Goal: Contribute content: Contribute content

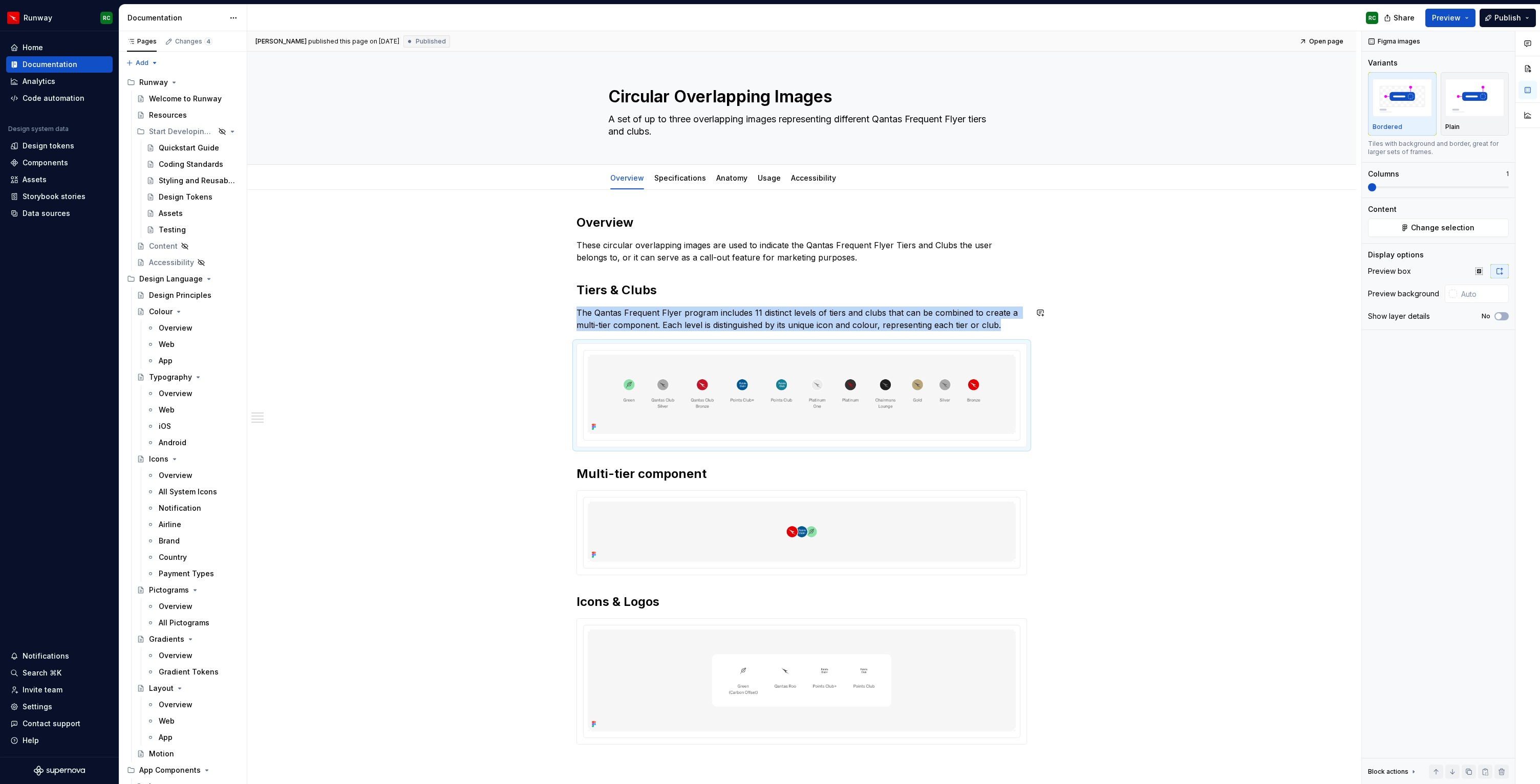
scroll to position [29, 0]
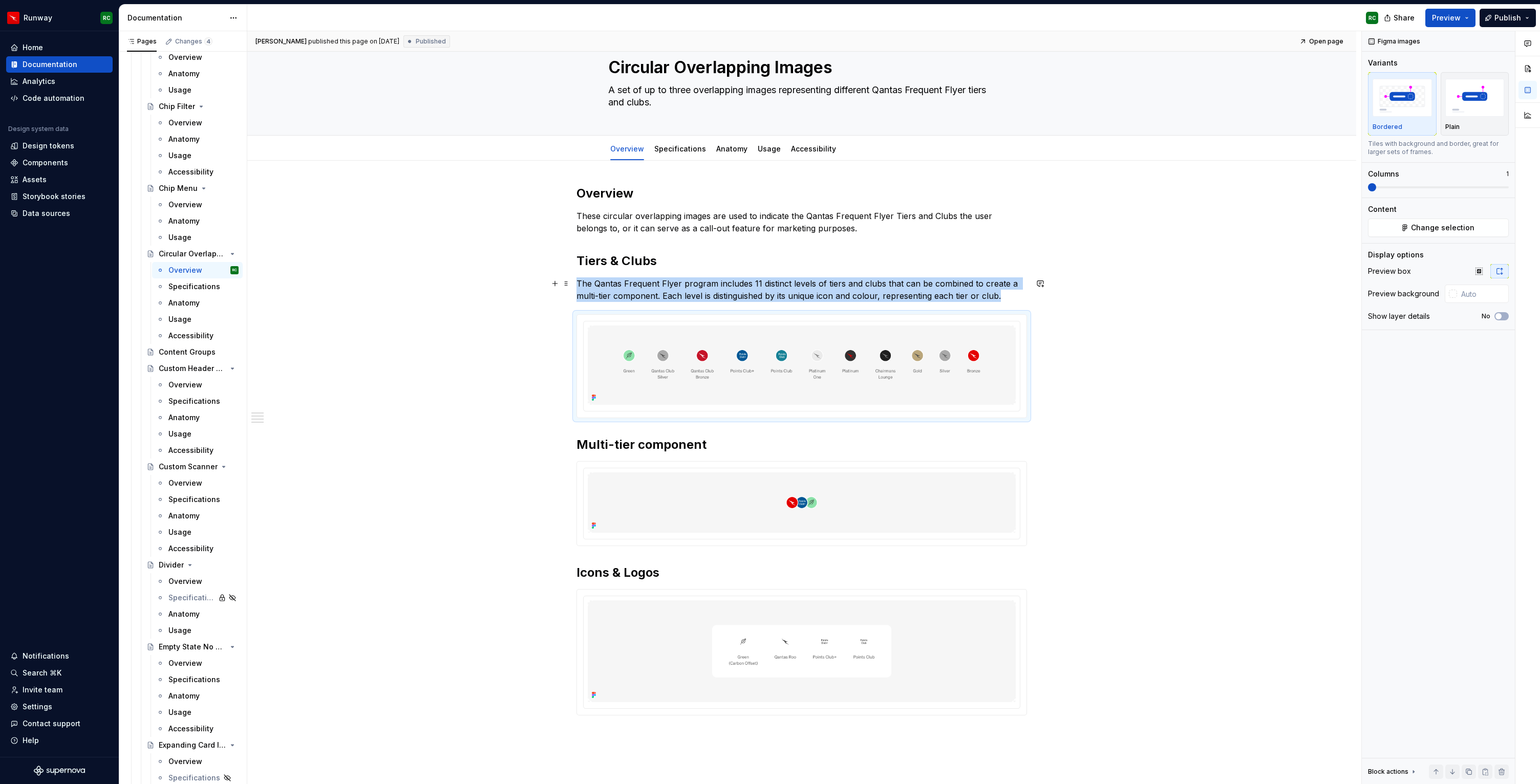
click at [1014, 298] on p "The Qantas Frequent Flyer program includes 11 distinct levels of tiers and club…" at bounding box center [802, 289] width 451 height 24
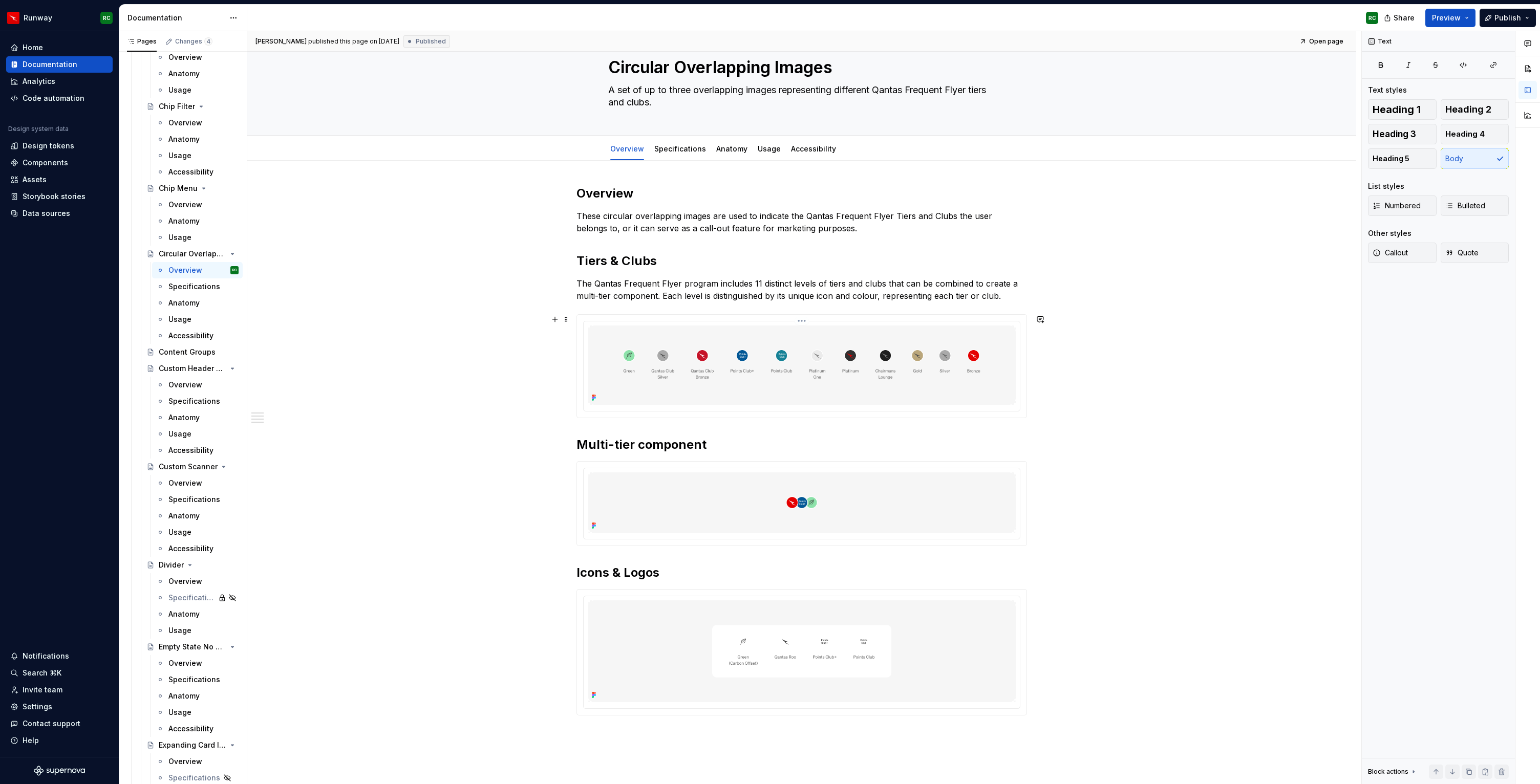
click at [948, 350] on img at bounding box center [802, 365] width 428 height 79
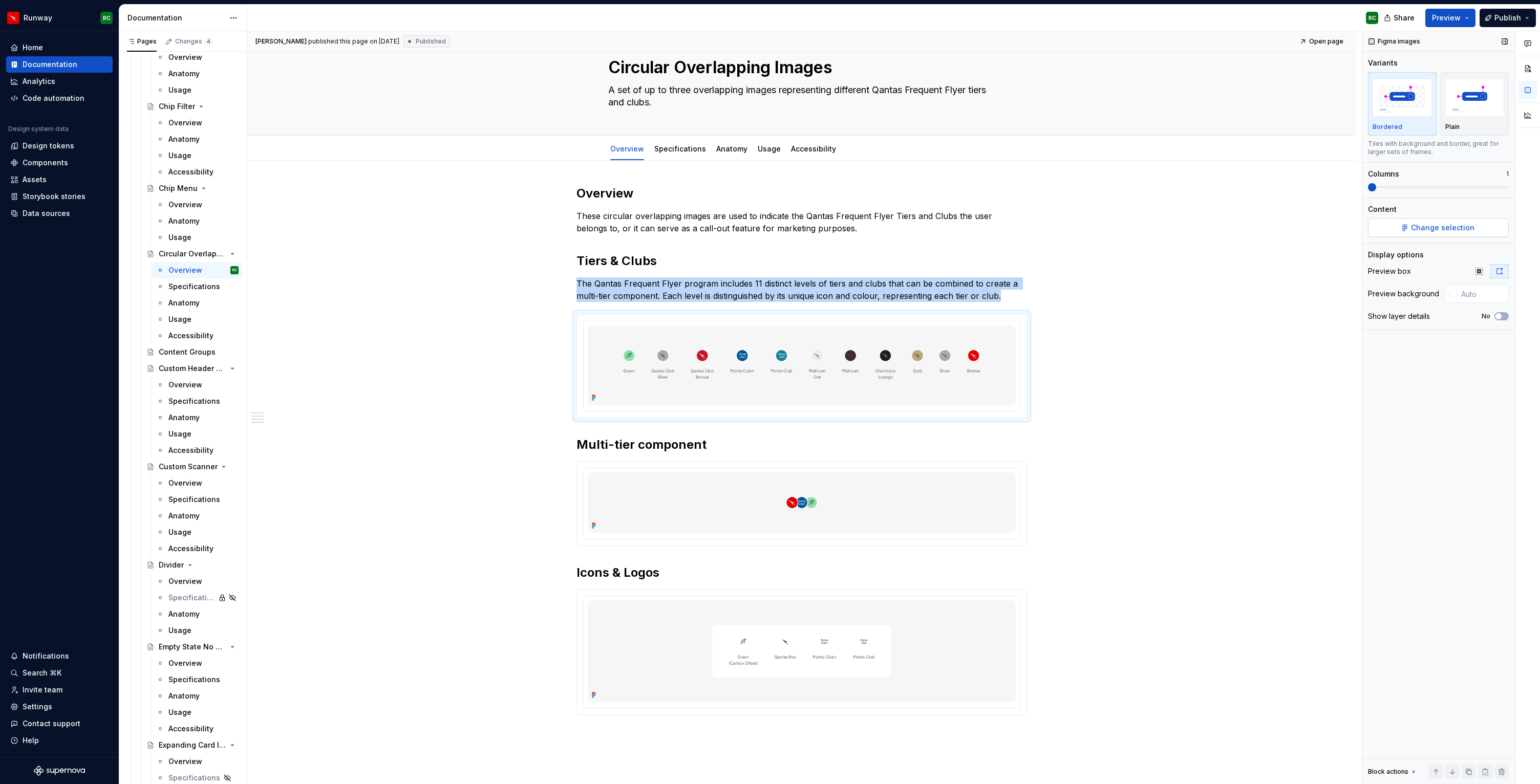
click at [1441, 223] on span "Change selection" at bounding box center [1443, 228] width 63 height 10
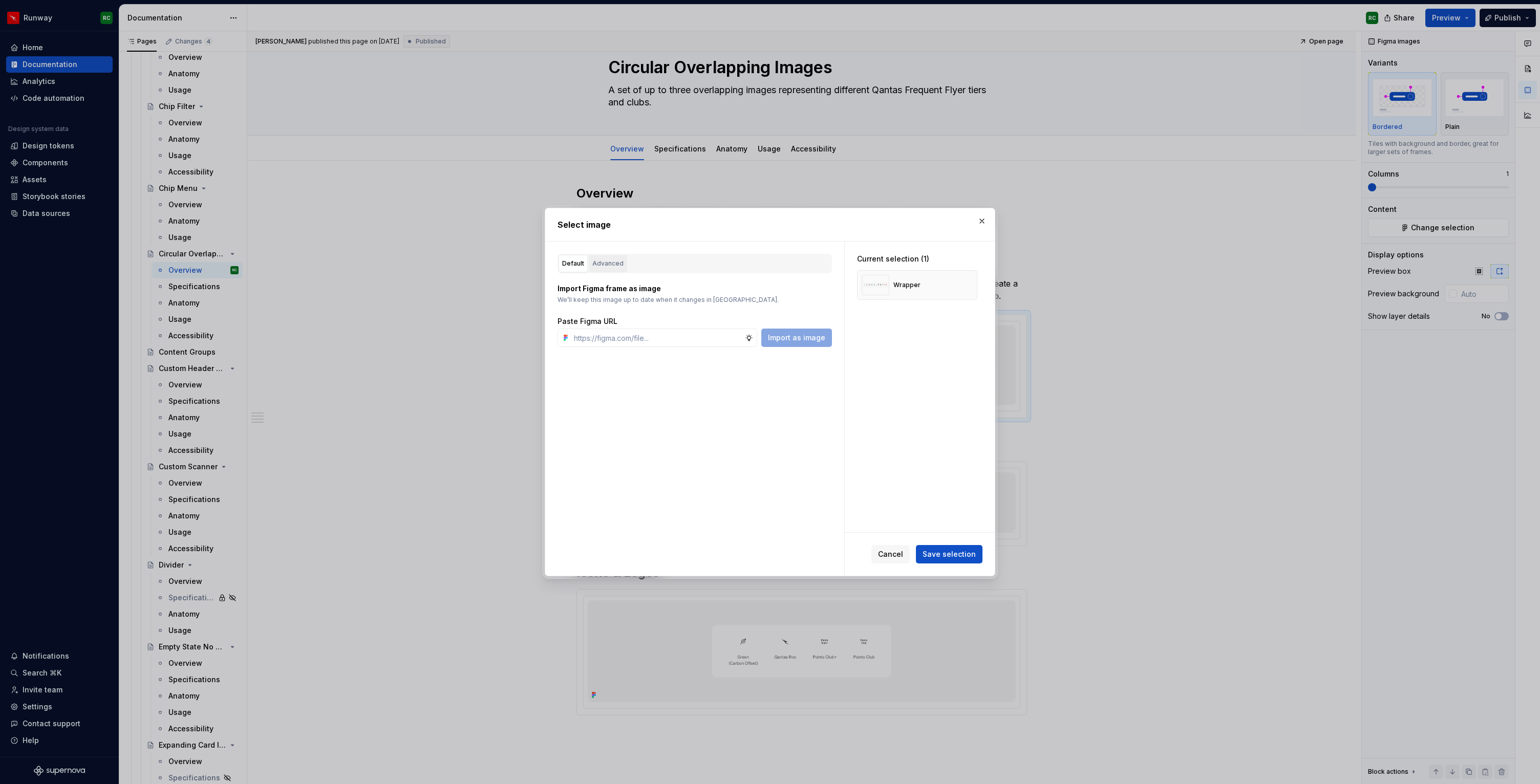
click at [619, 263] on div "Advanced" at bounding box center [608, 263] width 31 height 10
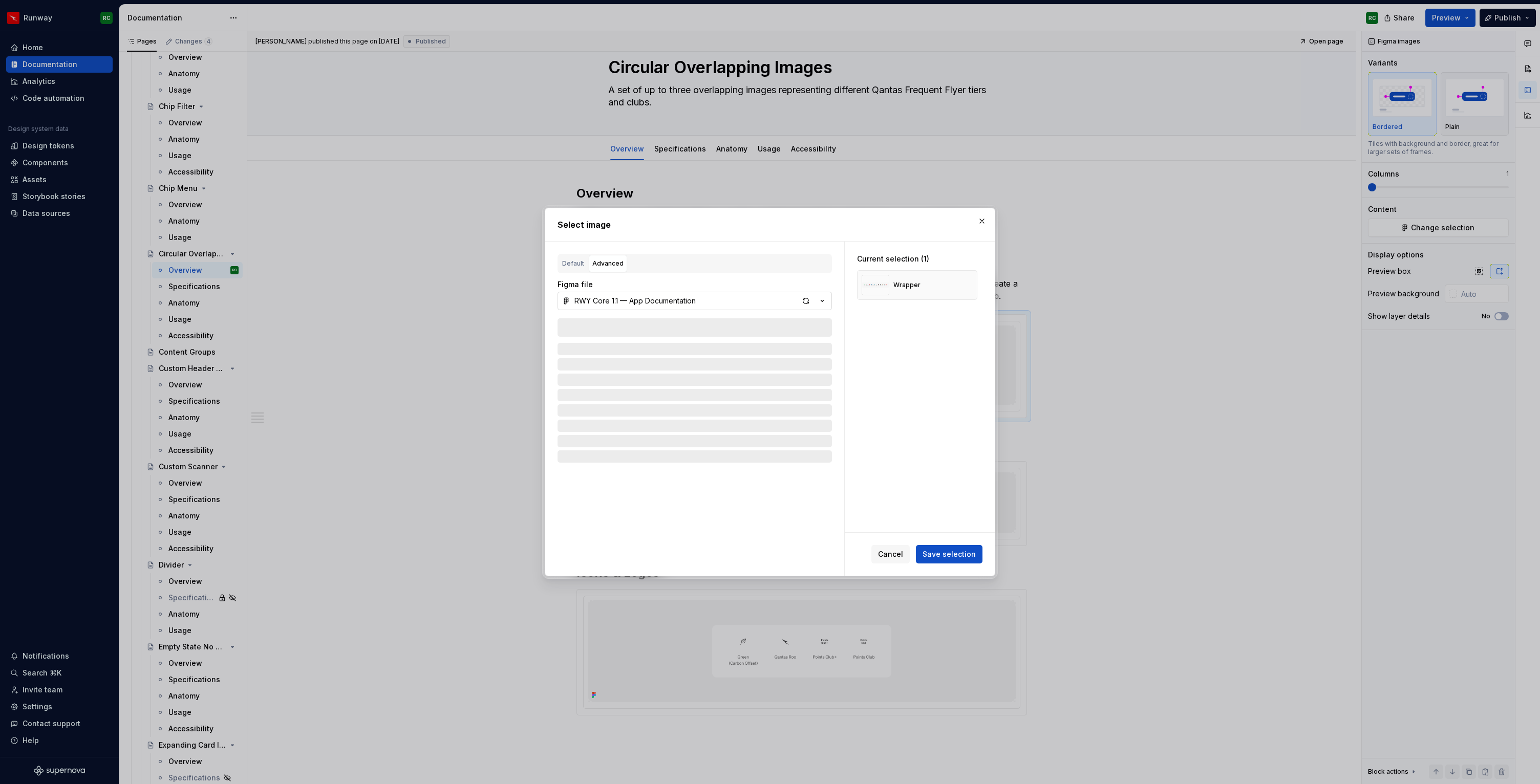
click at [677, 302] on div "RWY Core 1.1 — App Documentation" at bounding box center [635, 301] width 121 height 10
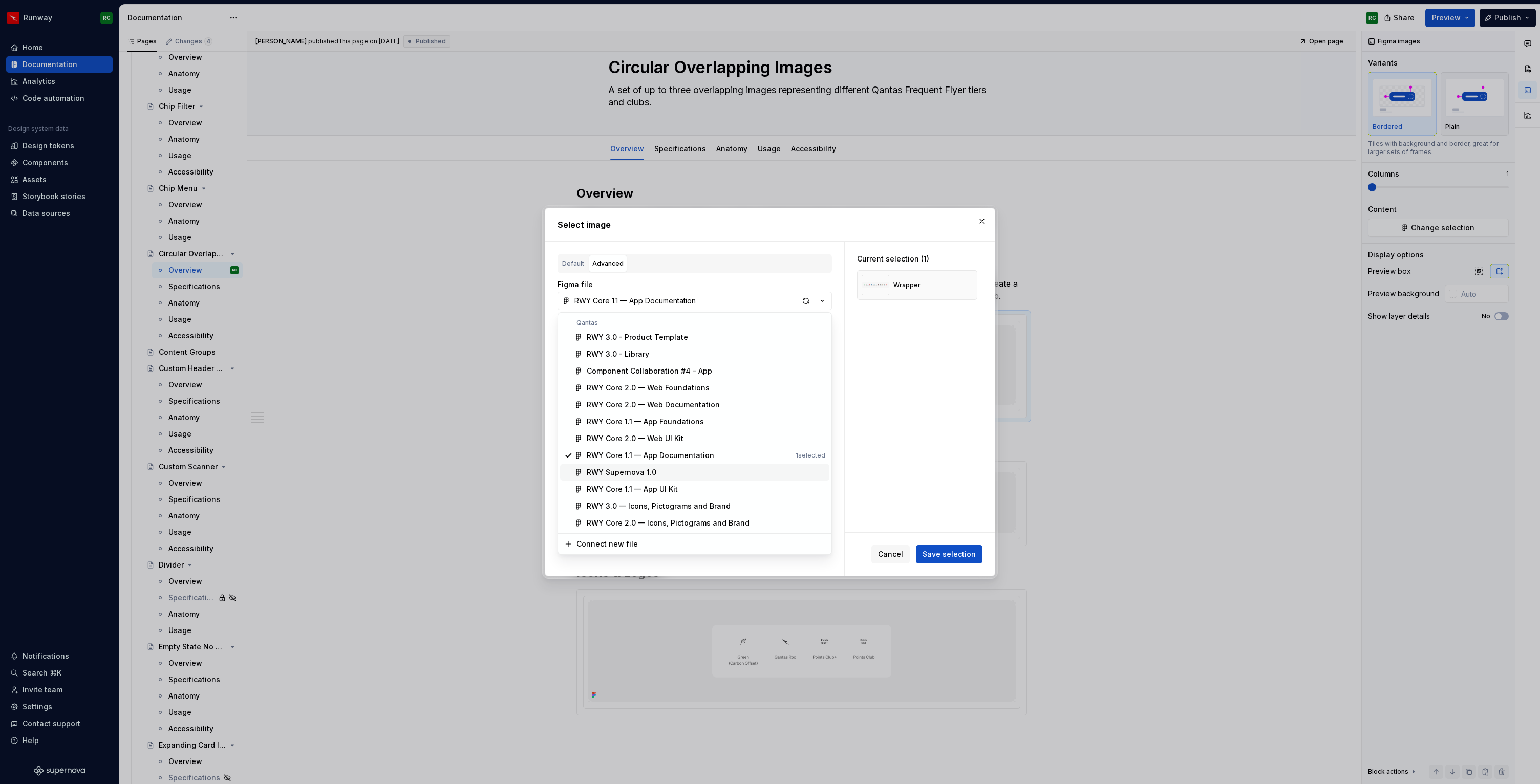
click at [667, 476] on div "RWY Supernova 1.0" at bounding box center [705, 472] width 239 height 10
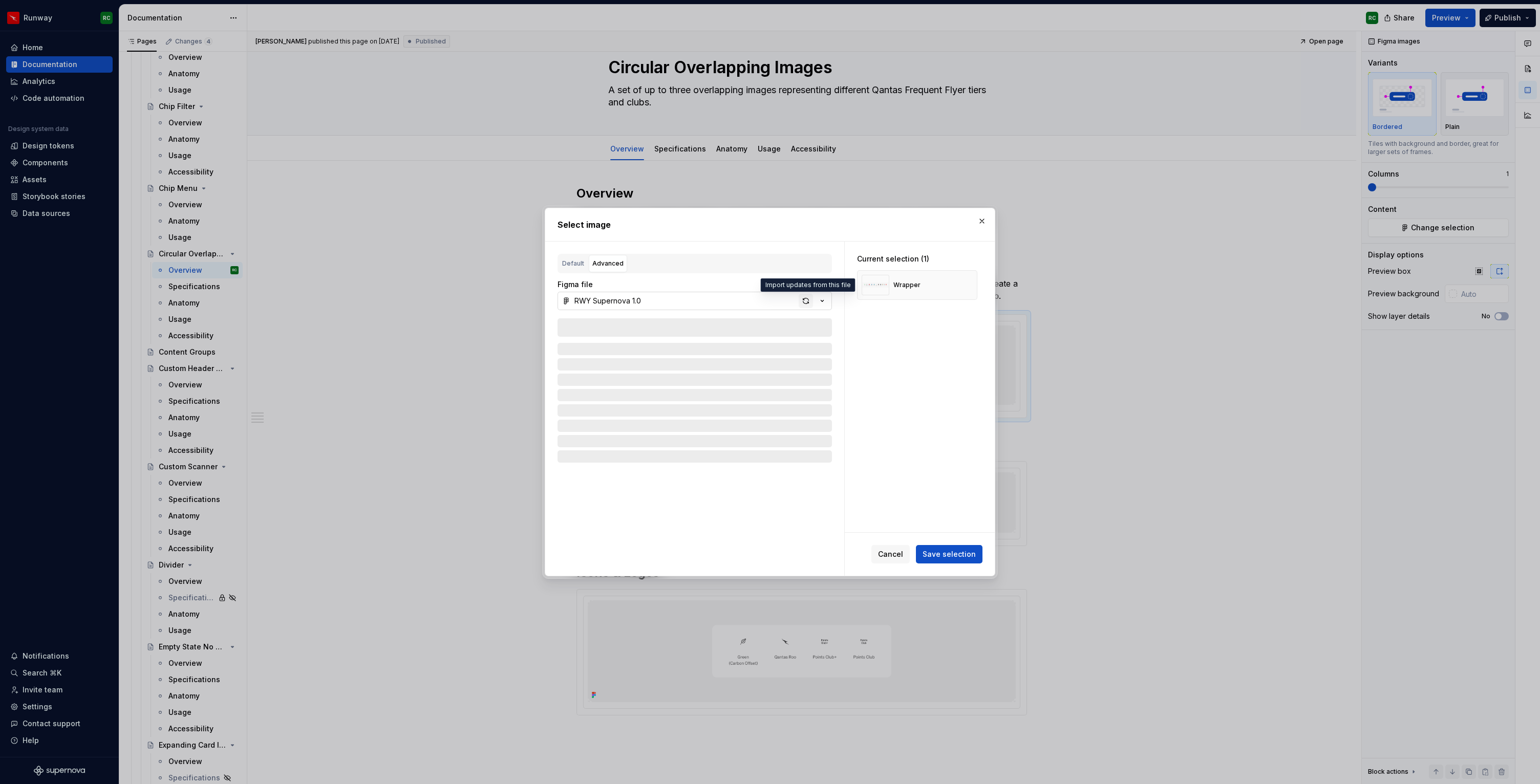
click at [810, 304] on div "button" at bounding box center [806, 301] width 14 height 14
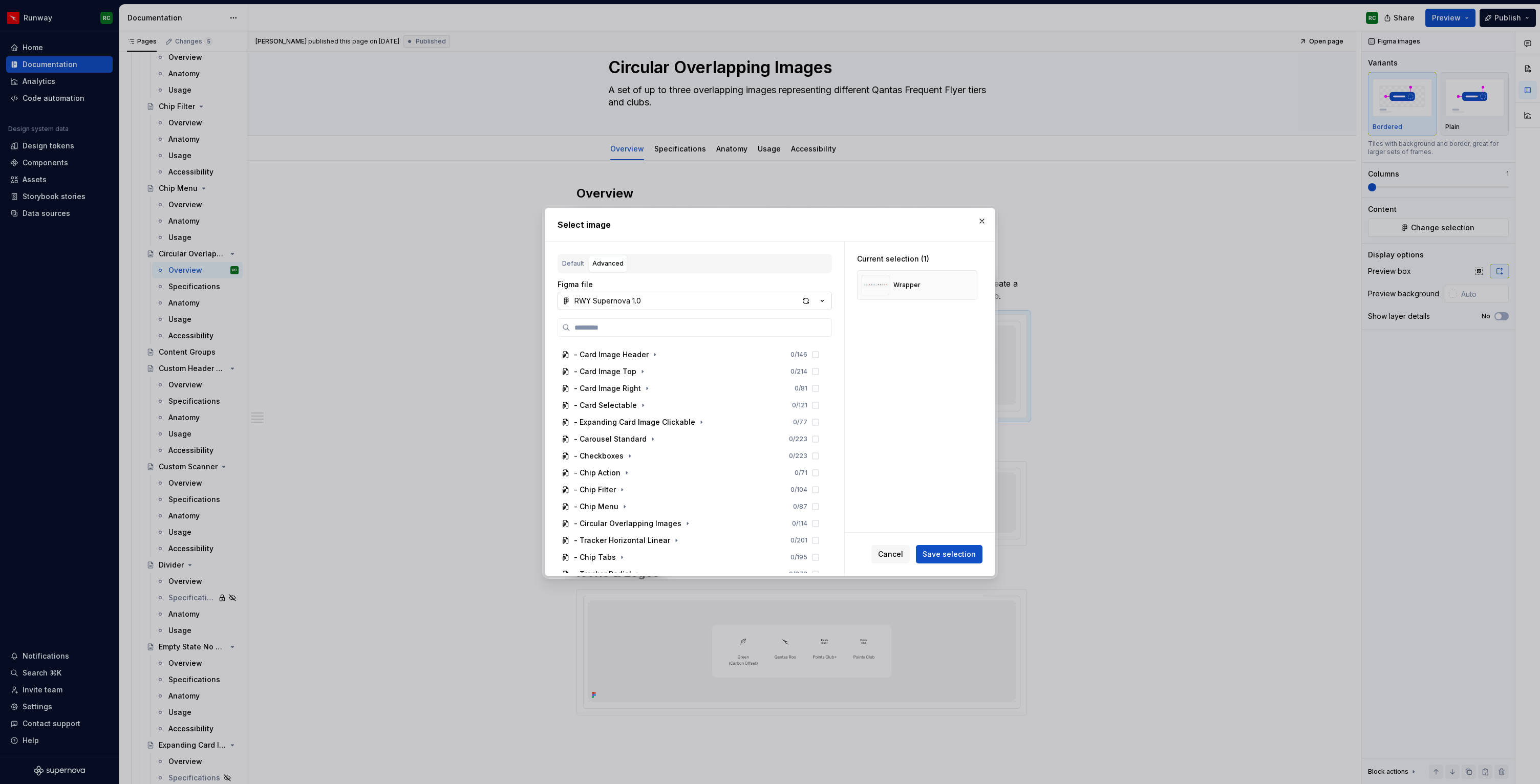
scroll to position [590, 0]
click at [684, 522] on icon "button" at bounding box center [688, 521] width 8 height 8
click at [687, 522] on icon "button" at bounding box center [688, 521] width 1 height 2
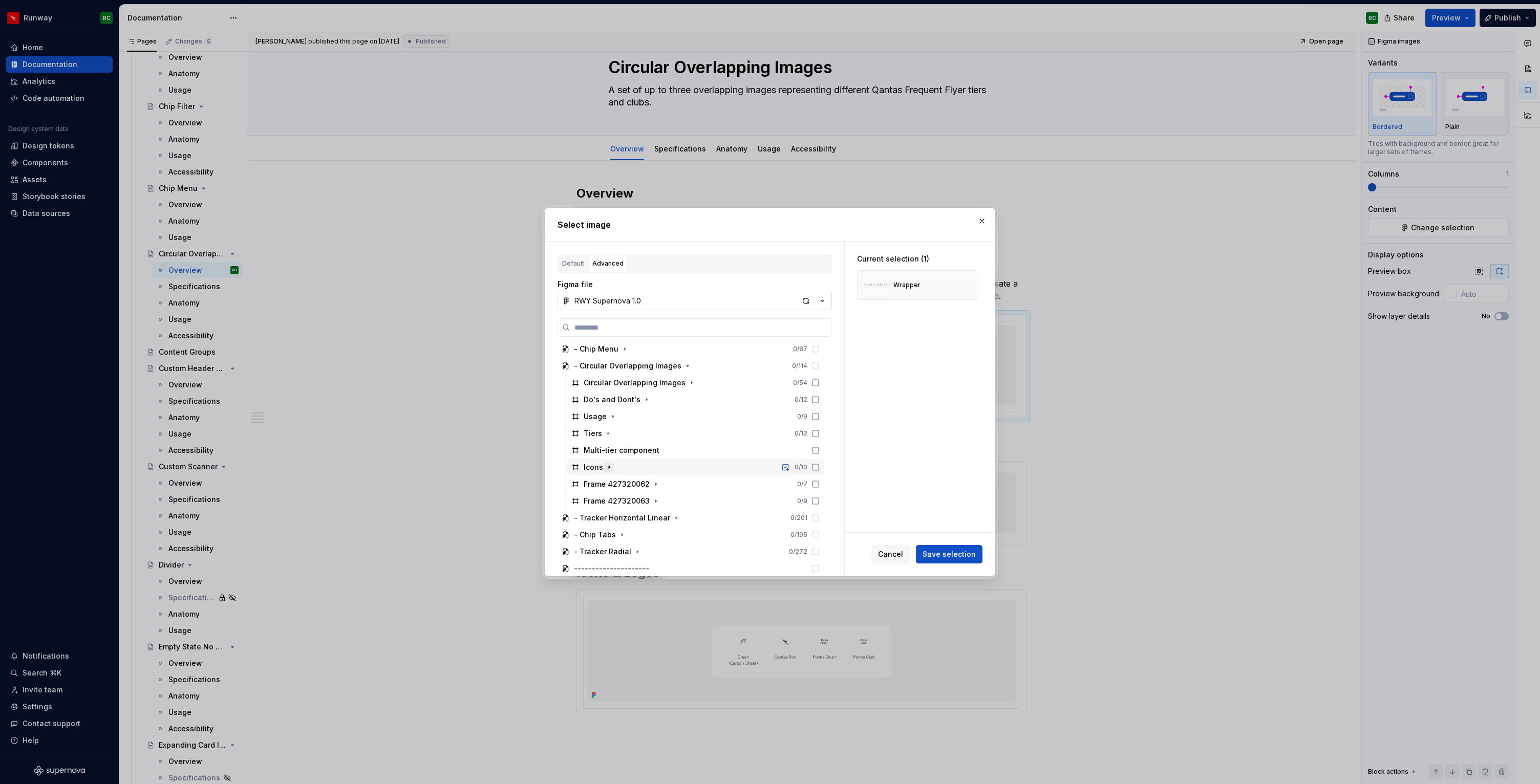
click at [612, 467] on icon "button" at bounding box center [609, 467] width 8 height 8
click at [811, 302] on div "button" at bounding box center [806, 301] width 14 height 14
click at [608, 446] on icon "button" at bounding box center [609, 448] width 8 height 8
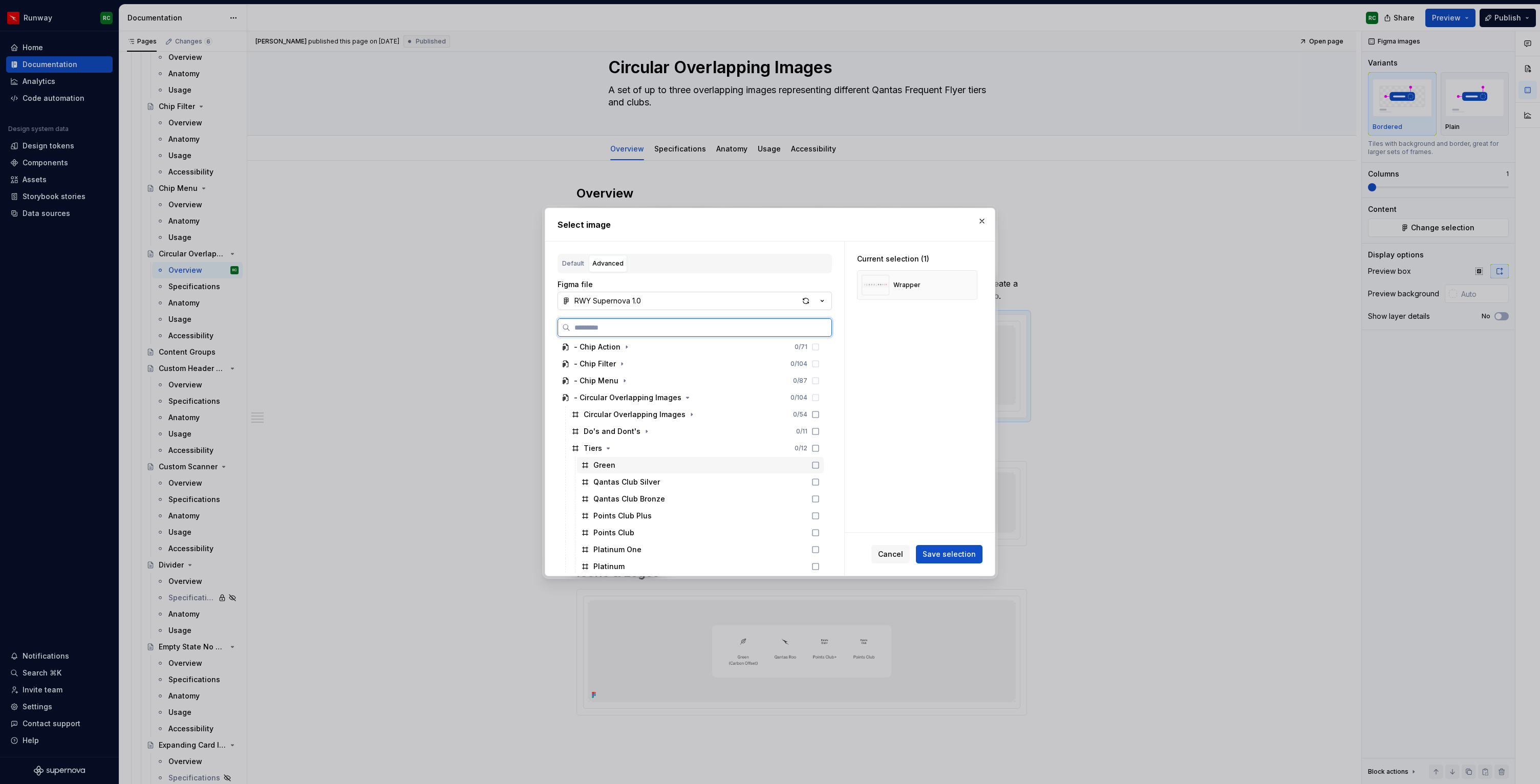
click at [649, 460] on div "Green" at bounding box center [700, 465] width 247 height 16
click at [647, 480] on div "Qantas Club Silver" at bounding box center [627, 482] width 66 height 10
click at [647, 495] on div "Qantas Club Bronze" at bounding box center [630, 498] width 72 height 10
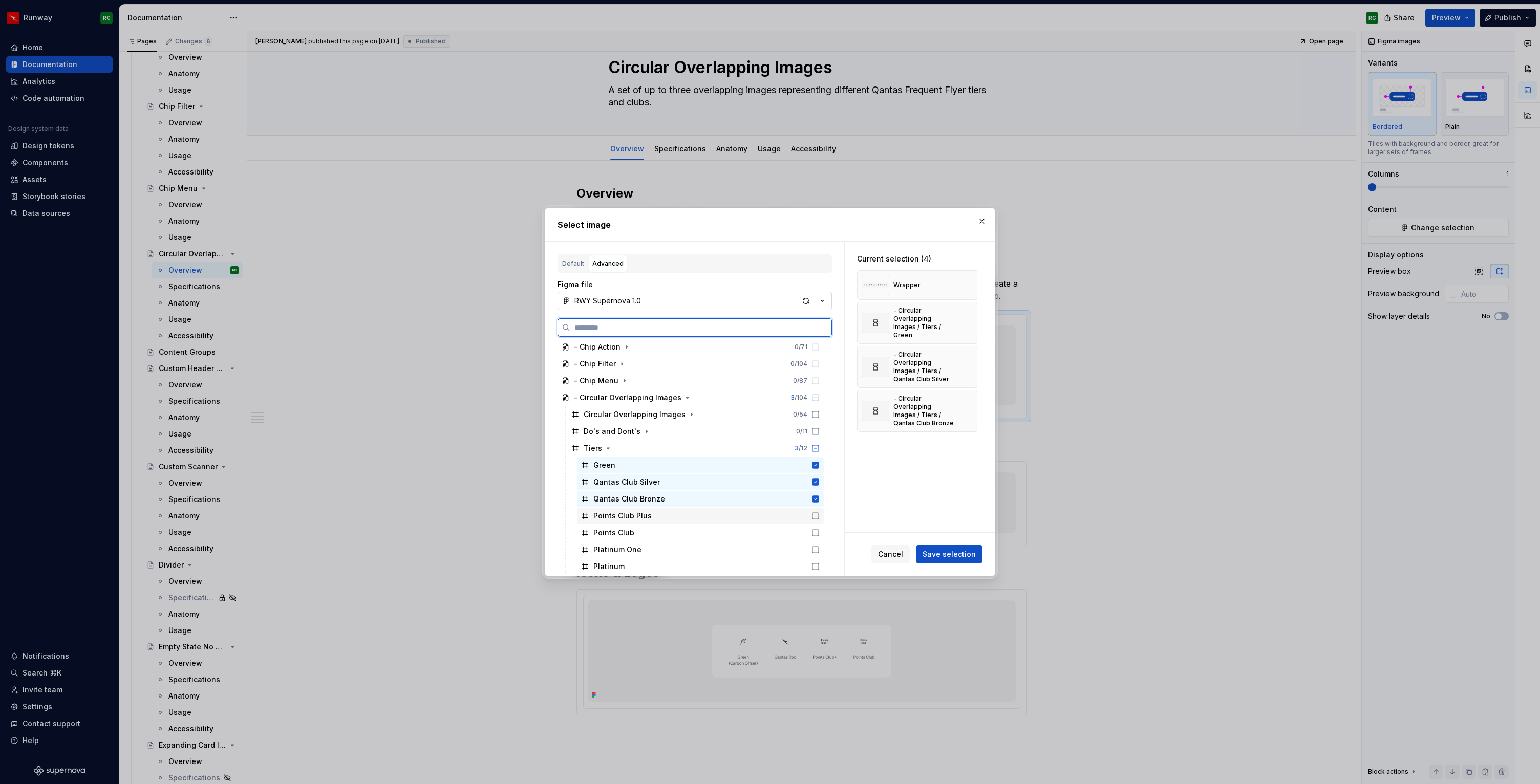
click at [644, 519] on div "Points Club Plus" at bounding box center [623, 516] width 59 height 10
click at [643, 528] on div "Points Club" at bounding box center [700, 532] width 247 height 16
click at [640, 545] on div "Platinum One" at bounding box center [700, 549] width 247 height 16
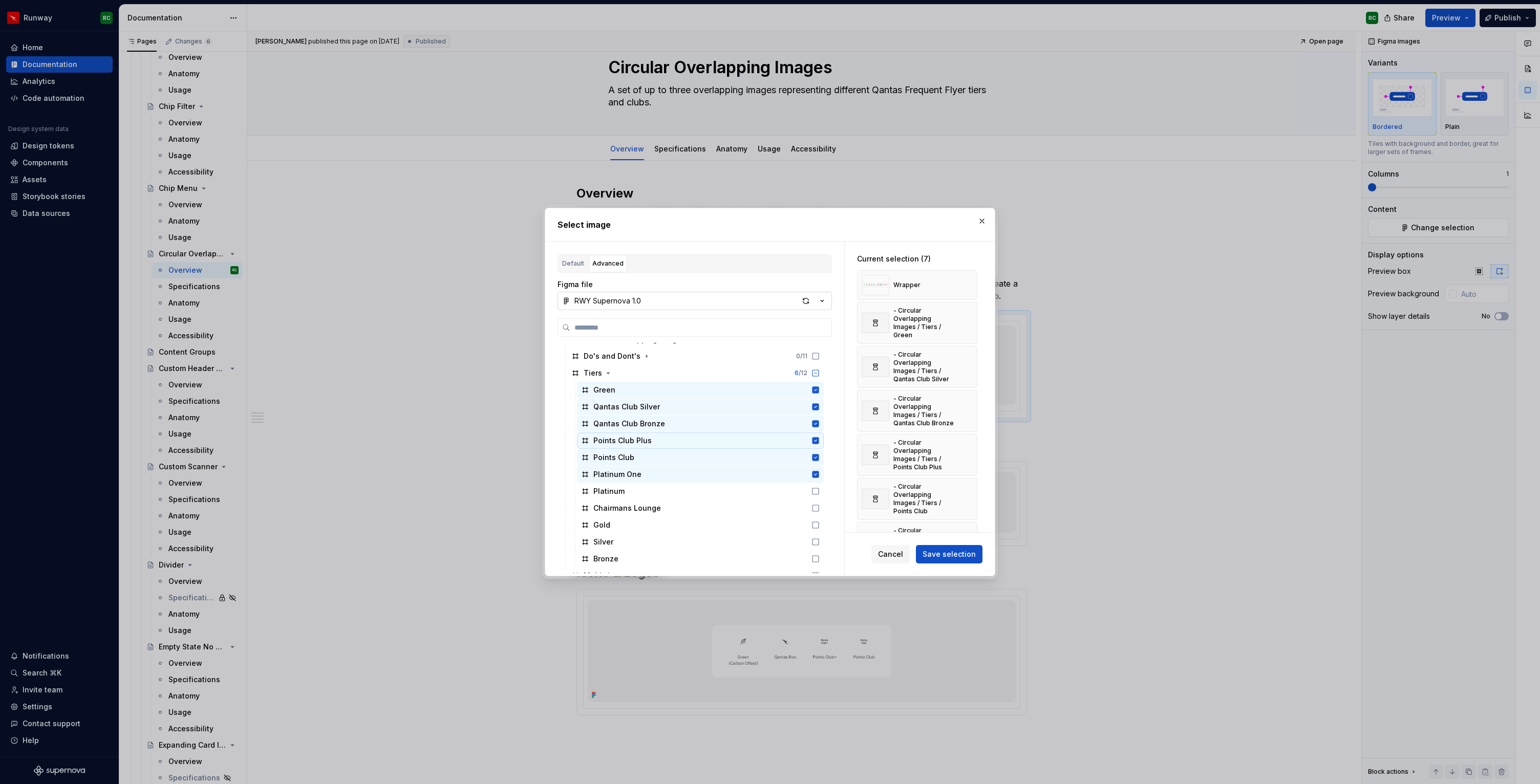
scroll to position [793, 0]
click at [653, 486] on div "Platinum" at bounding box center [700, 486] width 247 height 16
click at [653, 503] on div "Chairmans Lounge" at bounding box center [627, 503] width 68 height 10
click at [650, 520] on div "Gold" at bounding box center [700, 520] width 247 height 16
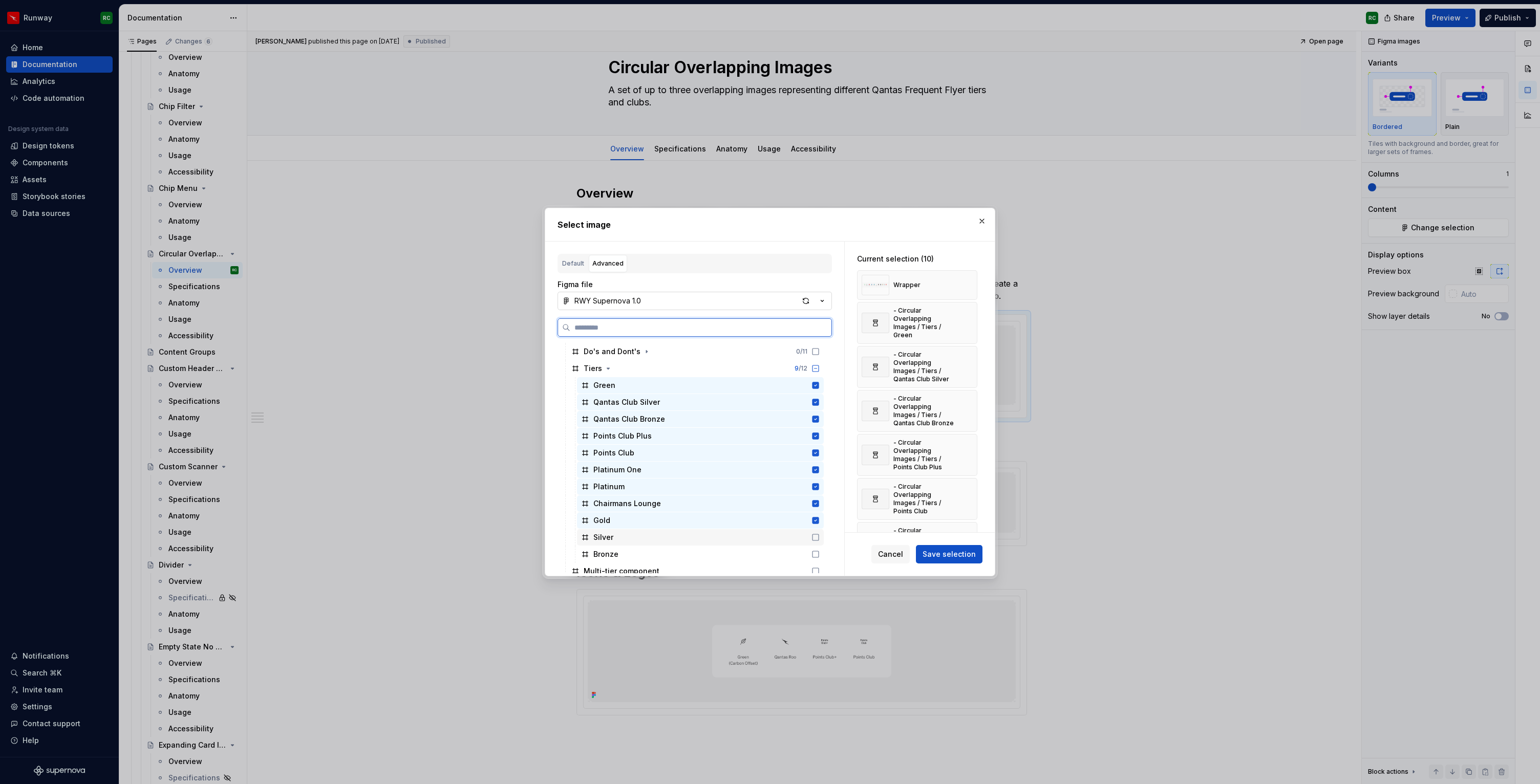
click at [646, 538] on div "Silver" at bounding box center [700, 537] width 247 height 16
click at [644, 549] on div "Bronze" at bounding box center [700, 554] width 247 height 16
click at [965, 286] on button "button" at bounding box center [965, 285] width 14 height 14
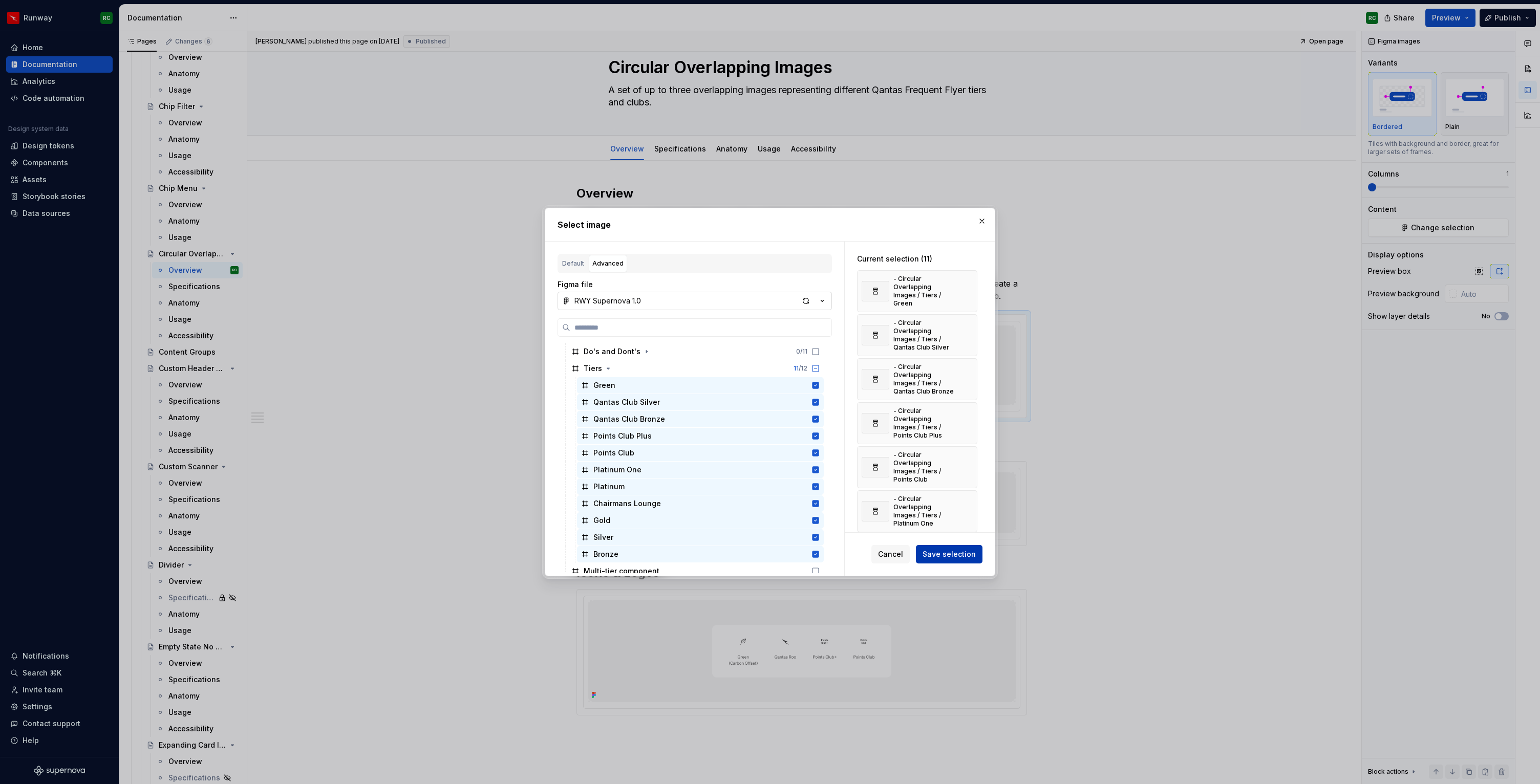
click at [962, 556] on span "Save selection" at bounding box center [949, 554] width 53 height 10
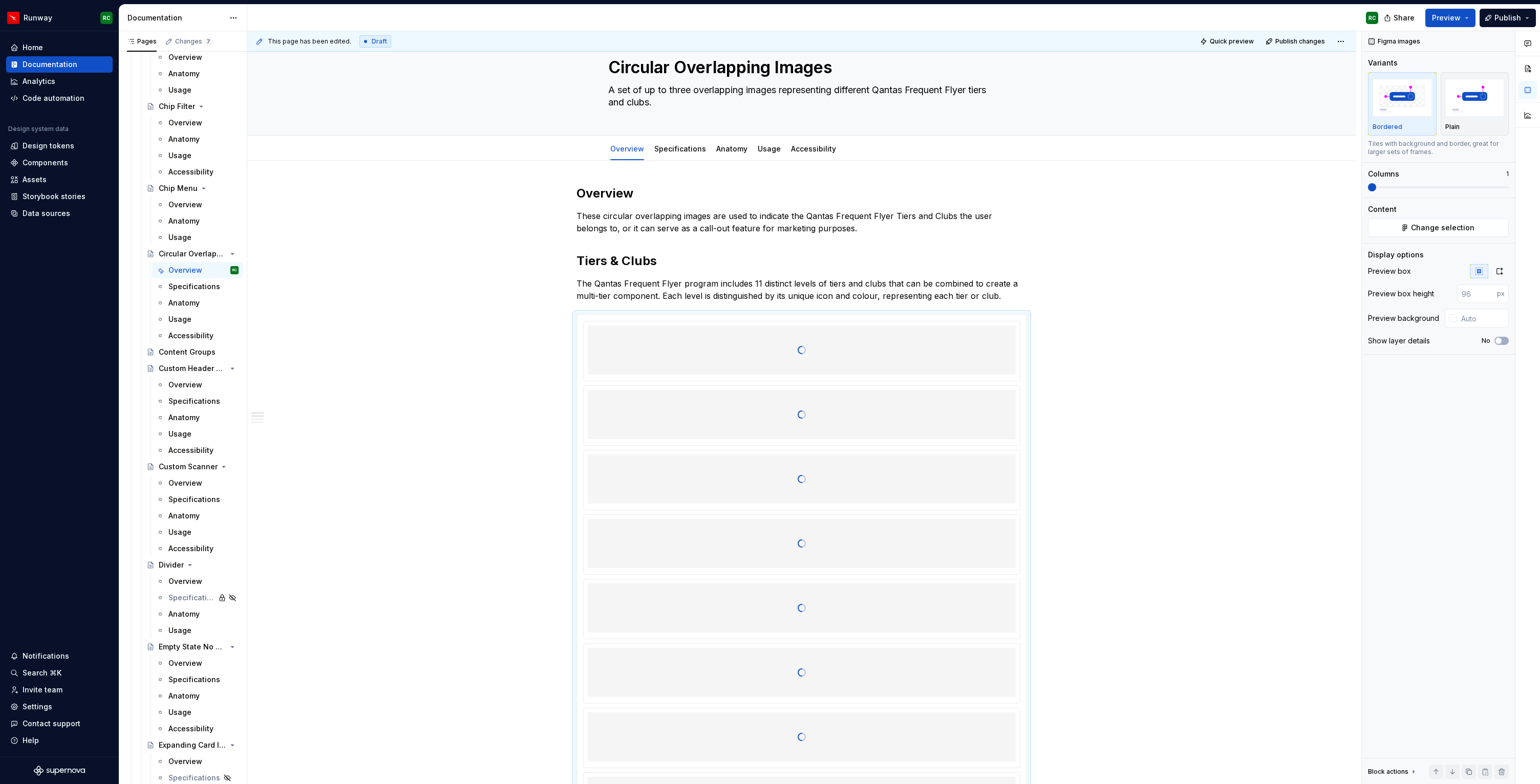
type textarea "*"
click at [1438, 185] on span at bounding box center [1438, 188] width 141 height 8
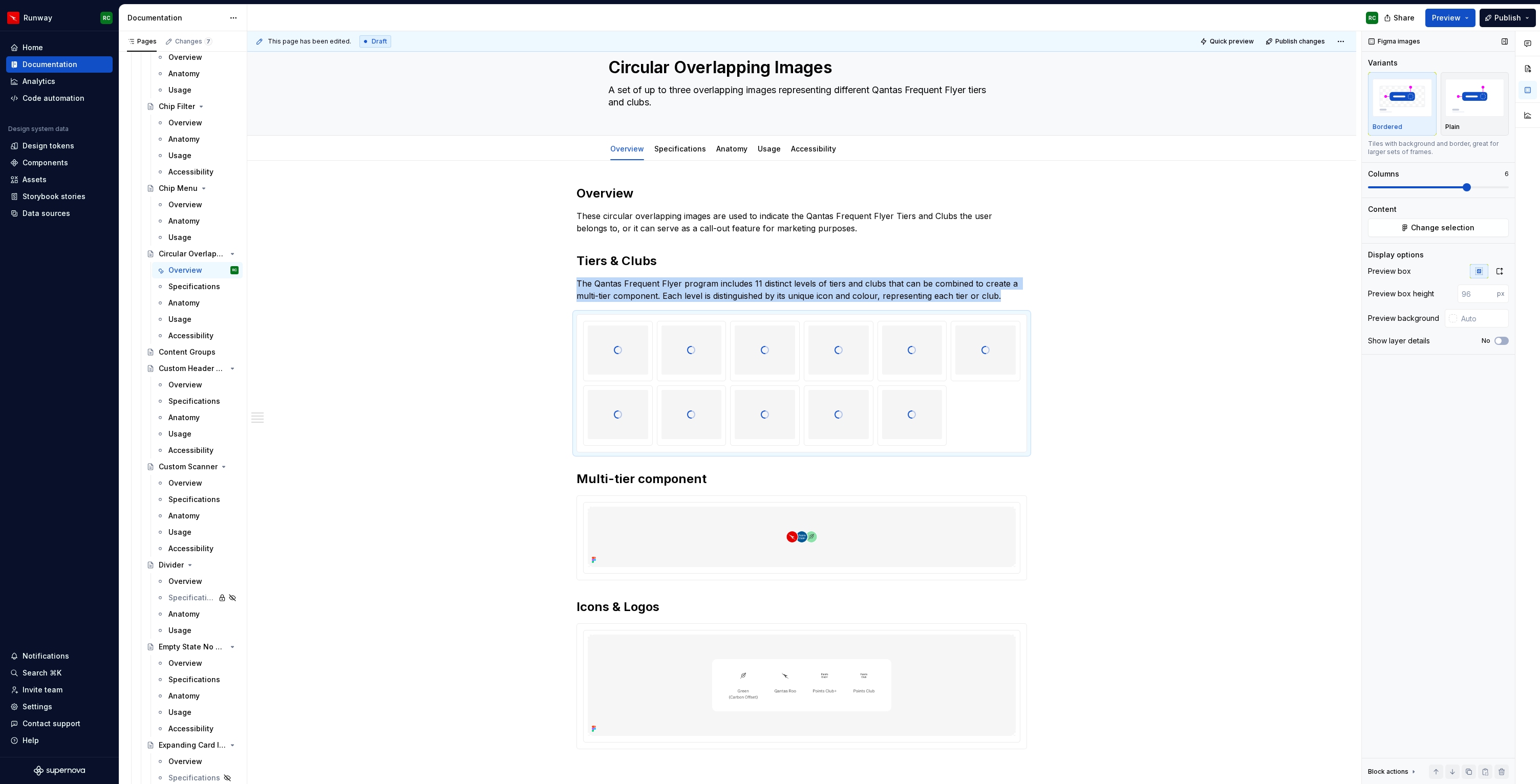
click at [1463, 187] on span at bounding box center [1467, 188] width 8 height 8
click at [1436, 187] on span at bounding box center [1418, 187] width 100 height 2
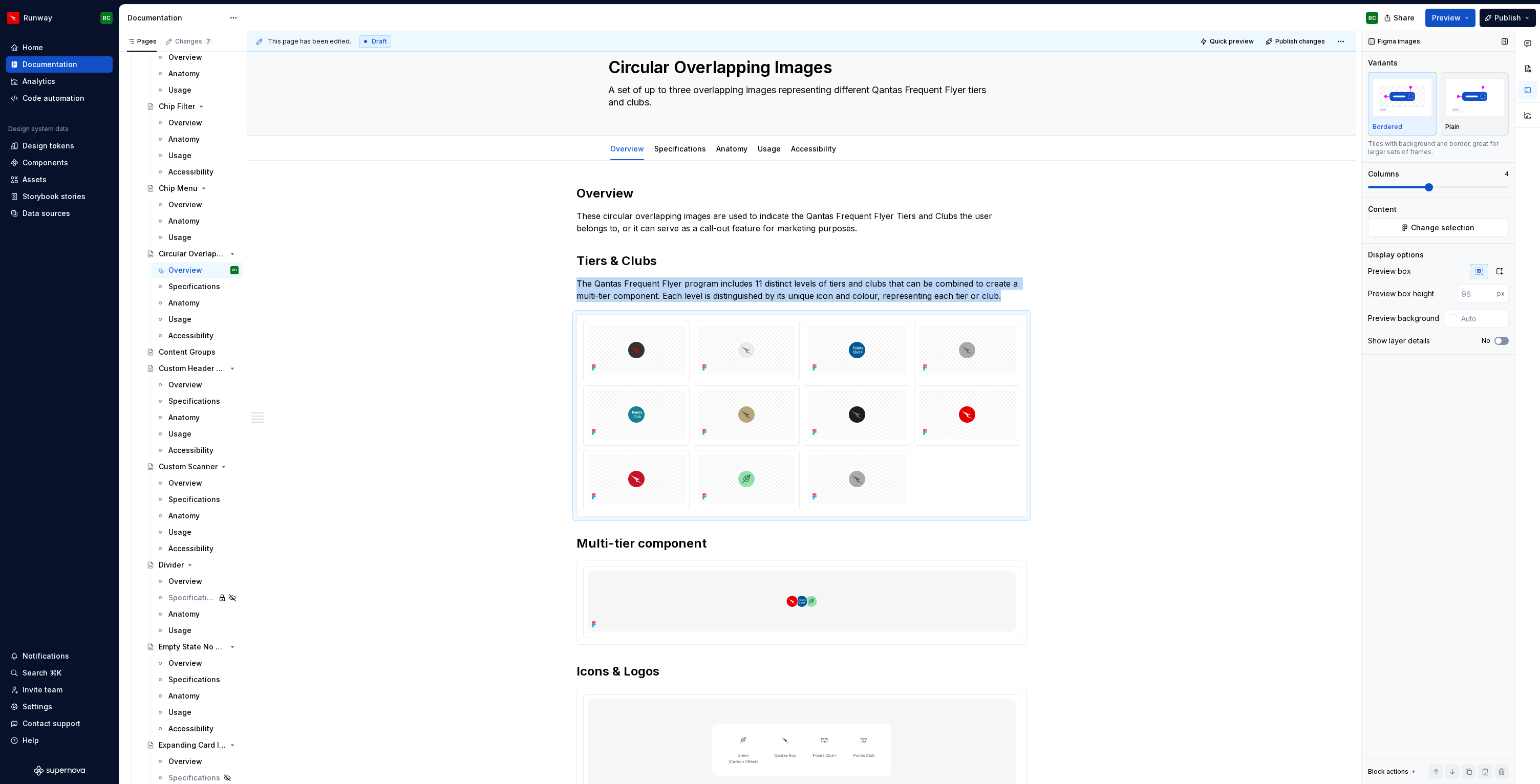
click at [1502, 340] on icon "button" at bounding box center [1499, 341] width 8 height 6
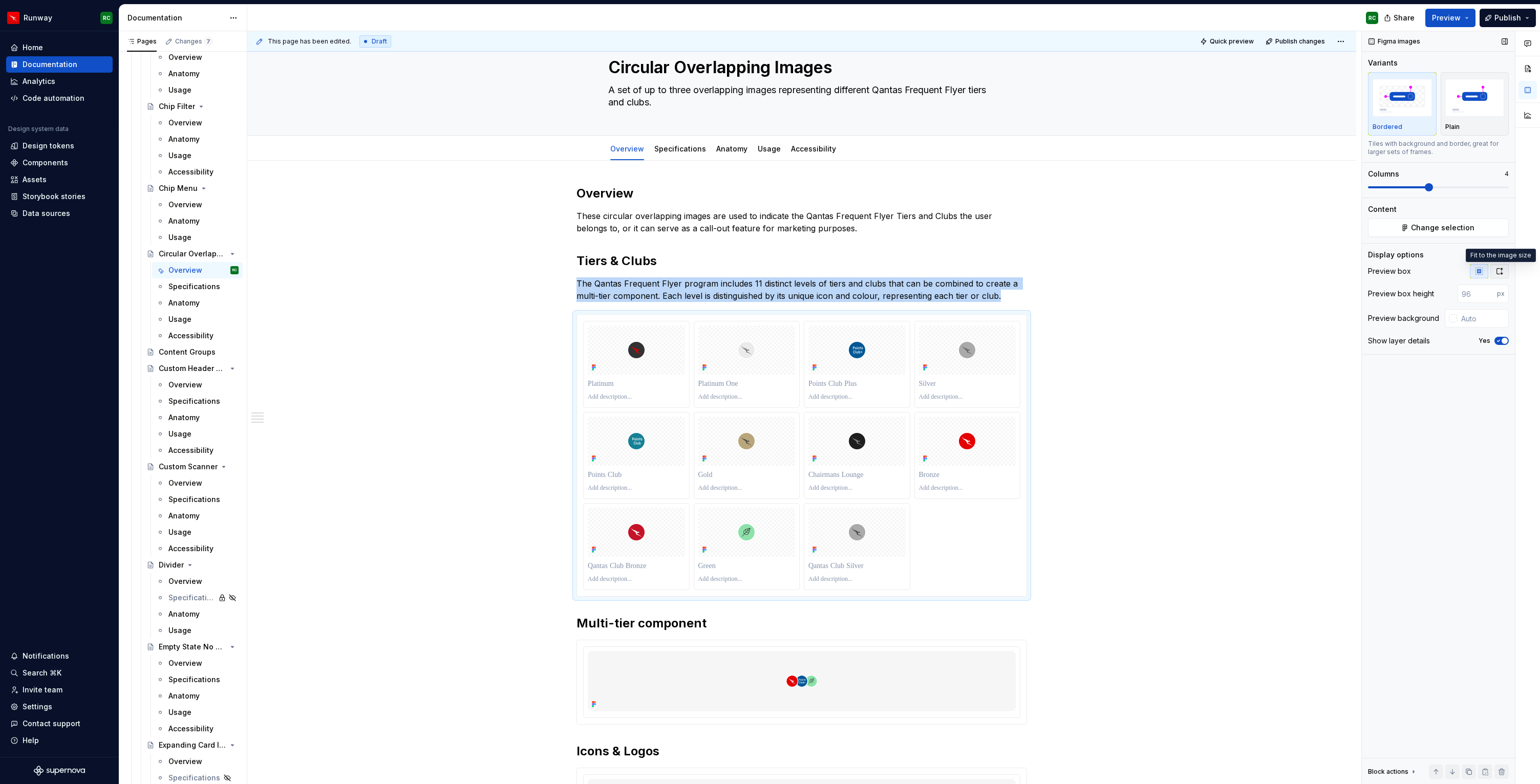
click at [1503, 271] on icon "button" at bounding box center [1499, 271] width 8 height 8
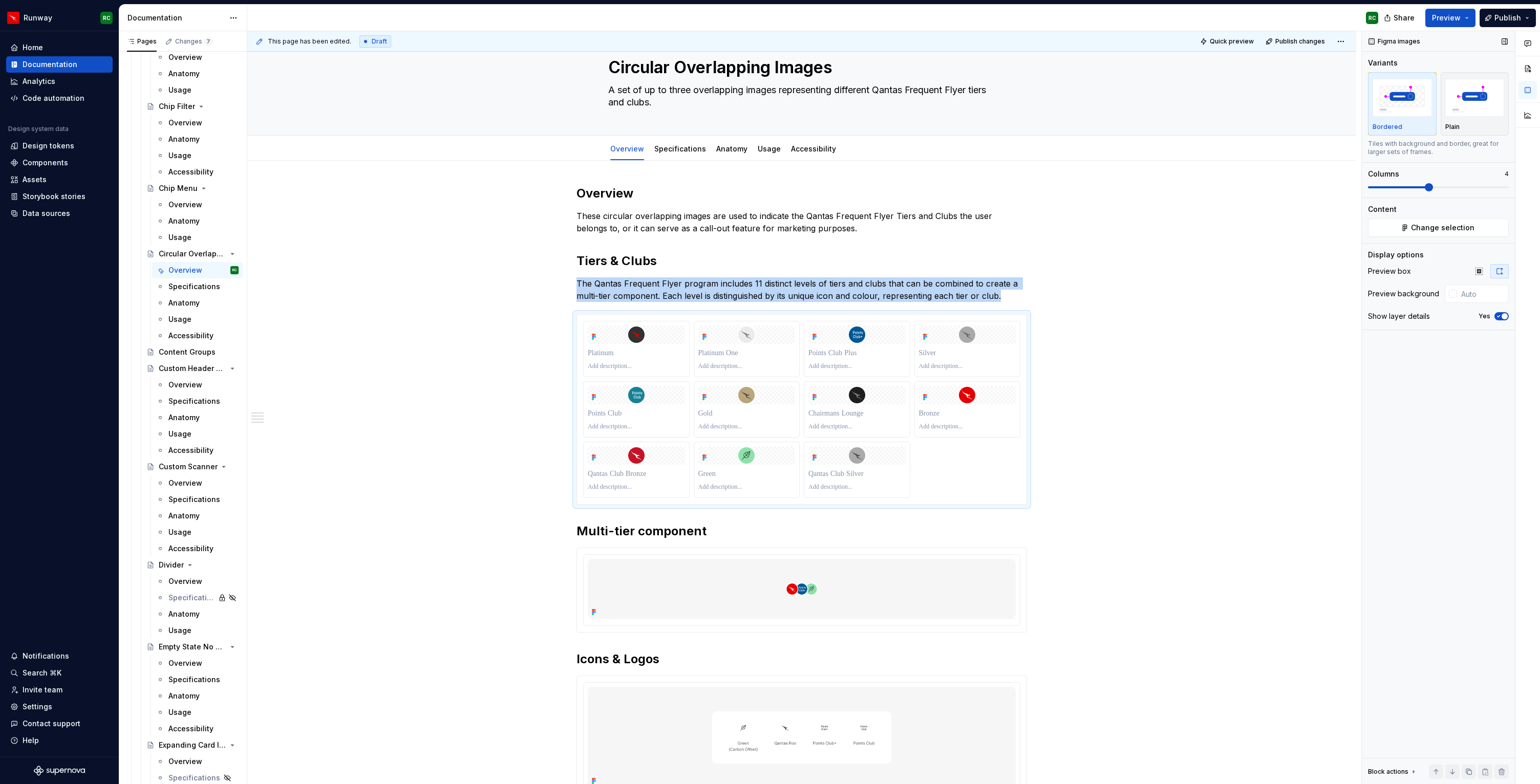
click at [1503, 271] on icon "button" at bounding box center [1499, 271] width 8 height 8
click at [1472, 272] on button "button" at bounding box center [1479, 271] width 19 height 14
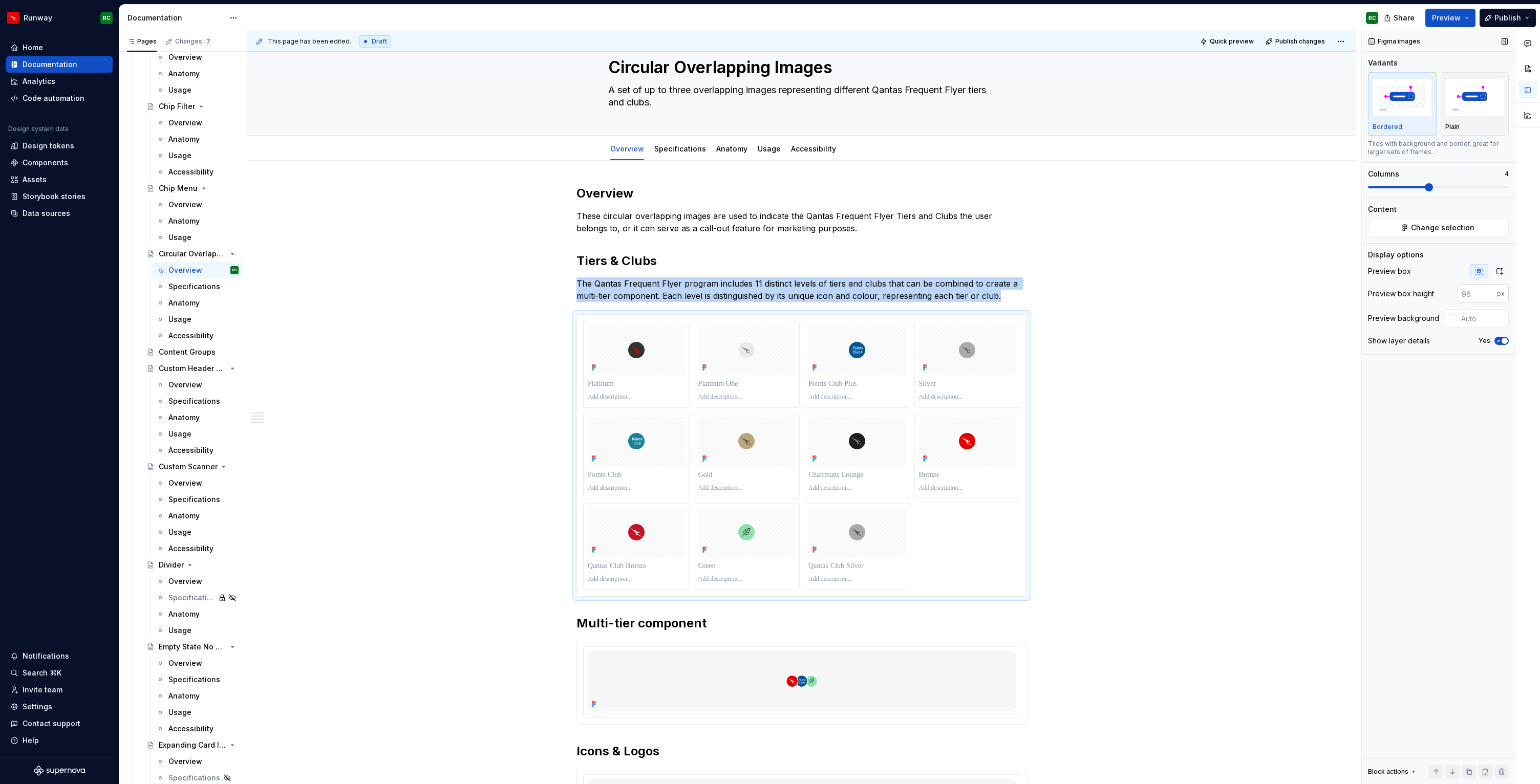
click at [1472, 296] on input "number" at bounding box center [1477, 293] width 39 height 19
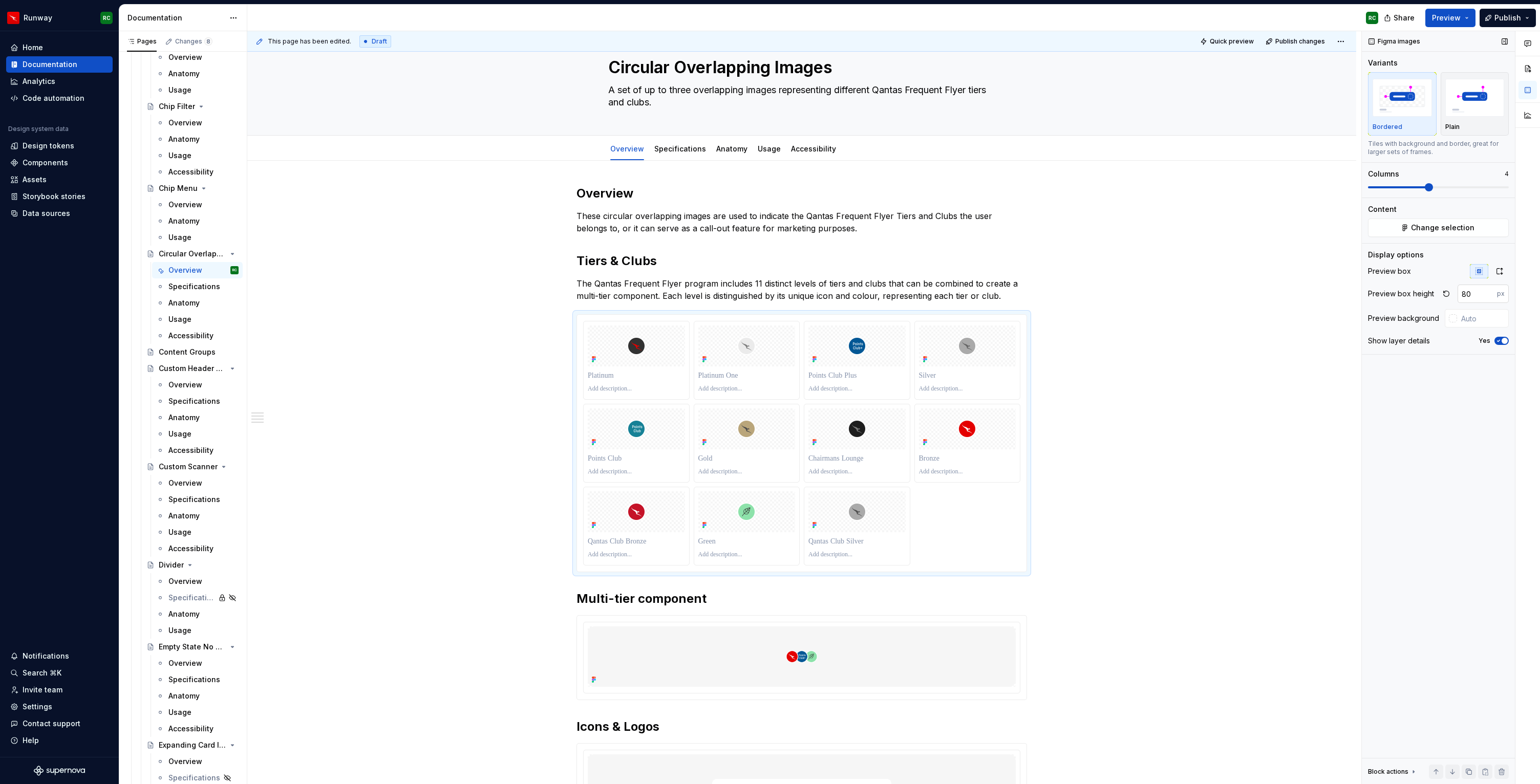
click at [1472, 296] on input "80" at bounding box center [1477, 293] width 39 height 19
type input "8"
type input "72"
click at [949, 449] on p at bounding box center [967, 450] width 97 height 10
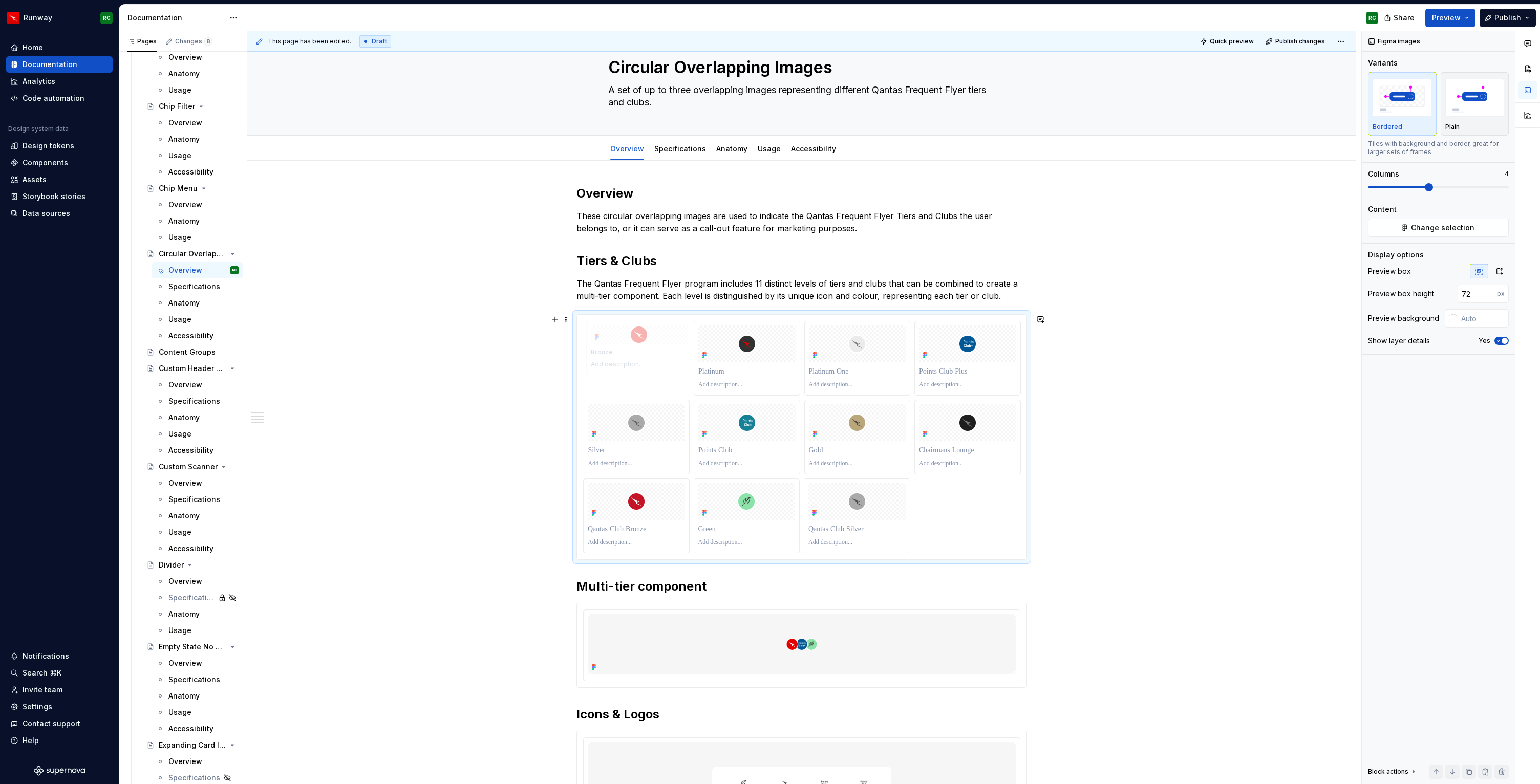
drag, startPoint x: 954, startPoint y: 428, endPoint x: 661, endPoint y: 355, distance: 302.0
click at [661, 355] on body "Runway RC Home Documentation Analytics Code automation Design system data Desig…" at bounding box center [770, 392] width 1540 height 784
drag, startPoint x: 644, startPoint y: 441, endPoint x: 738, endPoint y: 368, distance: 119.0
click at [738, 368] on body "Runway RC Home Documentation Analytics Code automation Design system data Desig…" at bounding box center [770, 392] width 1540 height 784
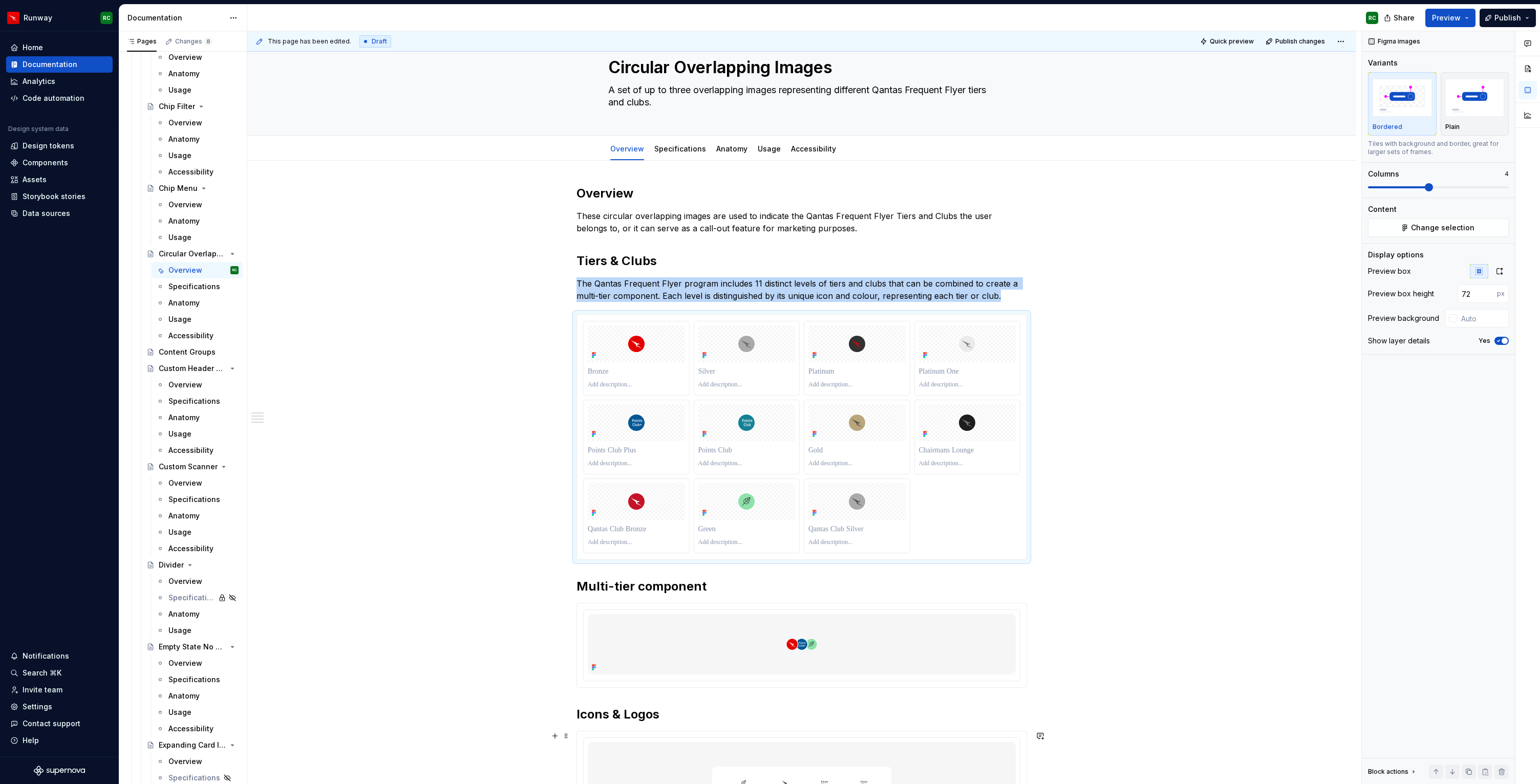
type textarea "*"
click at [77, 162] on div "Components" at bounding box center [59, 163] width 98 height 10
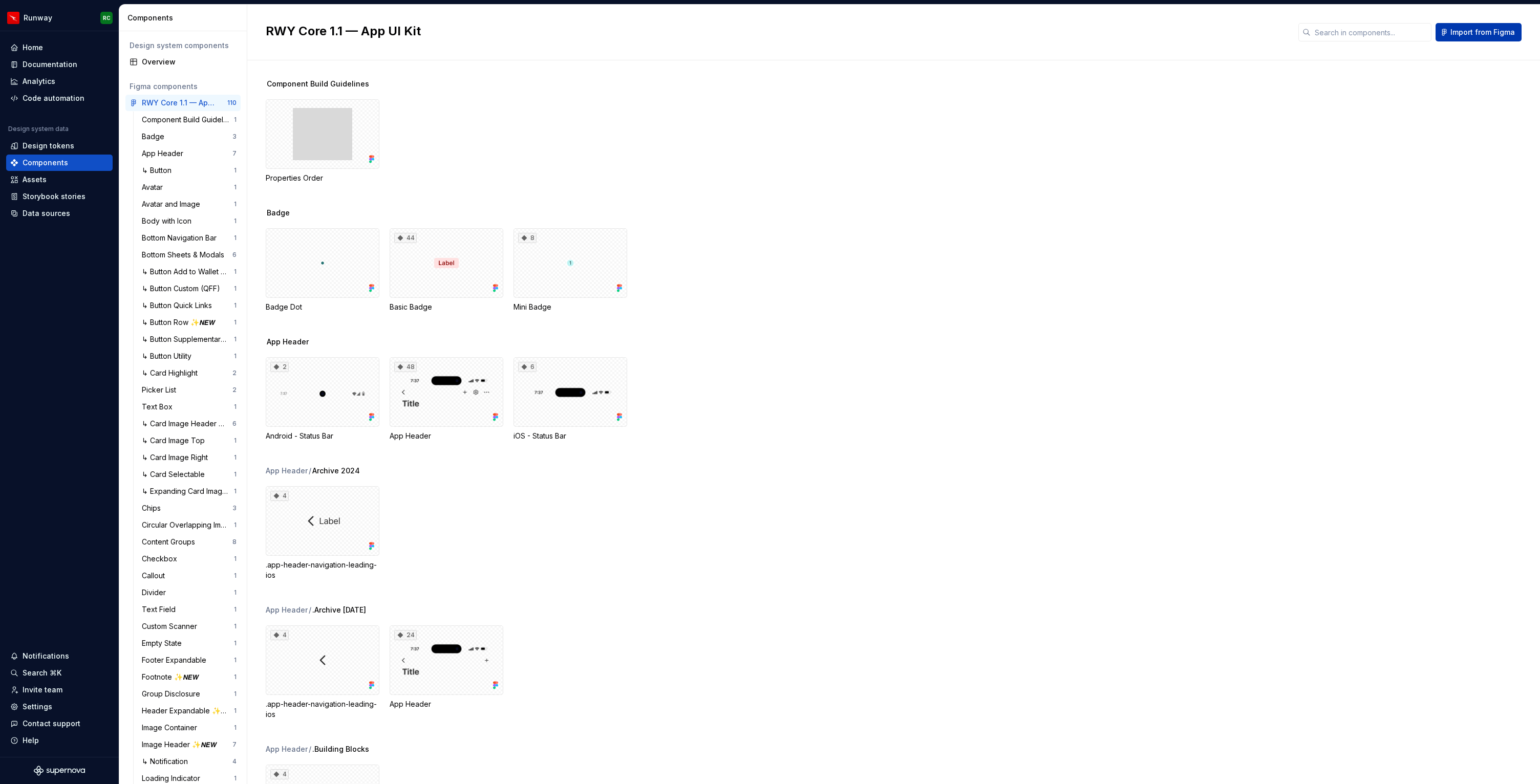
click at [1475, 30] on span "Import from Figma" at bounding box center [1483, 32] width 65 height 10
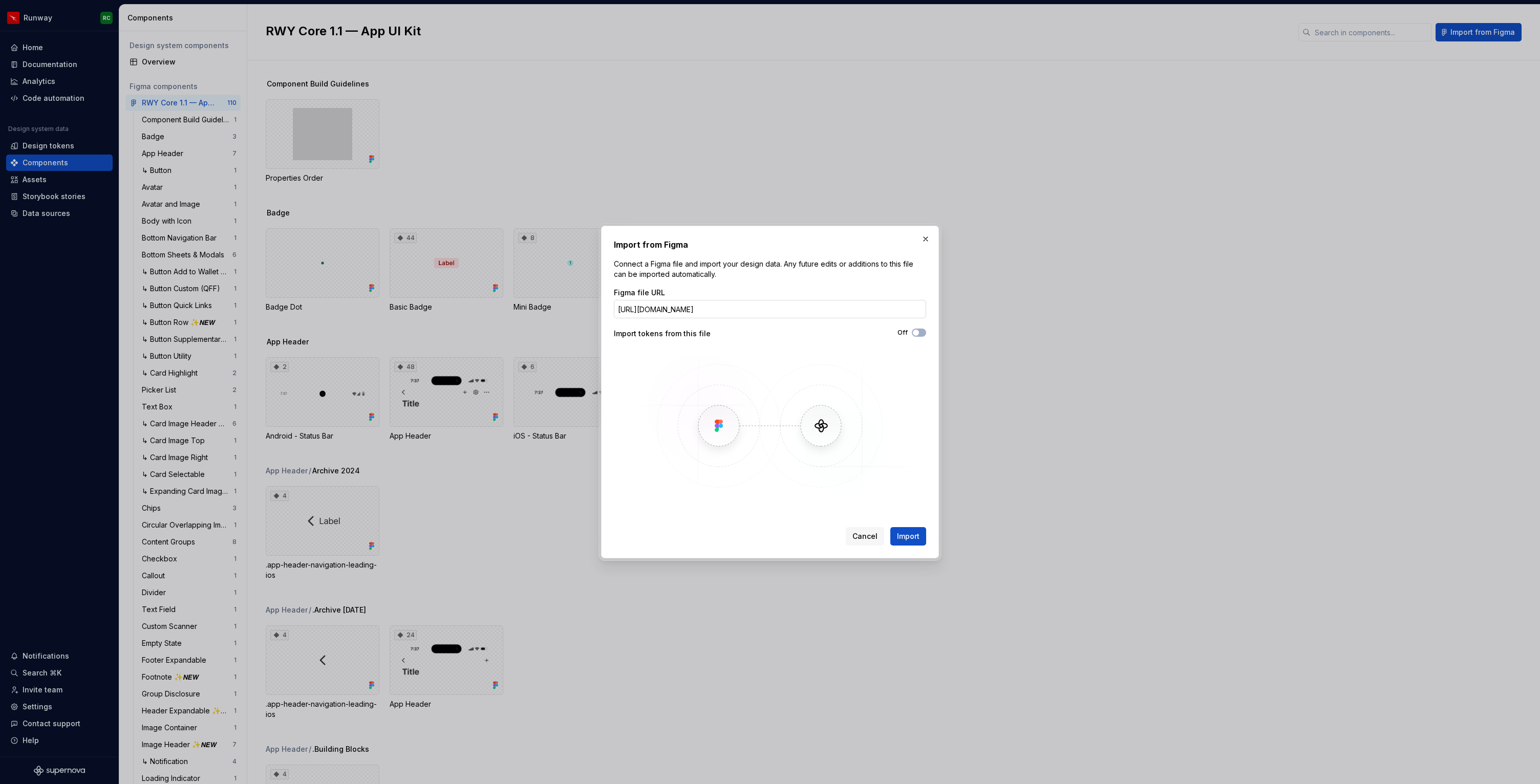
scroll to position [0, 190]
type input "[URL][DOMAIN_NAME]"
click at [913, 534] on span "Import" at bounding box center [908, 536] width 23 height 10
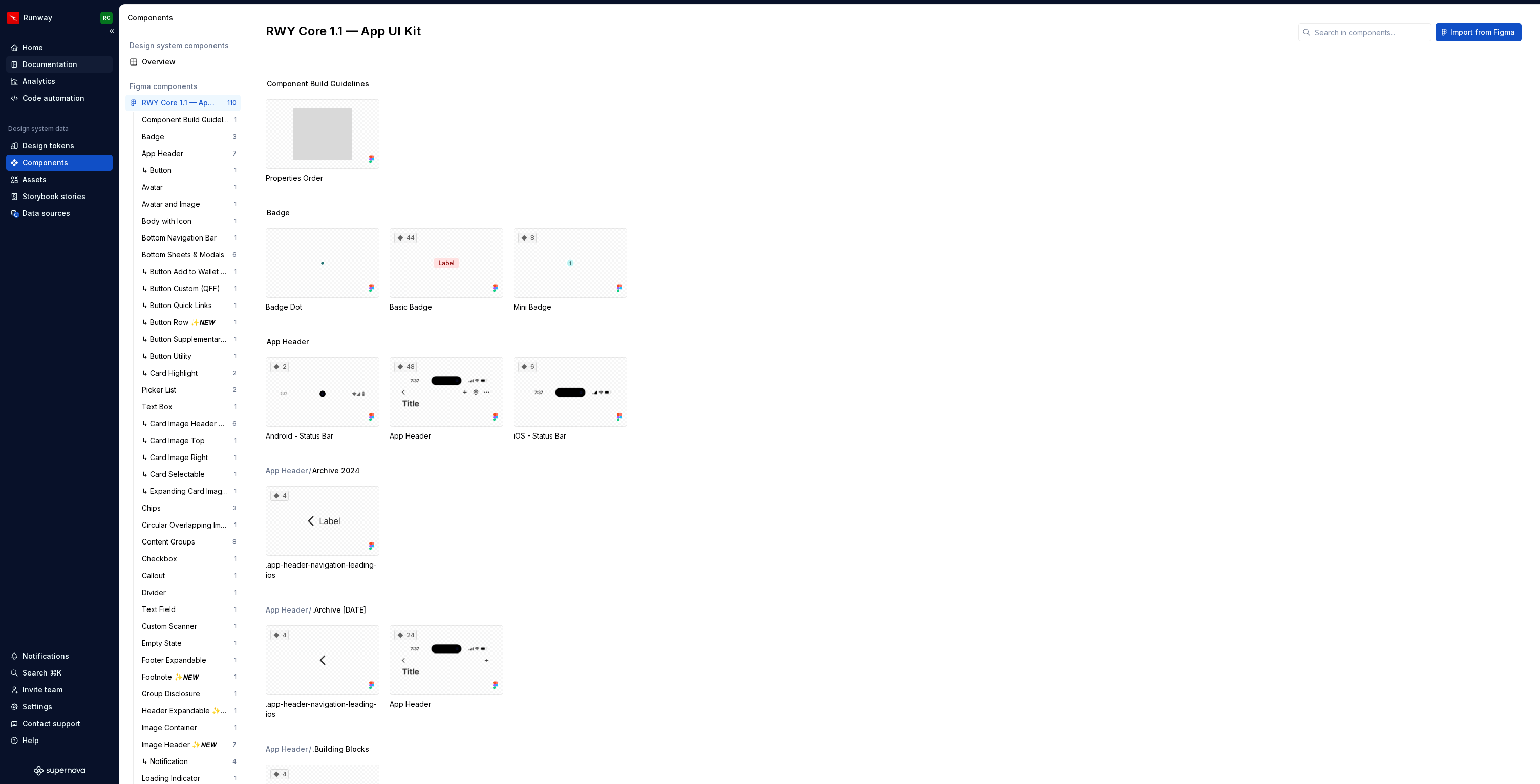
click at [41, 66] on div "Documentation" at bounding box center [50, 64] width 55 height 10
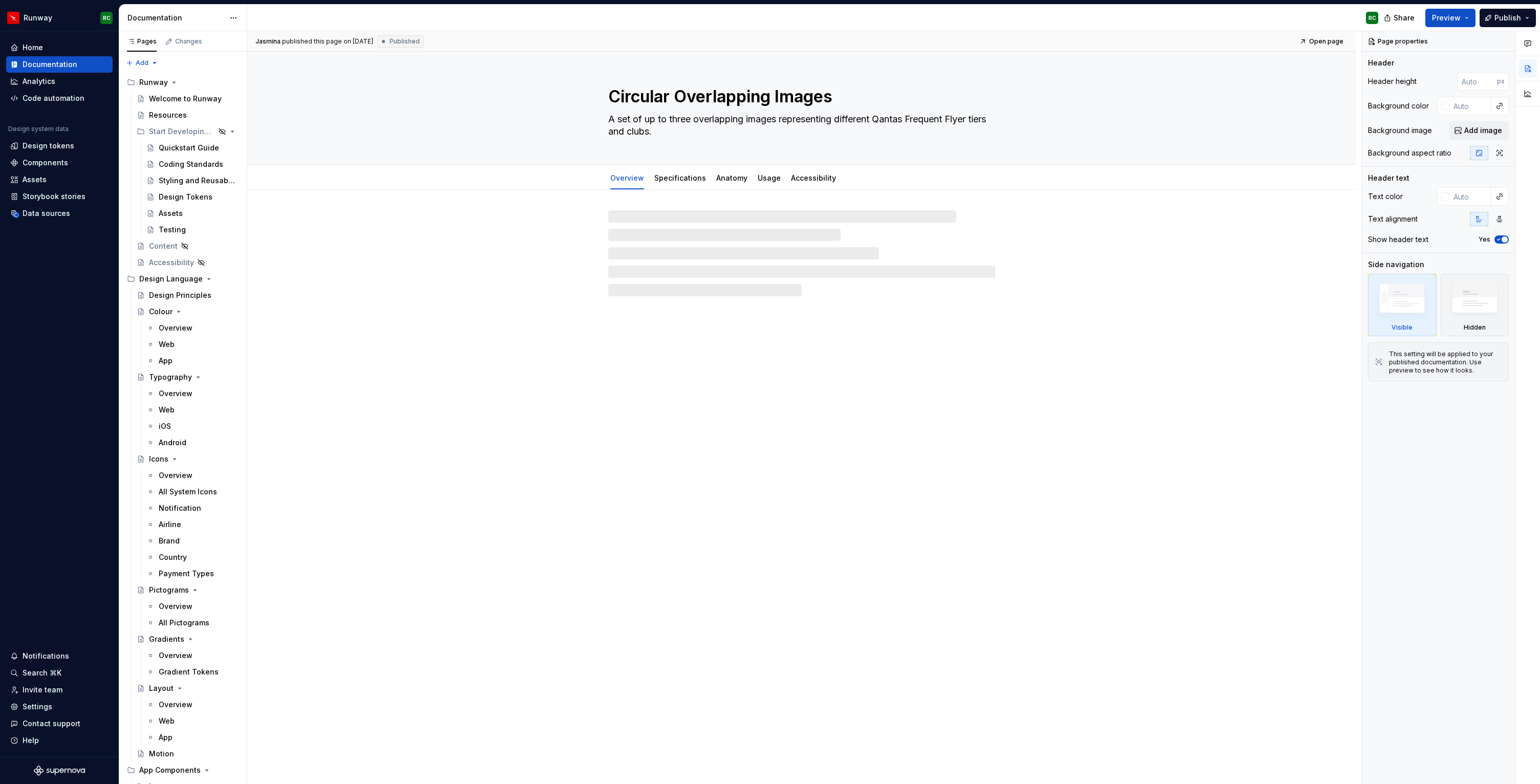
type textarea "*"
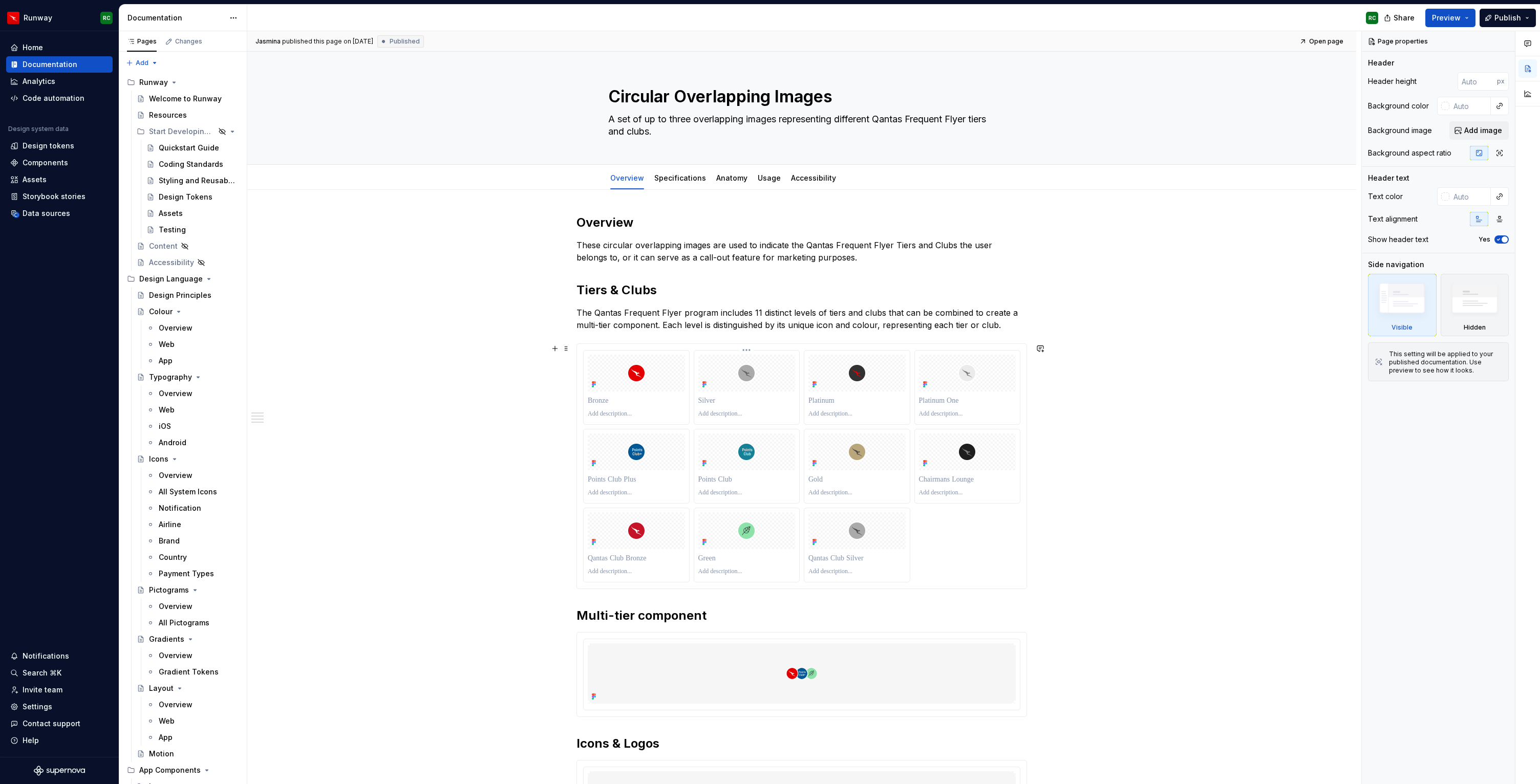
click at [784, 419] on div at bounding box center [747, 414] width 97 height 13
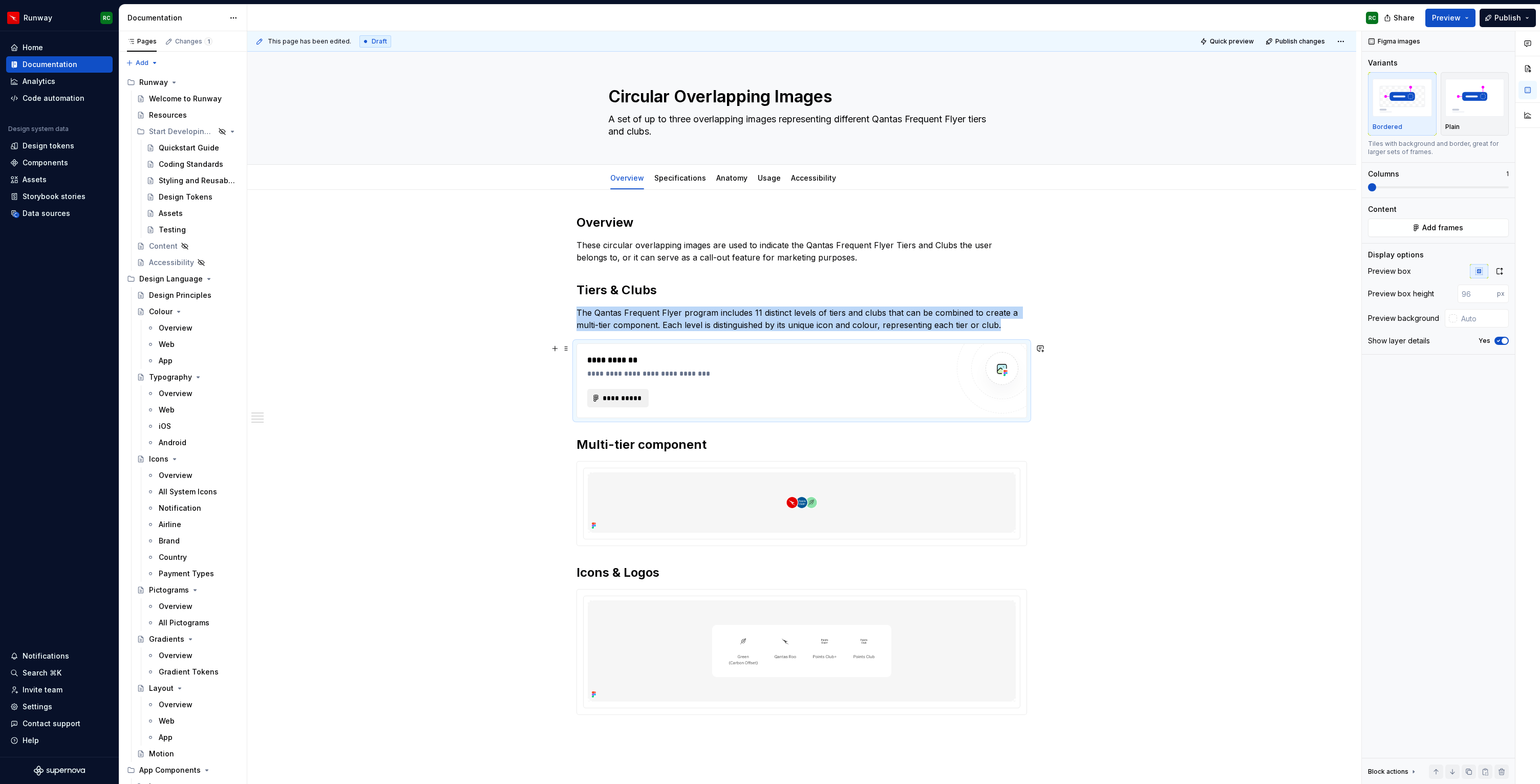
click at [618, 393] on button "**********" at bounding box center [618, 398] width 62 height 19
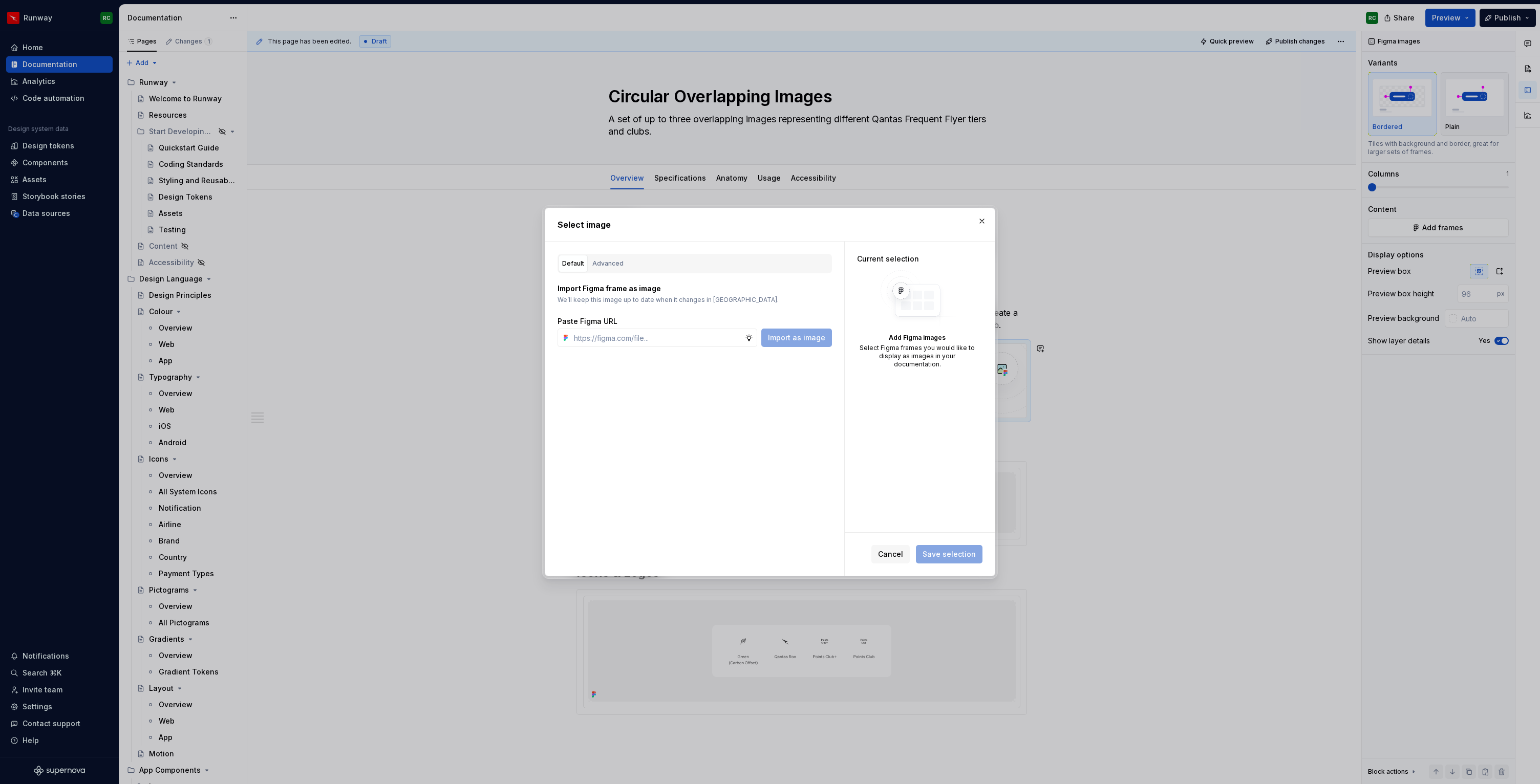
click at [600, 276] on div "Import Figma frame as image We’ll keep this image up to date when it changes in…" at bounding box center [695, 310] width 274 height 74
click at [613, 270] on button "Advanced" at bounding box center [608, 263] width 38 height 17
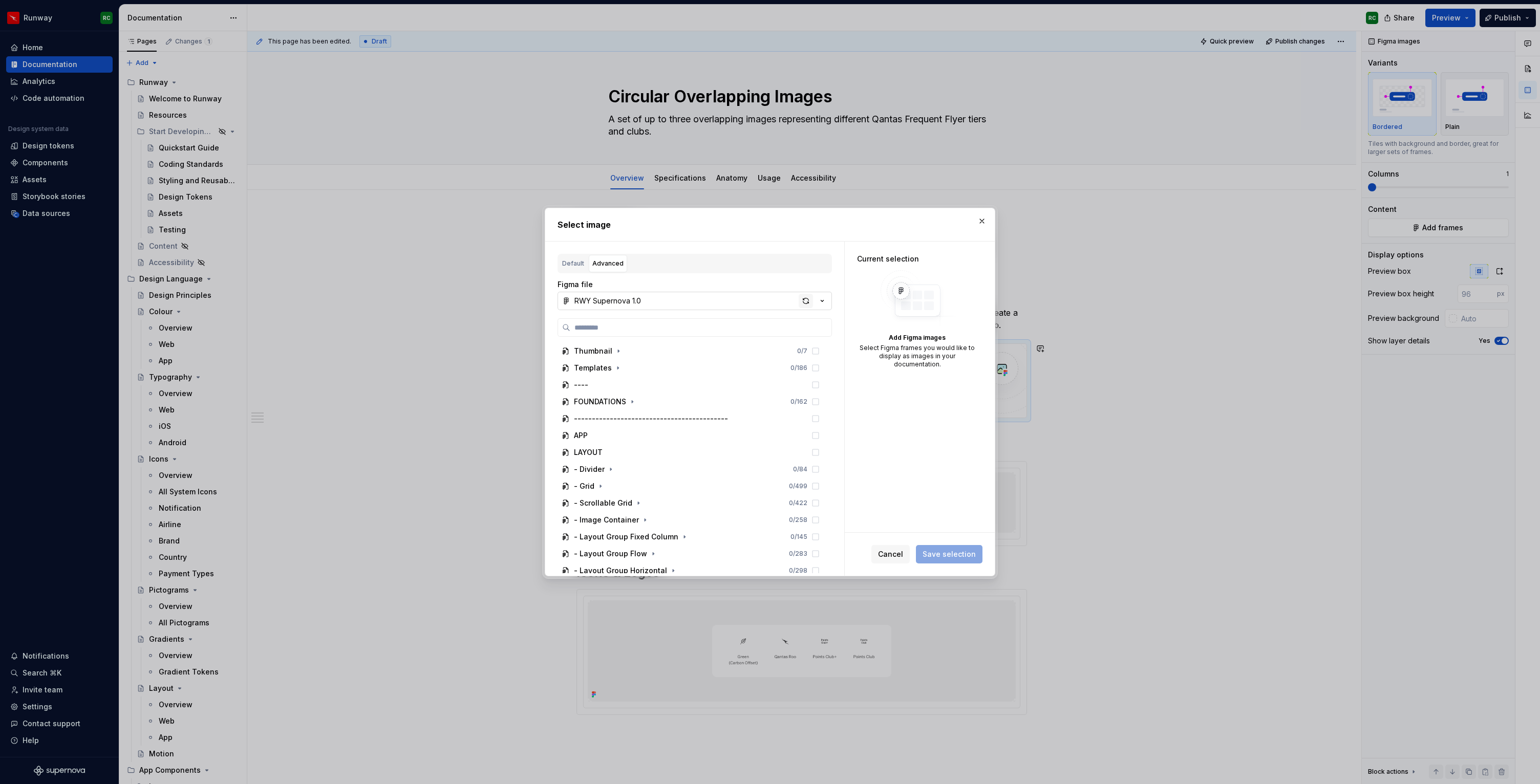
click at [803, 301] on div "button" at bounding box center [806, 301] width 14 height 14
click at [686, 422] on icon "button" at bounding box center [688, 424] width 8 height 8
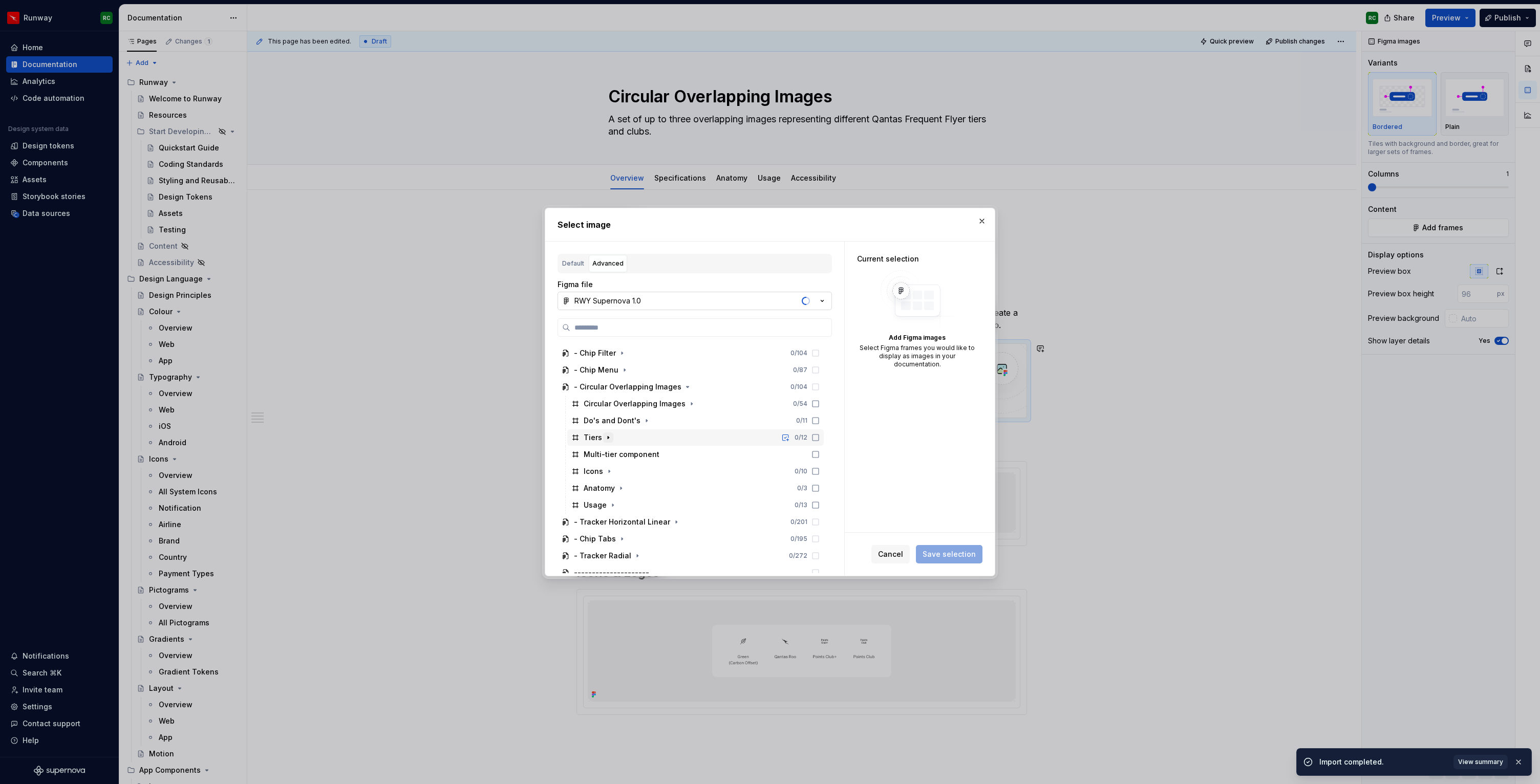
click at [612, 436] on button "button" at bounding box center [608, 437] width 10 height 10
click at [638, 454] on div "Green" at bounding box center [700, 454] width 247 height 16
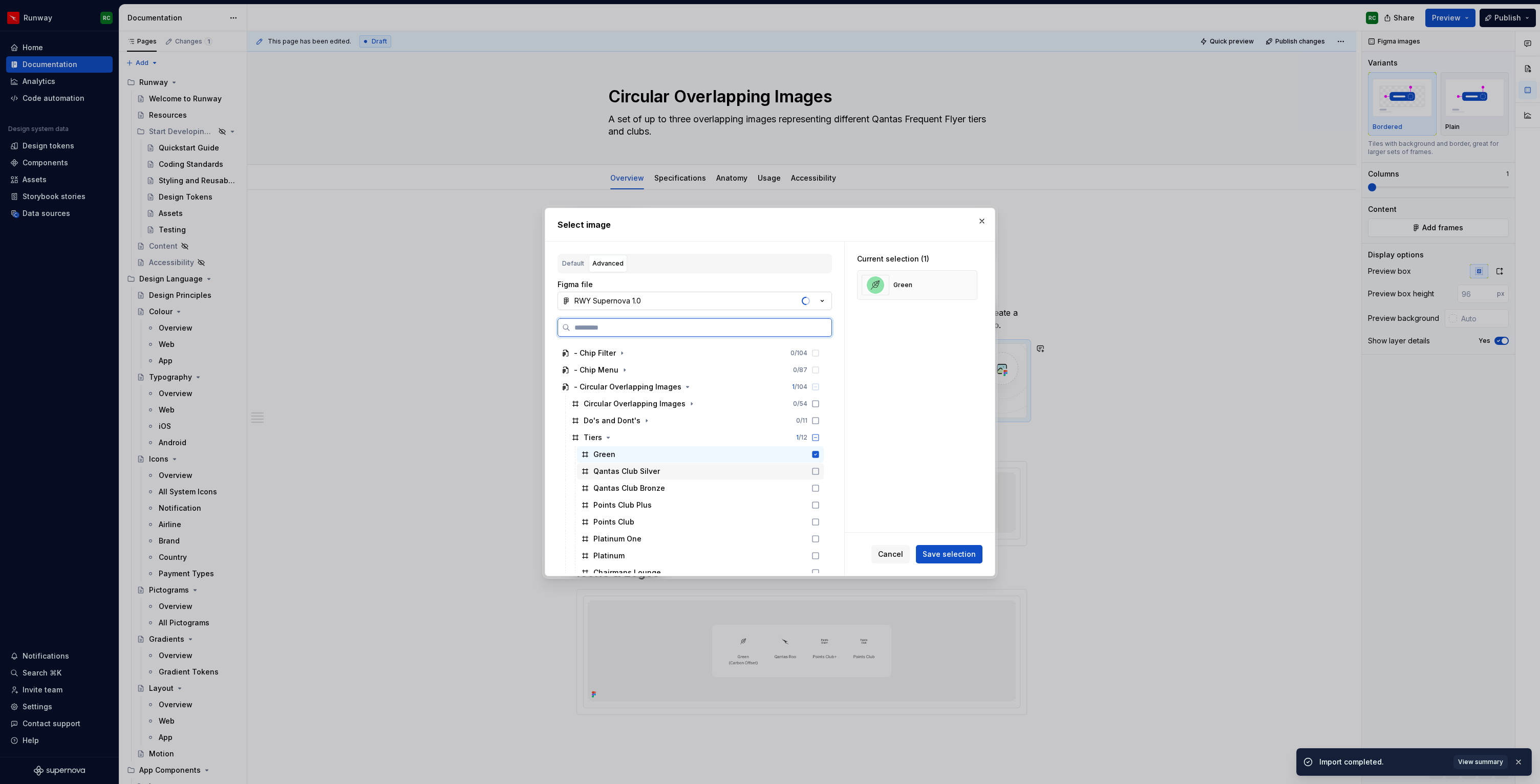
click at [650, 472] on div "Qantas Club Silver" at bounding box center [627, 471] width 66 height 10
click at [652, 485] on div "Qantas Club Bronze" at bounding box center [630, 488] width 72 height 10
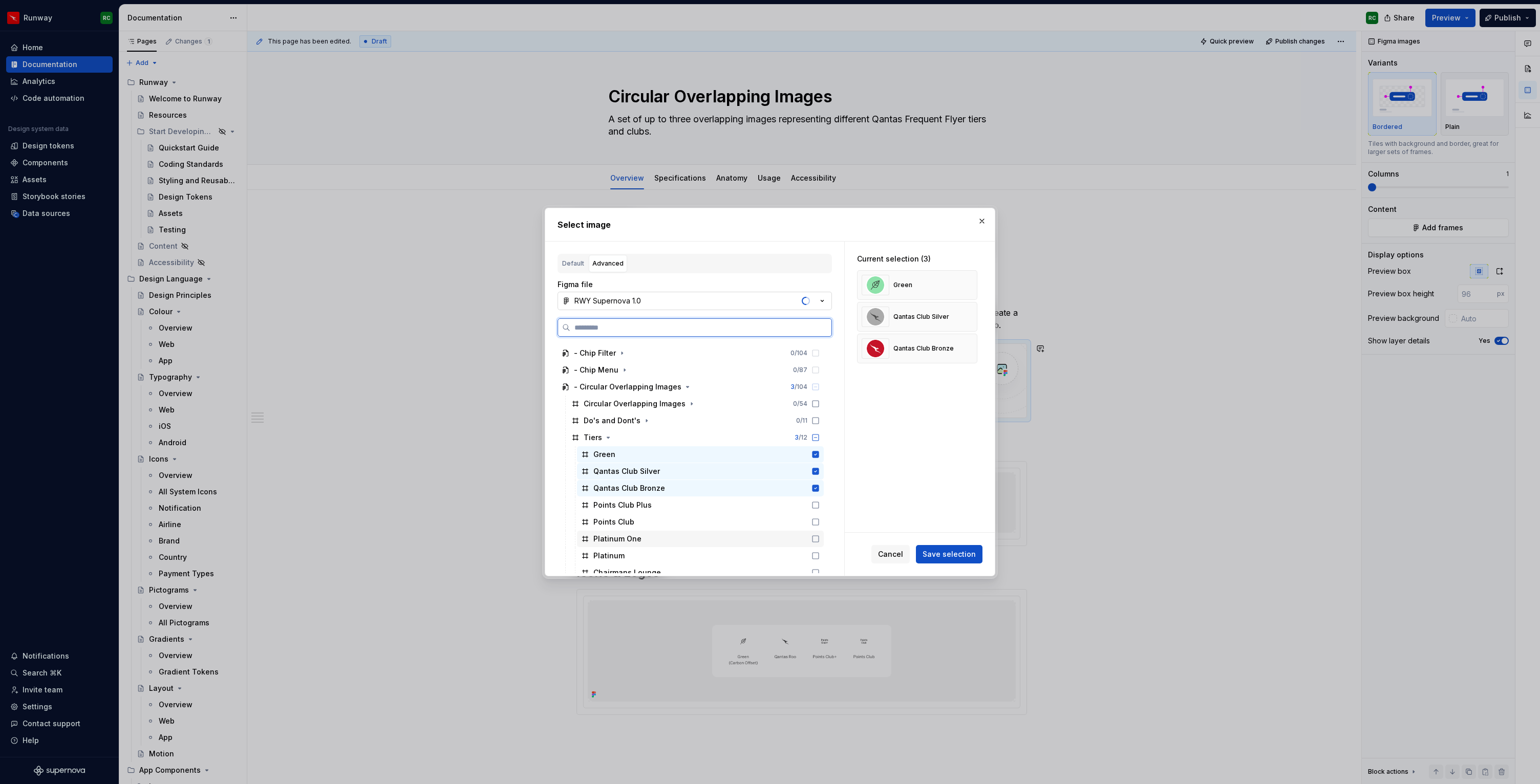
click at [643, 532] on div "Platinum One" at bounding box center [700, 538] width 247 height 16
click at [643, 537] on div "Platinum One" at bounding box center [700, 538] width 247 height 16
click at [765, 457] on div "Green" at bounding box center [700, 454] width 247 height 16
click at [760, 469] on div "Qantas Club Silver" at bounding box center [700, 471] width 247 height 16
click at [754, 494] on div "Qantas Club Bronze" at bounding box center [700, 488] width 247 height 16
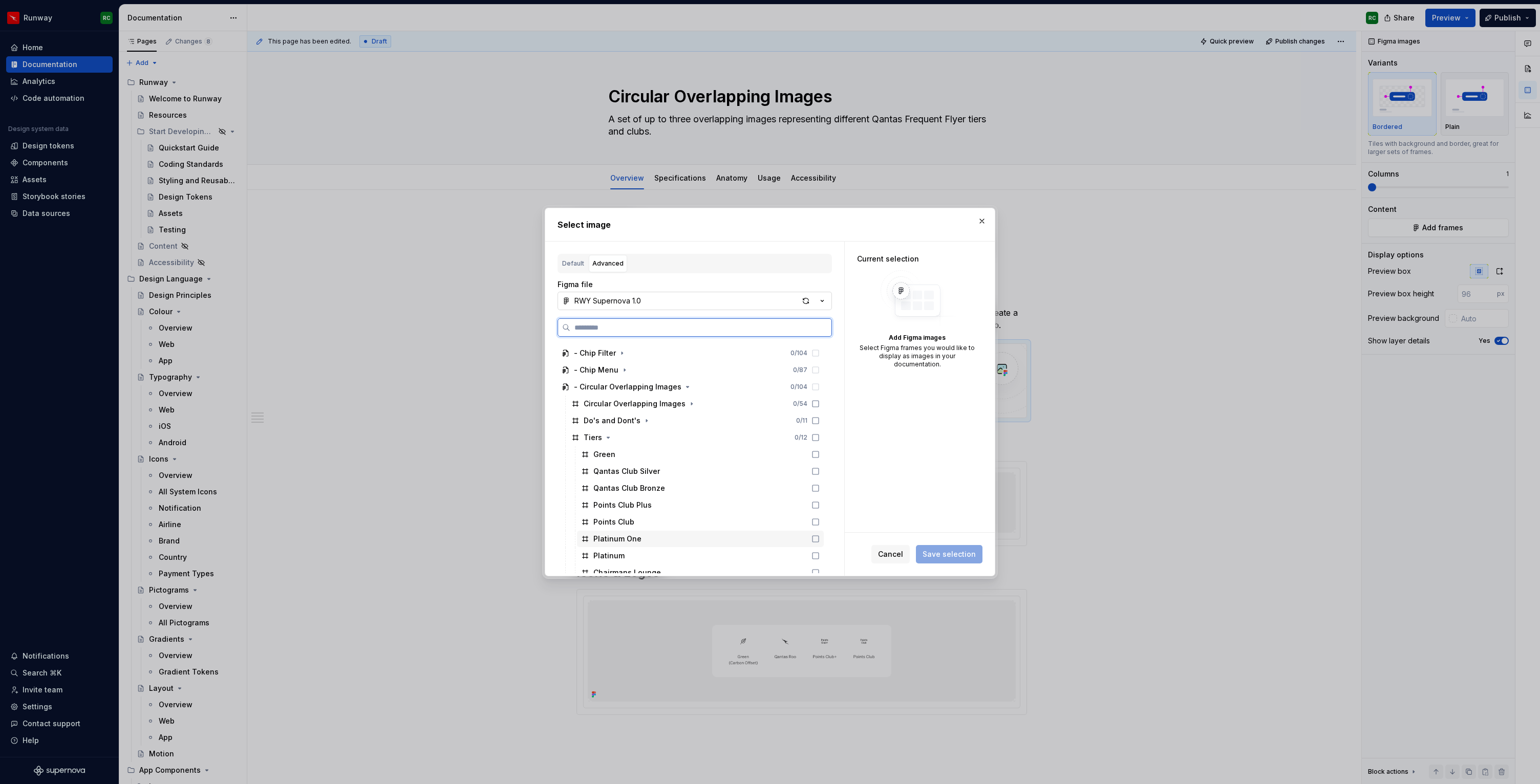
click at [664, 535] on div "Platinum One" at bounding box center [700, 538] width 247 height 16
click at [675, 446] on div "Green" at bounding box center [700, 454] width 247 height 16
click at [671, 474] on div "Qantas Club Silver" at bounding box center [700, 471] width 247 height 16
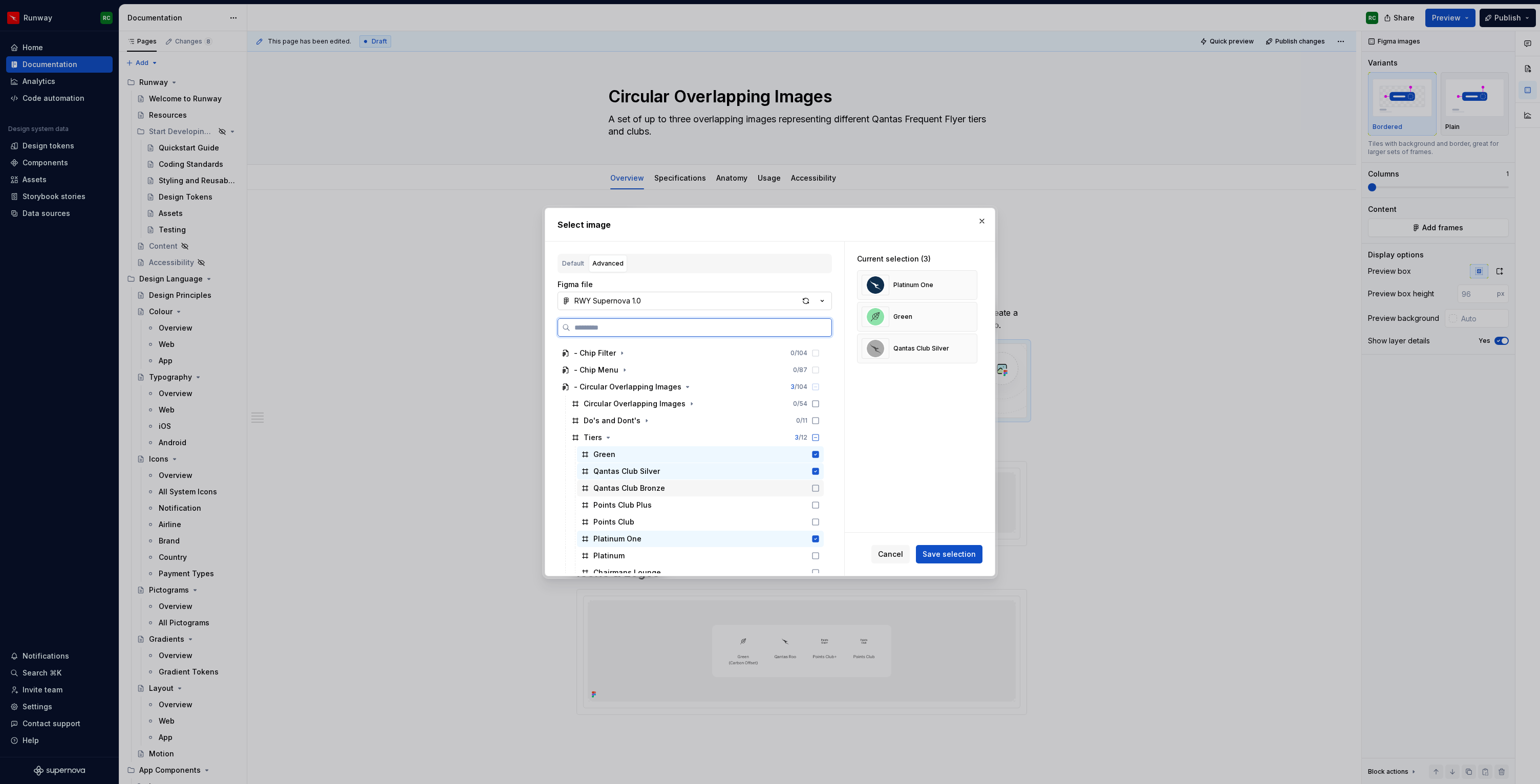
click at [671, 485] on div "Qantas Club Bronze" at bounding box center [700, 488] width 247 height 16
click at [668, 498] on div "Points Club Plus" at bounding box center [700, 505] width 247 height 16
click at [664, 524] on div "Points Club" at bounding box center [700, 522] width 247 height 16
click at [661, 552] on div "Platinum" at bounding box center [700, 555] width 247 height 16
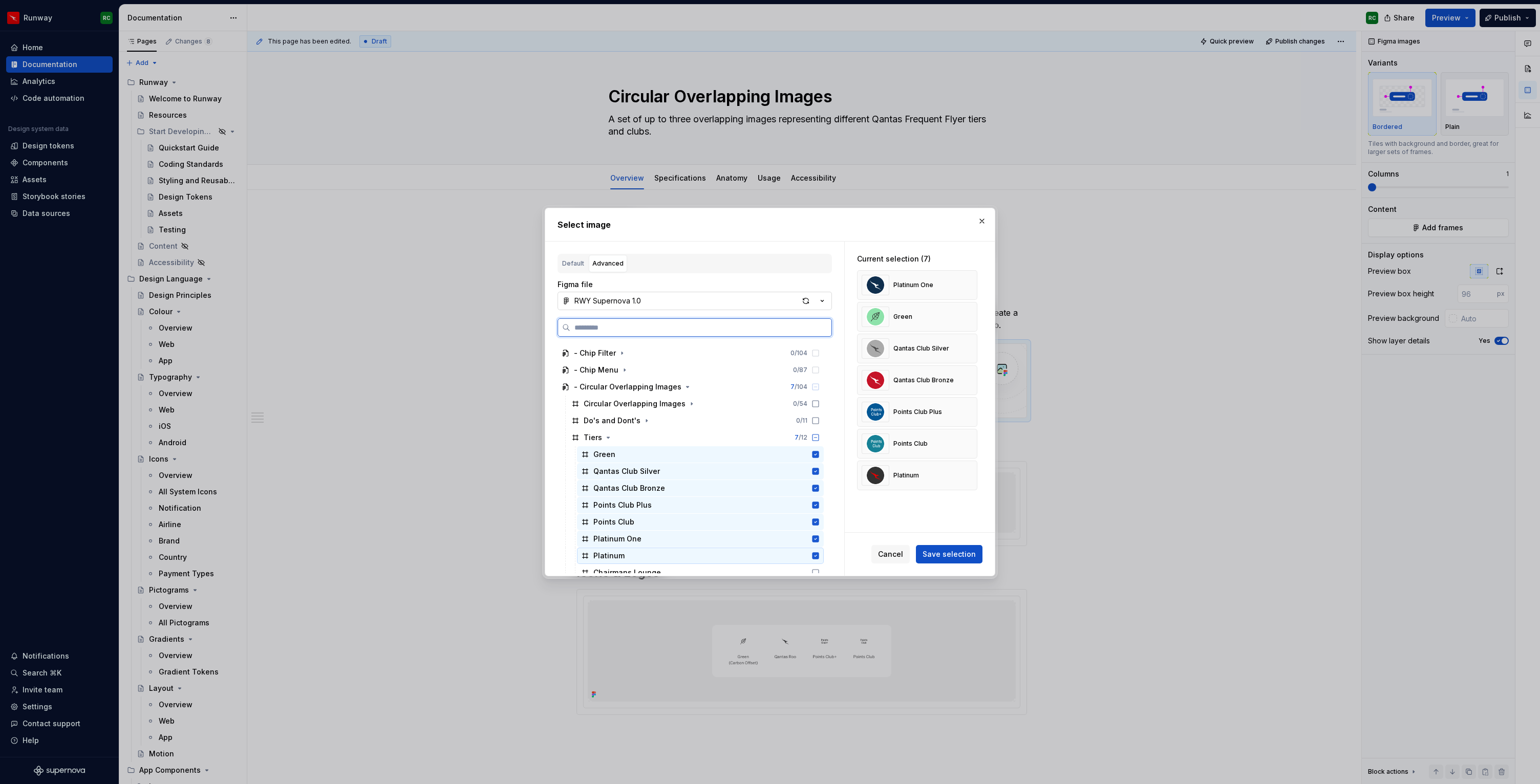
scroll to position [785, 0]
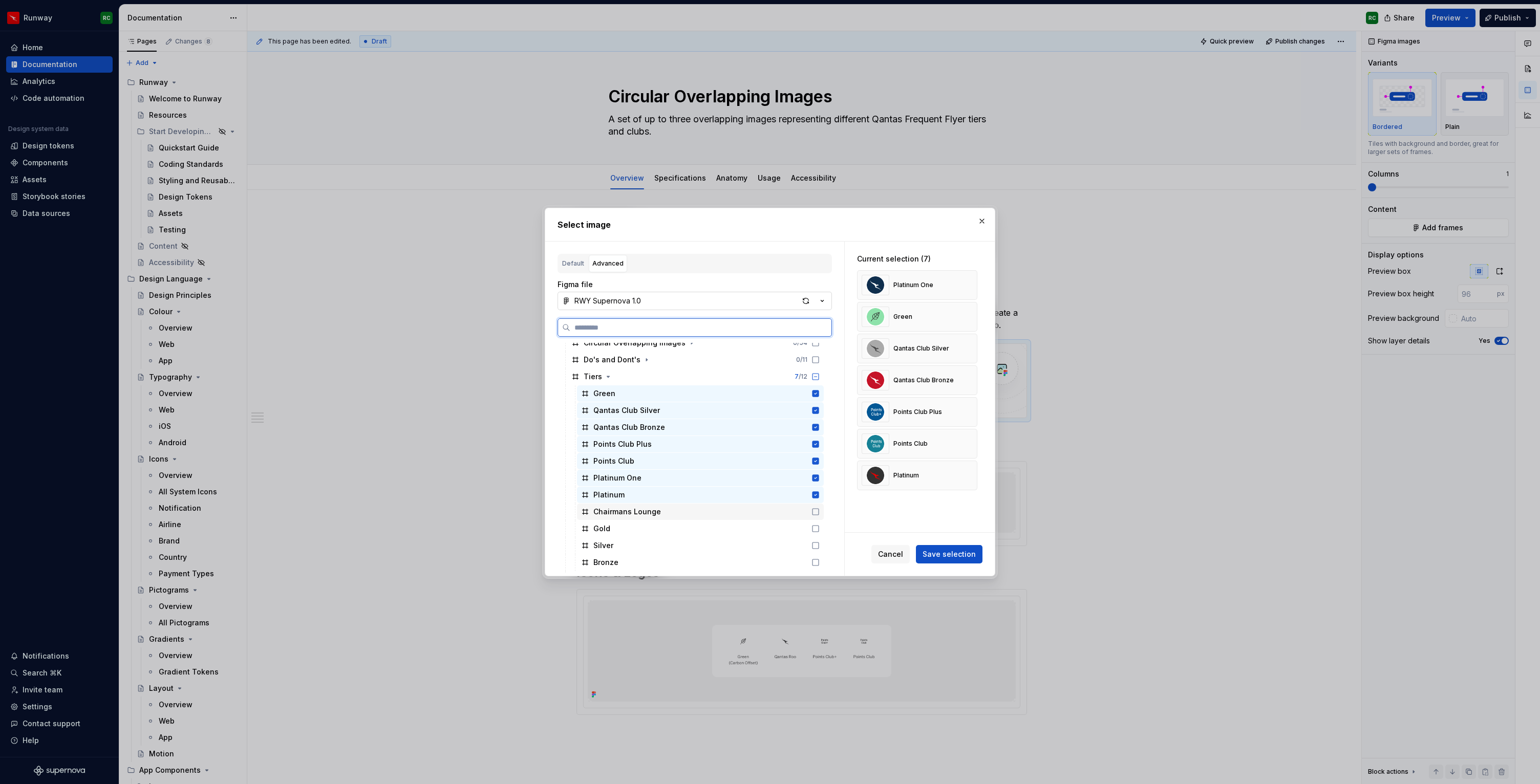
click at [664, 513] on div "Chairmans Lounge" at bounding box center [700, 512] width 247 height 16
click at [655, 533] on div "Gold" at bounding box center [700, 528] width 247 height 16
click at [654, 547] on div "Silver" at bounding box center [700, 545] width 247 height 16
click at [653, 558] on div "Bronze" at bounding box center [700, 562] width 247 height 16
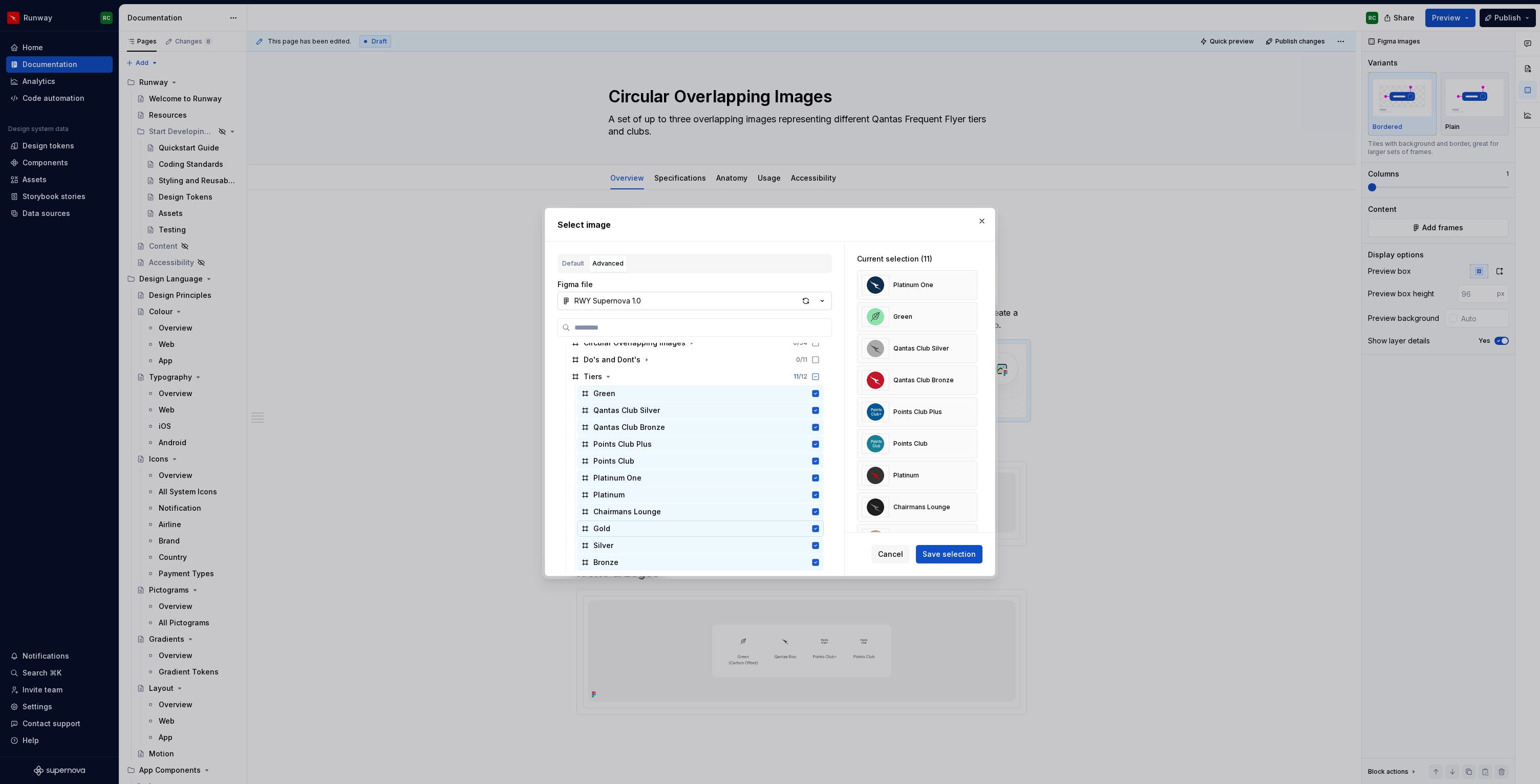
scroll to position [830, 0]
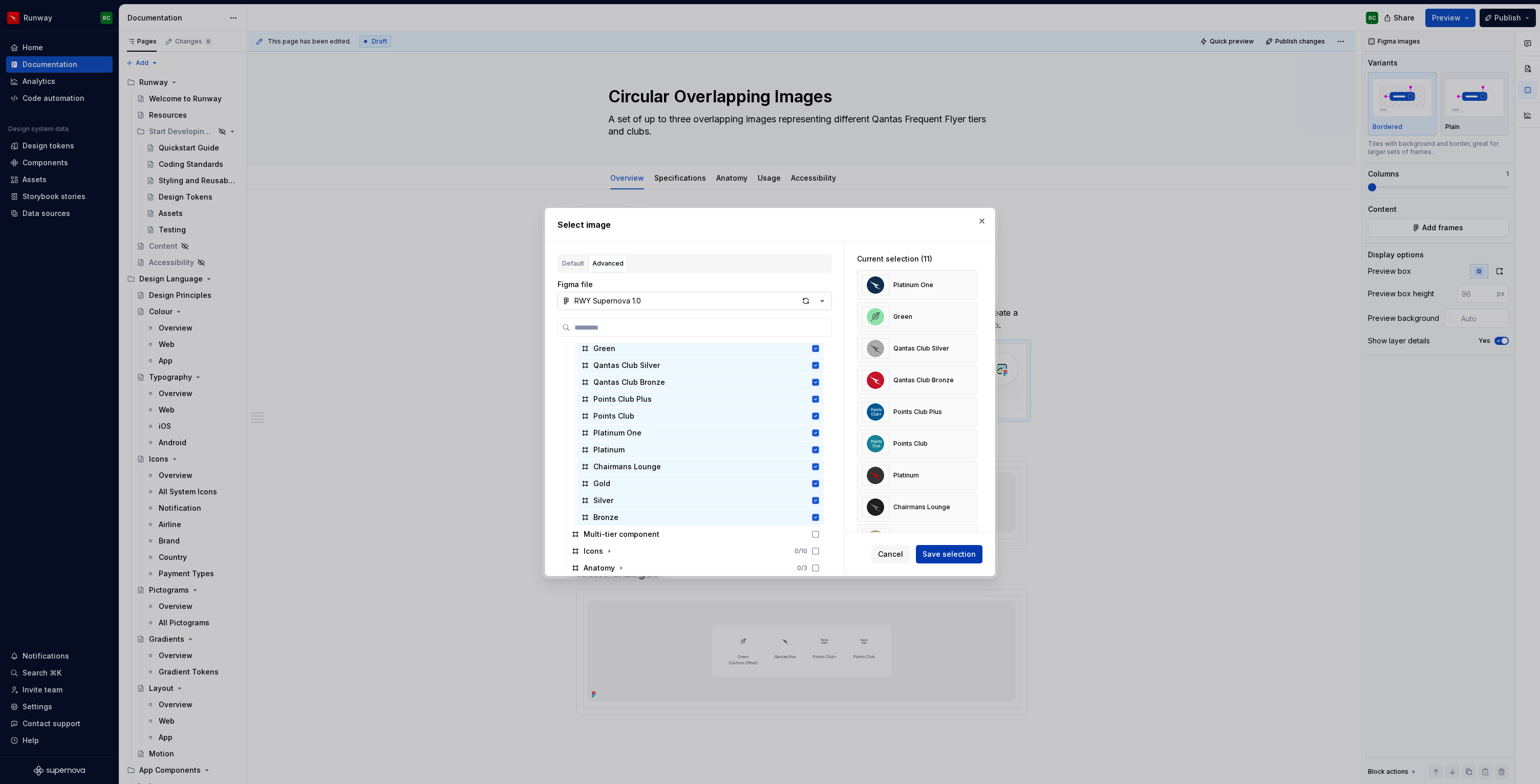
click at [961, 554] on span "Save selection" at bounding box center [949, 554] width 53 height 10
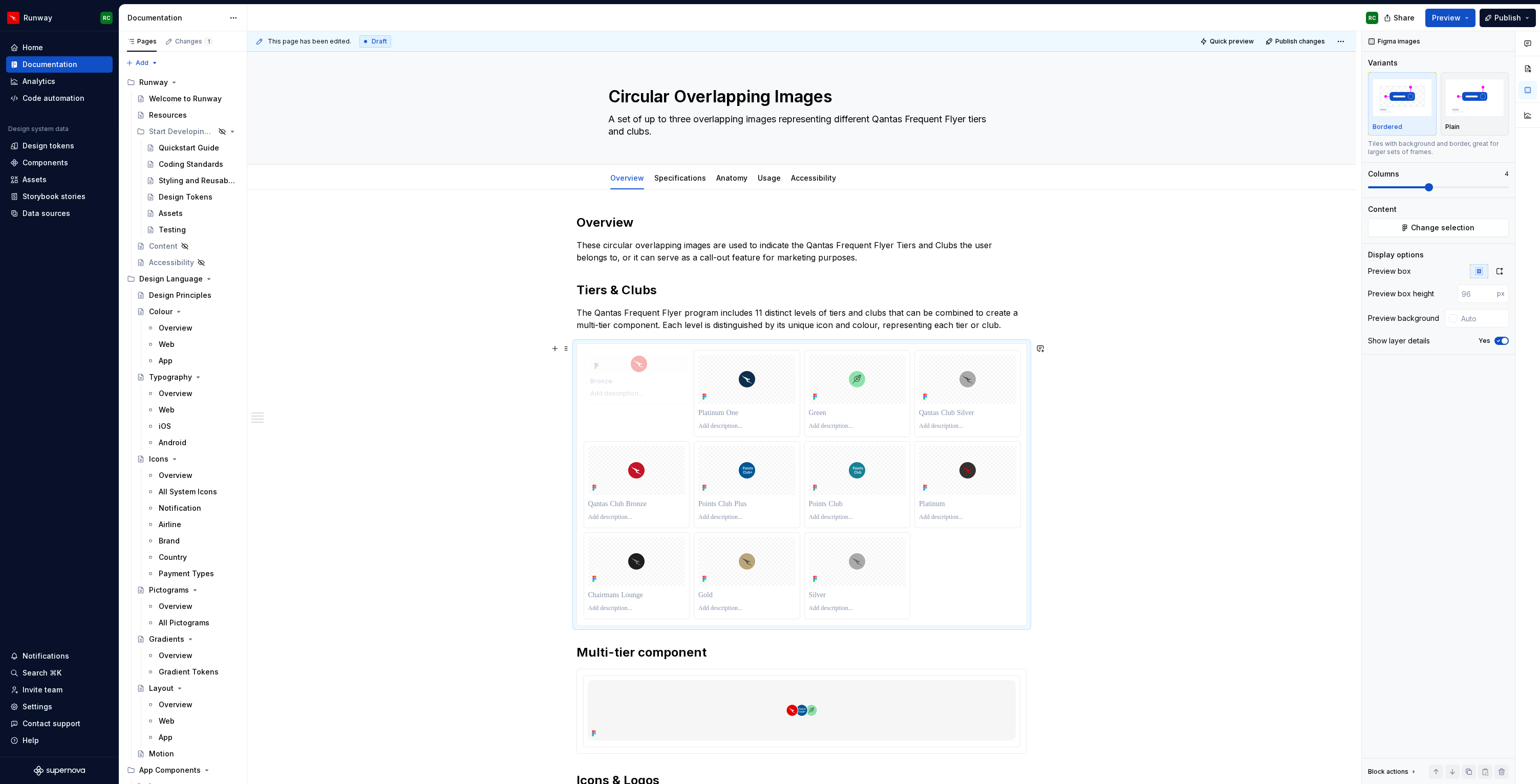
drag, startPoint x: 861, startPoint y: 574, endPoint x: 683, endPoint y: 400, distance: 248.9
click at [683, 400] on body "Runway RC Home Documentation Analytics Code automation Design system data Desig…" at bounding box center [770, 392] width 1540 height 784
drag, startPoint x: 868, startPoint y: 569, endPoint x: 780, endPoint y: 423, distance: 170.5
click at [780, 423] on body "Runway RC Home Documentation Analytics Code automation Design system data Desig…" at bounding box center [770, 392] width 1540 height 784
drag, startPoint x: 640, startPoint y: 489, endPoint x: 713, endPoint y: 457, distance: 79.7
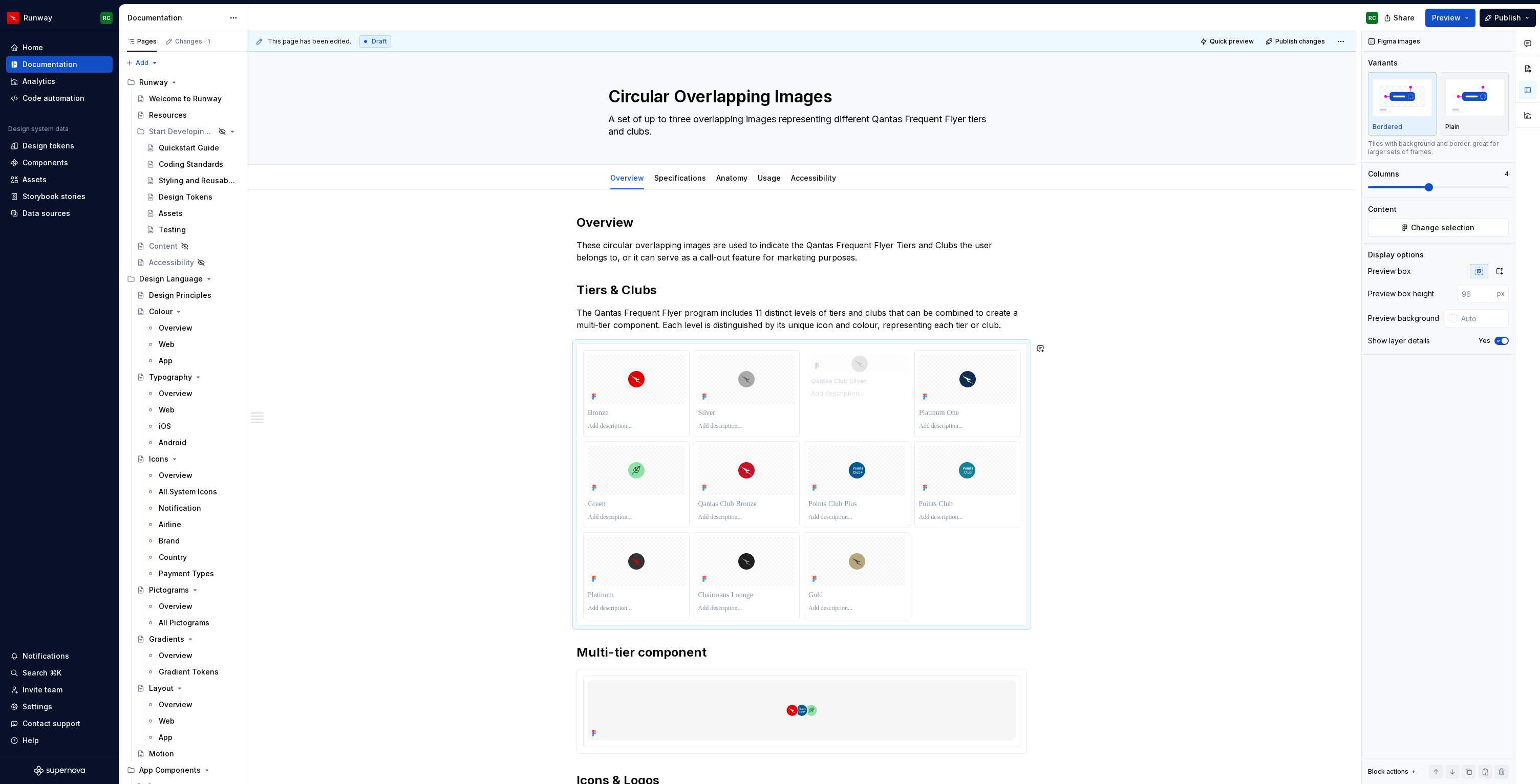
click at [842, 415] on body "Runway RC Home Documentation Analytics Code automation Design system data Desig…" at bounding box center [770, 392] width 1540 height 784
drag, startPoint x: 900, startPoint y: 479, endPoint x: 947, endPoint y: 422, distance: 73.9
click at [947, 422] on body "Runway RC Home Documentation Analytics Code automation Design system data Desig…" at bounding box center [770, 392] width 1540 height 784
drag, startPoint x: 879, startPoint y: 390, endPoint x: 829, endPoint y: 489, distance: 110.9
drag, startPoint x: 743, startPoint y: 590, endPoint x: 862, endPoint y: 491, distance: 154.8
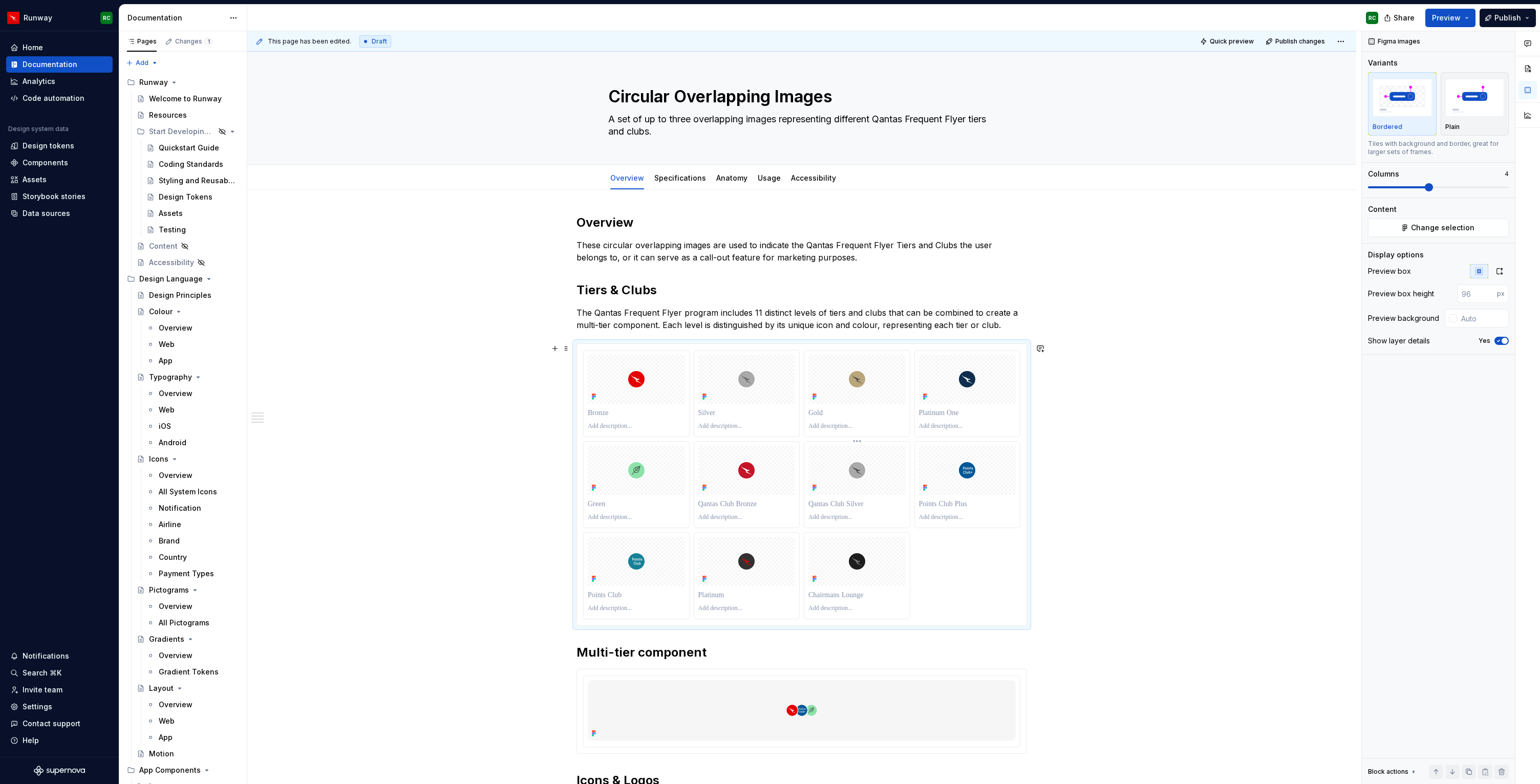
click at [862, 491] on div at bounding box center [801, 485] width 437 height 269
drag, startPoint x: 762, startPoint y: 559, endPoint x: 845, endPoint y: 484, distance: 111.9
click at [965, 400] on body "Runway RC Home Documentation Analytics Code automation Design system data Desig…" at bounding box center [770, 392] width 1540 height 784
drag, startPoint x: 869, startPoint y: 479, endPoint x: 863, endPoint y: 479, distance: 6.0
click at [795, 483] on body "Runway RC Home Documentation Analytics Code automation Design system data Desig…" at bounding box center [770, 392] width 1540 height 784
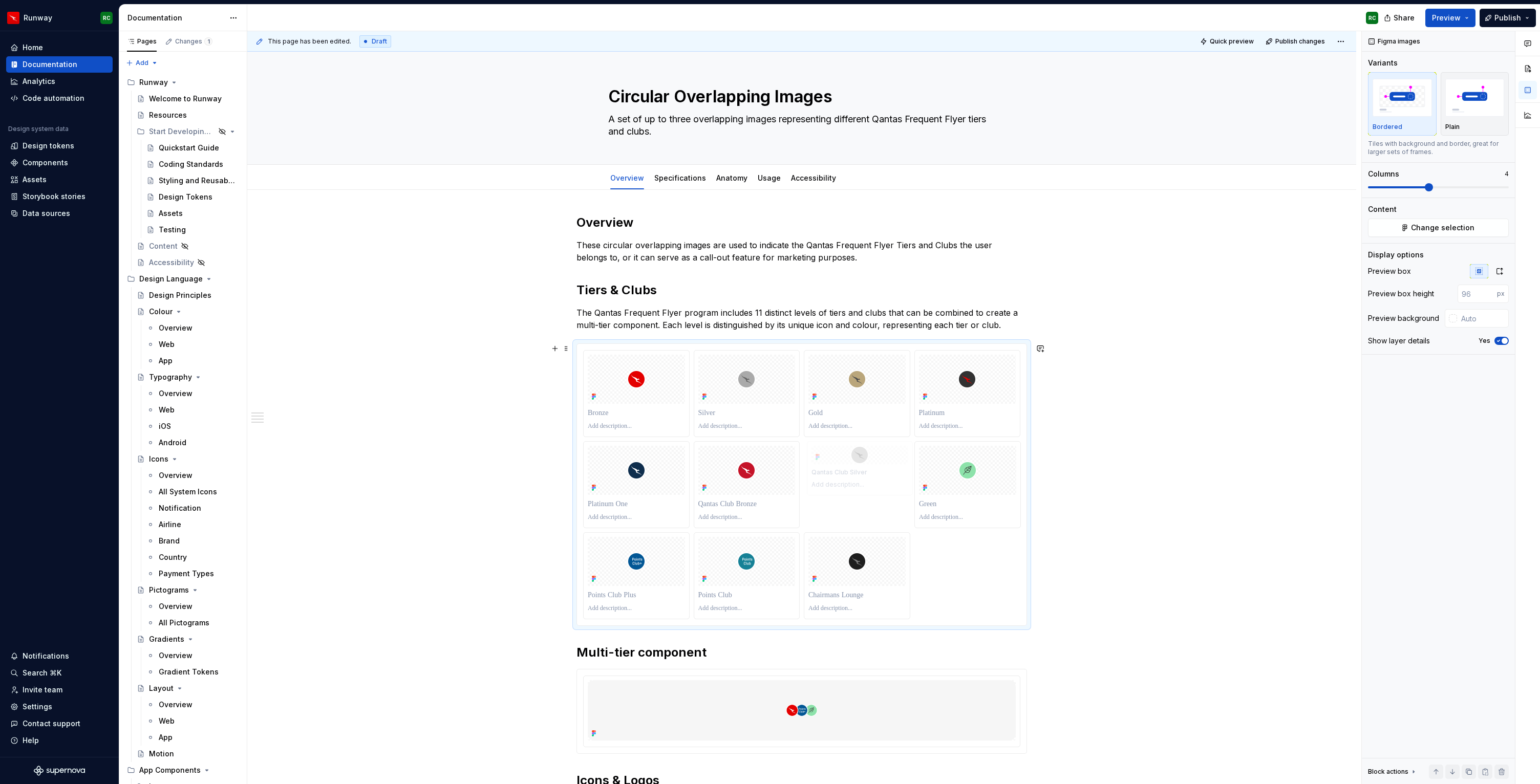
drag, startPoint x: 960, startPoint y: 486, endPoint x: 874, endPoint y: 490, distance: 86.1
click at [874, 490] on body "Runway RC Home Documentation Analytics Code automation Design system data Desig…" at bounding box center [770, 392] width 1540 height 784
drag, startPoint x: 876, startPoint y: 562, endPoint x: 964, endPoint y: 516, distance: 99.3
click at [964, 516] on body "Runway RC Home Documentation Analytics Code automation Design system data Desig…" at bounding box center [770, 392] width 1540 height 784
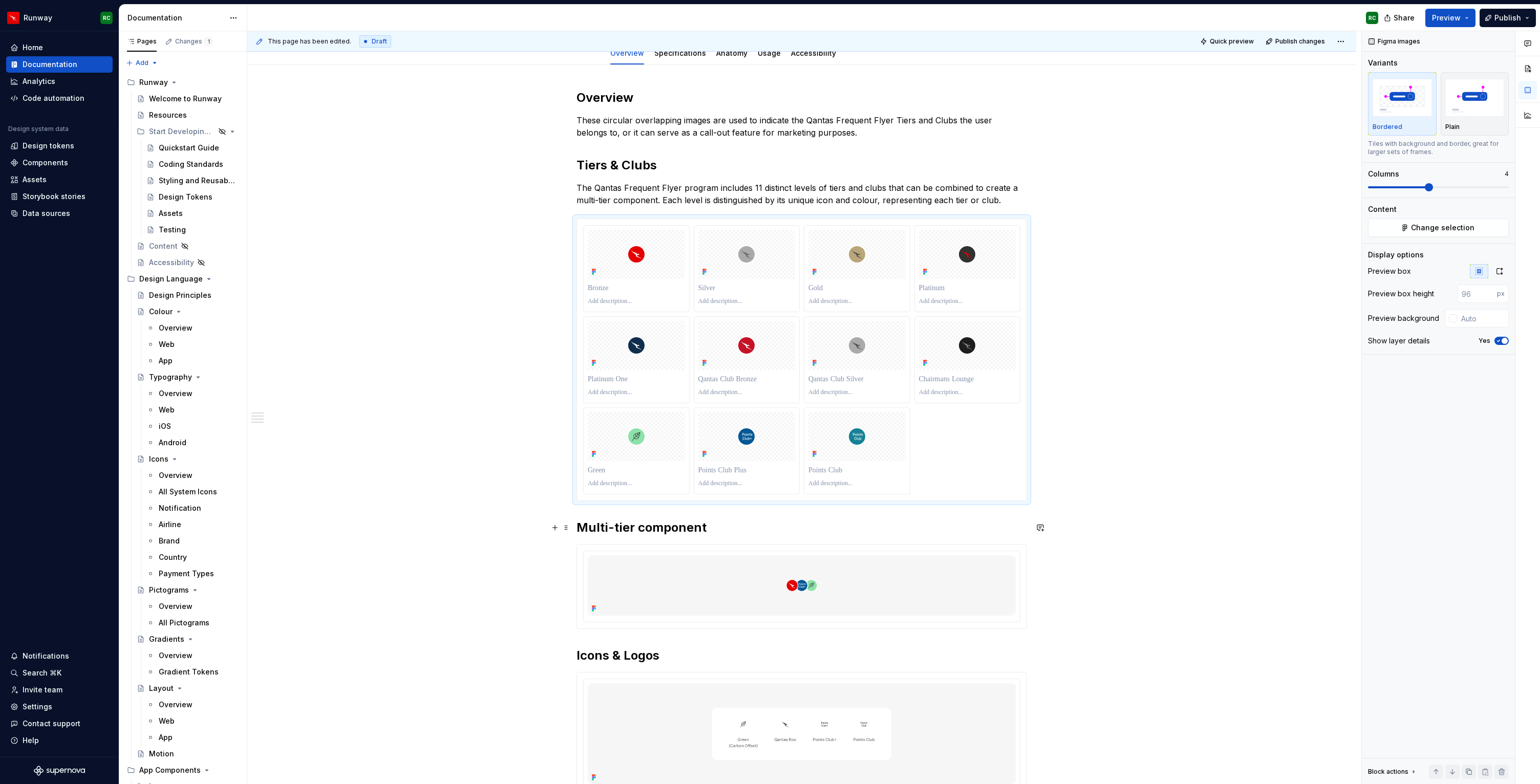
scroll to position [215, 0]
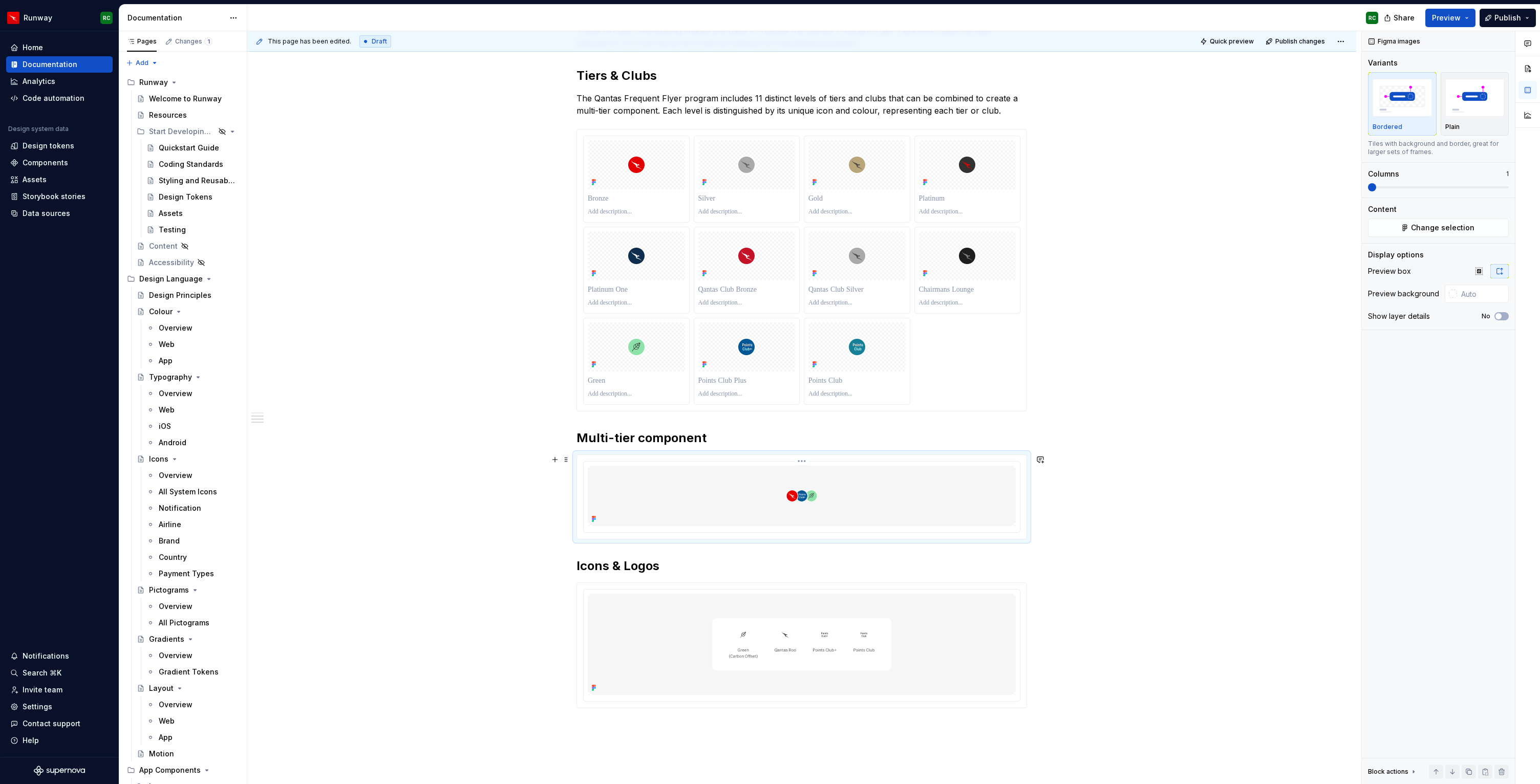
click at [838, 516] on img at bounding box center [802, 495] width 428 height 60
click at [1455, 223] on span "Change selection" at bounding box center [1443, 228] width 63 height 10
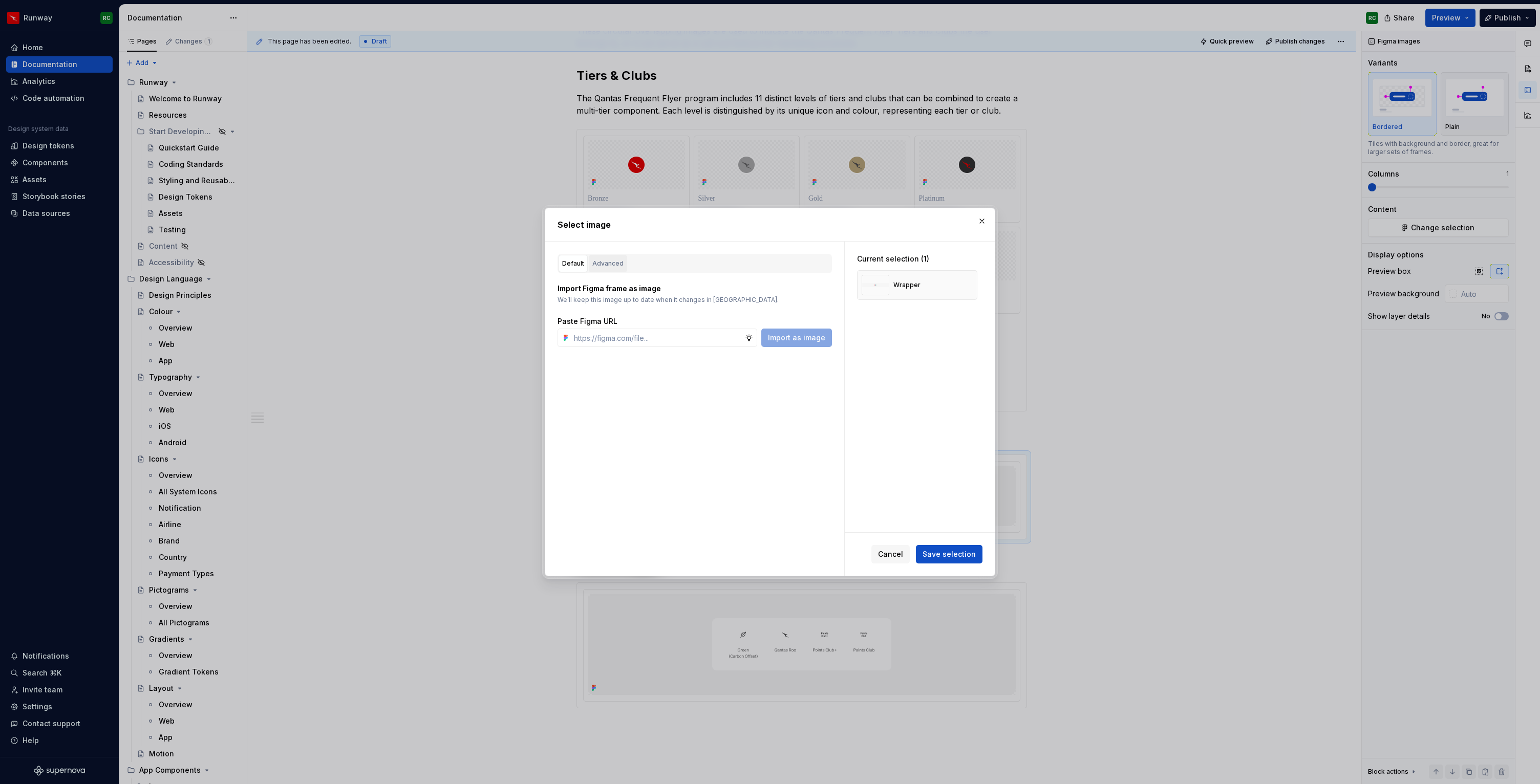
click at [602, 264] on div "Advanced" at bounding box center [608, 263] width 31 height 10
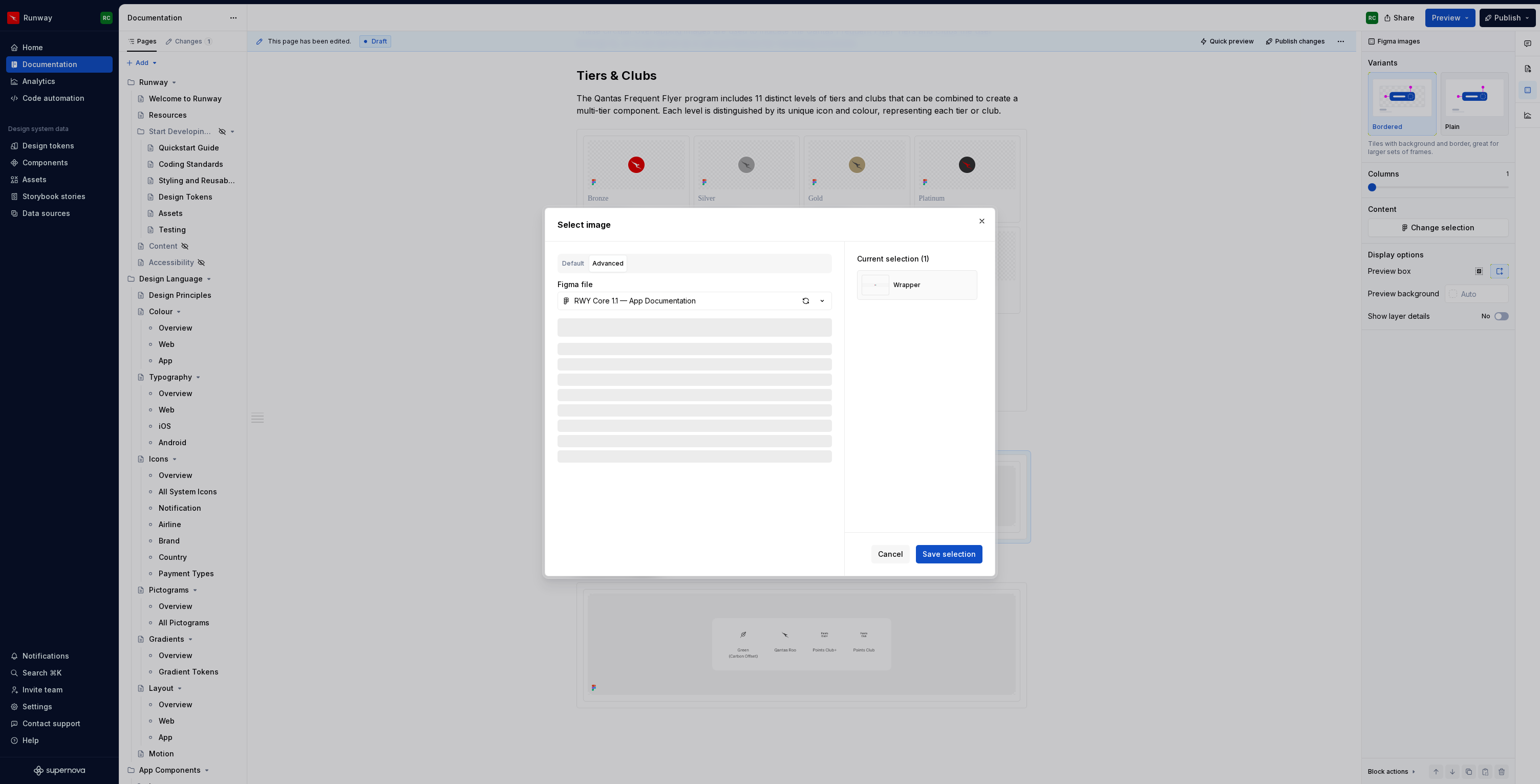
click at [685, 307] on button "RWY Core 1.1 — App Documentation" at bounding box center [695, 301] width 274 height 19
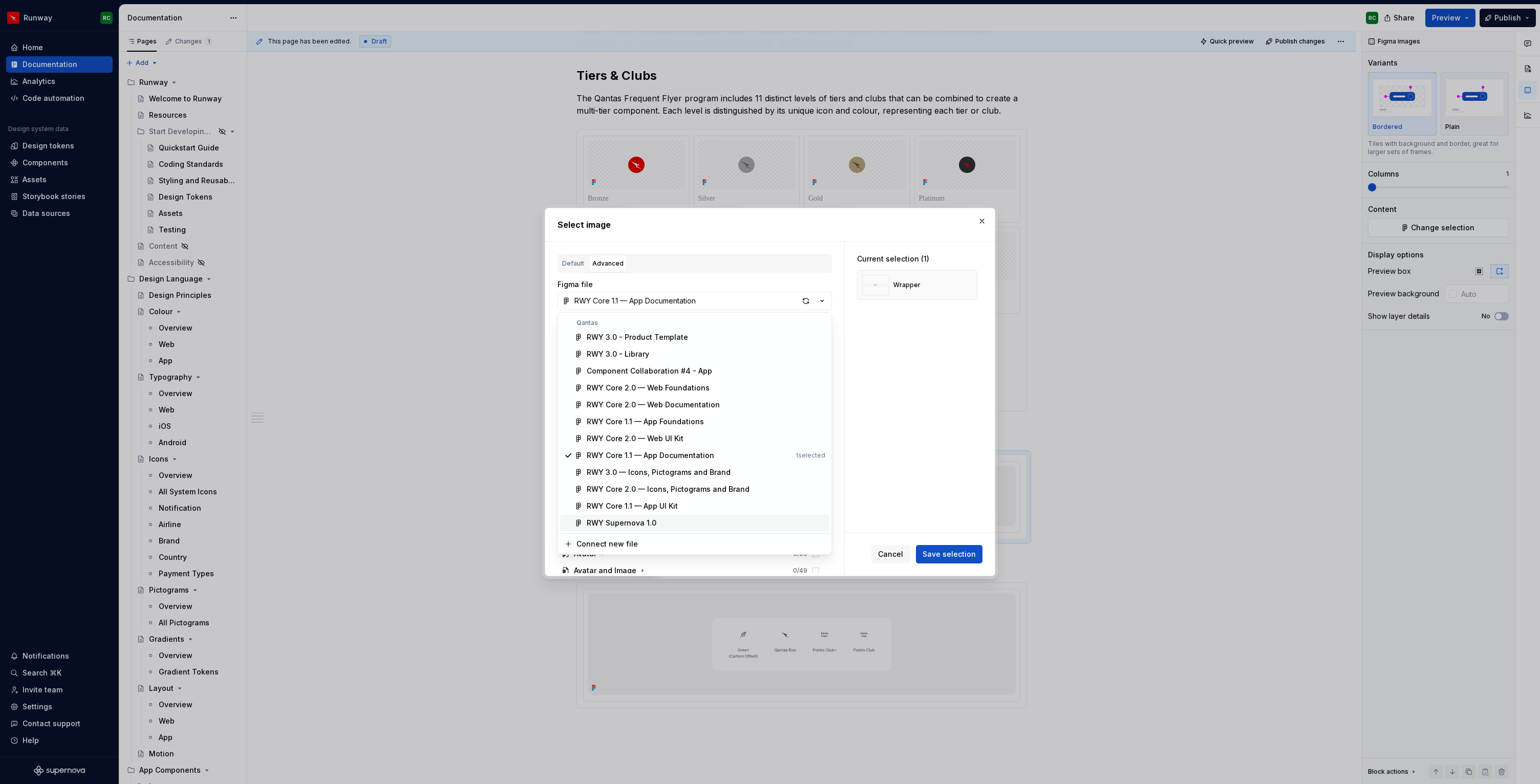
click at [672, 521] on div "RWY Supernova 1.0" at bounding box center [705, 523] width 239 height 10
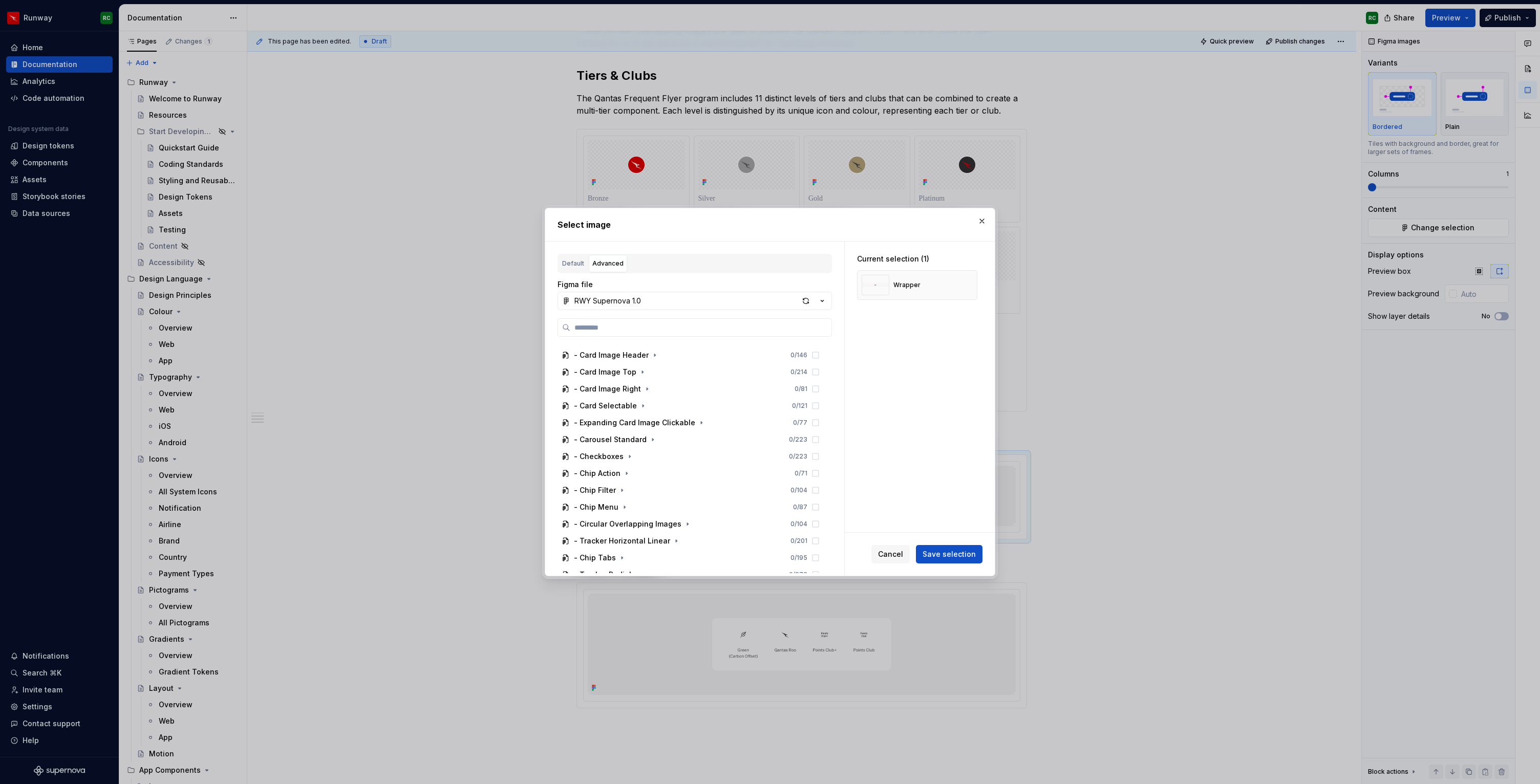
scroll to position [668, 0]
click at [683, 446] on icon "button" at bounding box center [688, 443] width 8 height 8
click at [646, 418] on div "Multi-tier component" at bounding box center [621, 413] width 76 height 10
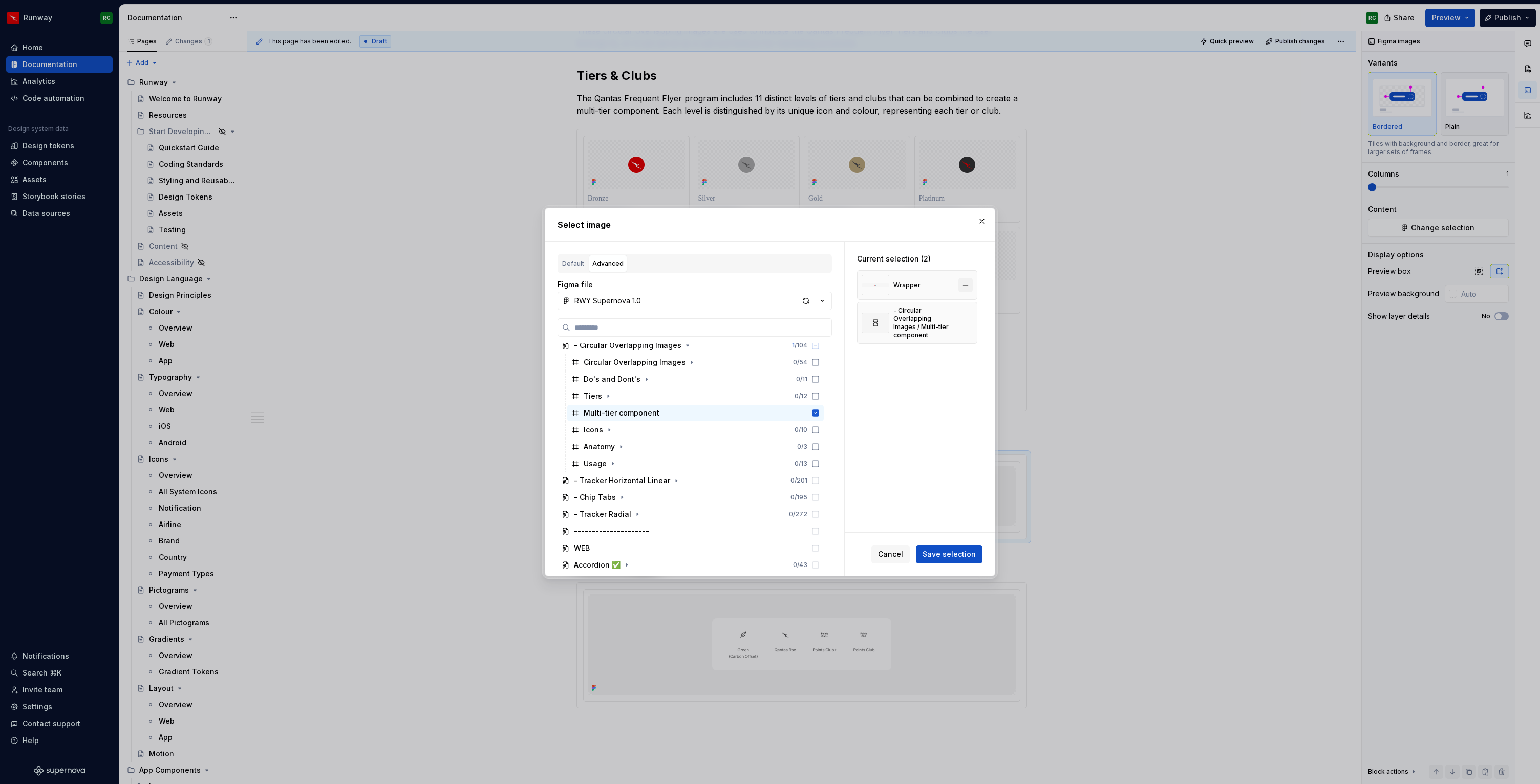
click at [968, 290] on button "button" at bounding box center [965, 285] width 14 height 14
click at [954, 562] on button "Save selection" at bounding box center [949, 554] width 66 height 19
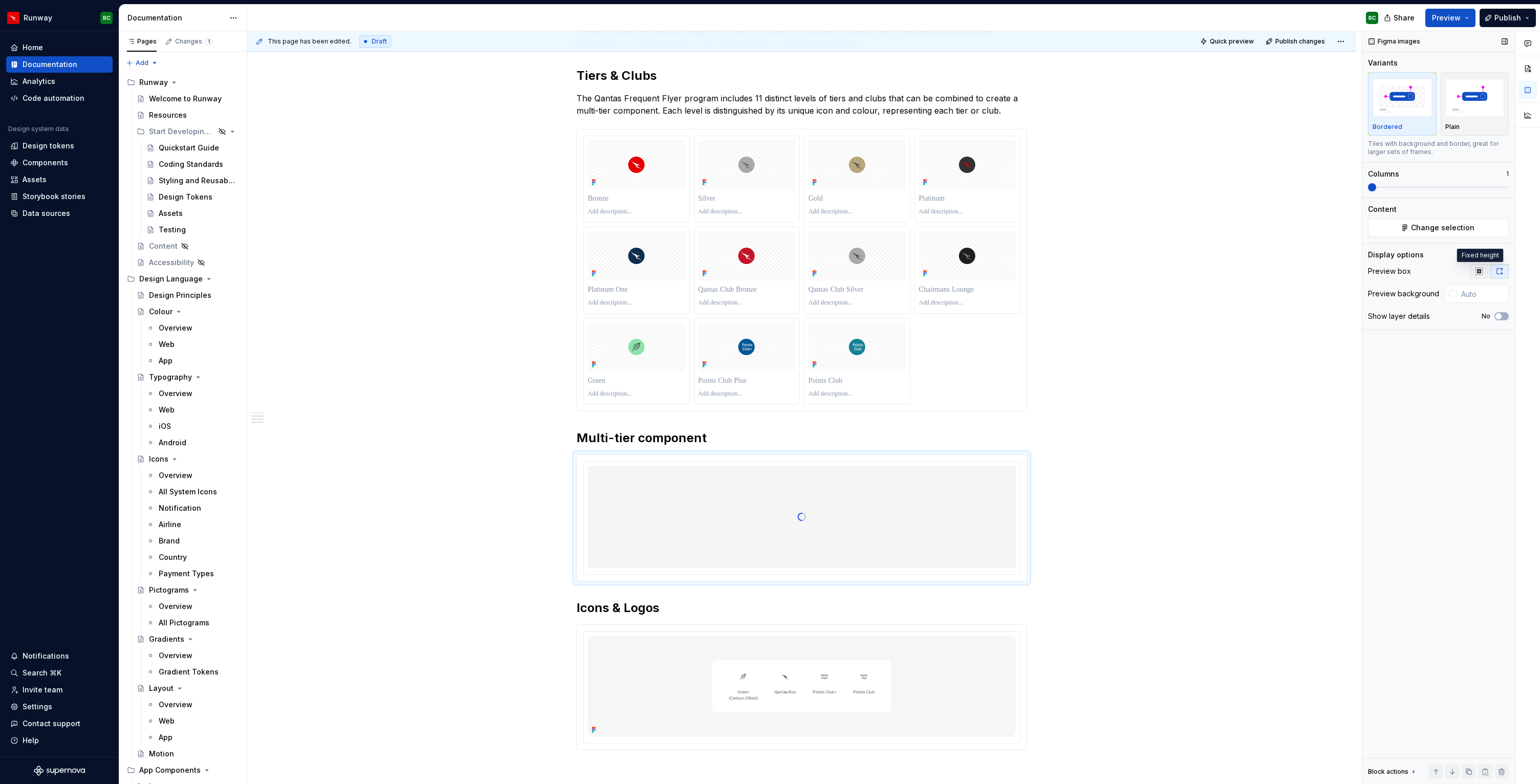
click at [1480, 272] on icon "button" at bounding box center [1478, 271] width 7 height 7
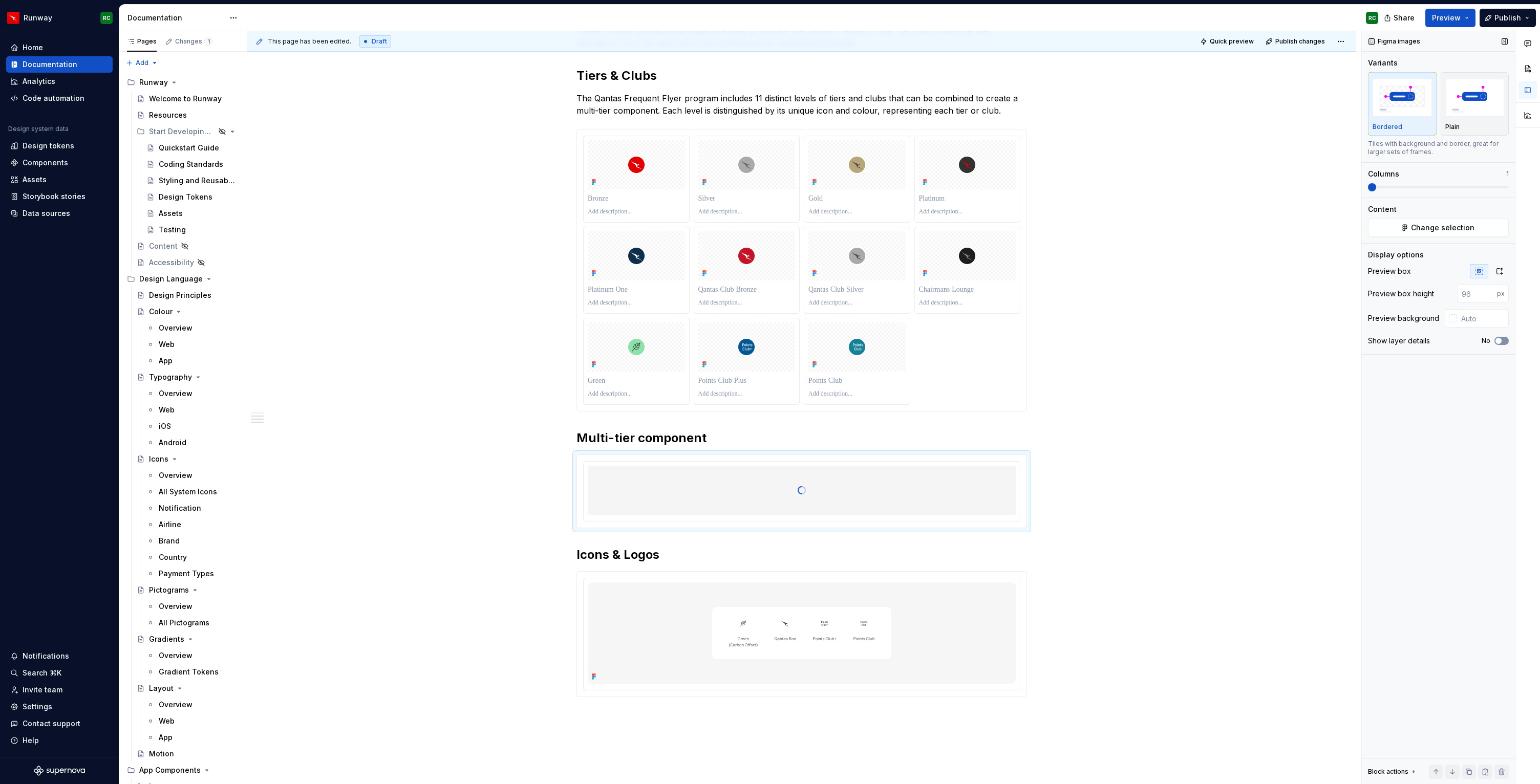
click at [1504, 339] on button "No" at bounding box center [1502, 341] width 14 height 8
click at [722, 522] on p at bounding box center [802, 523] width 428 height 10
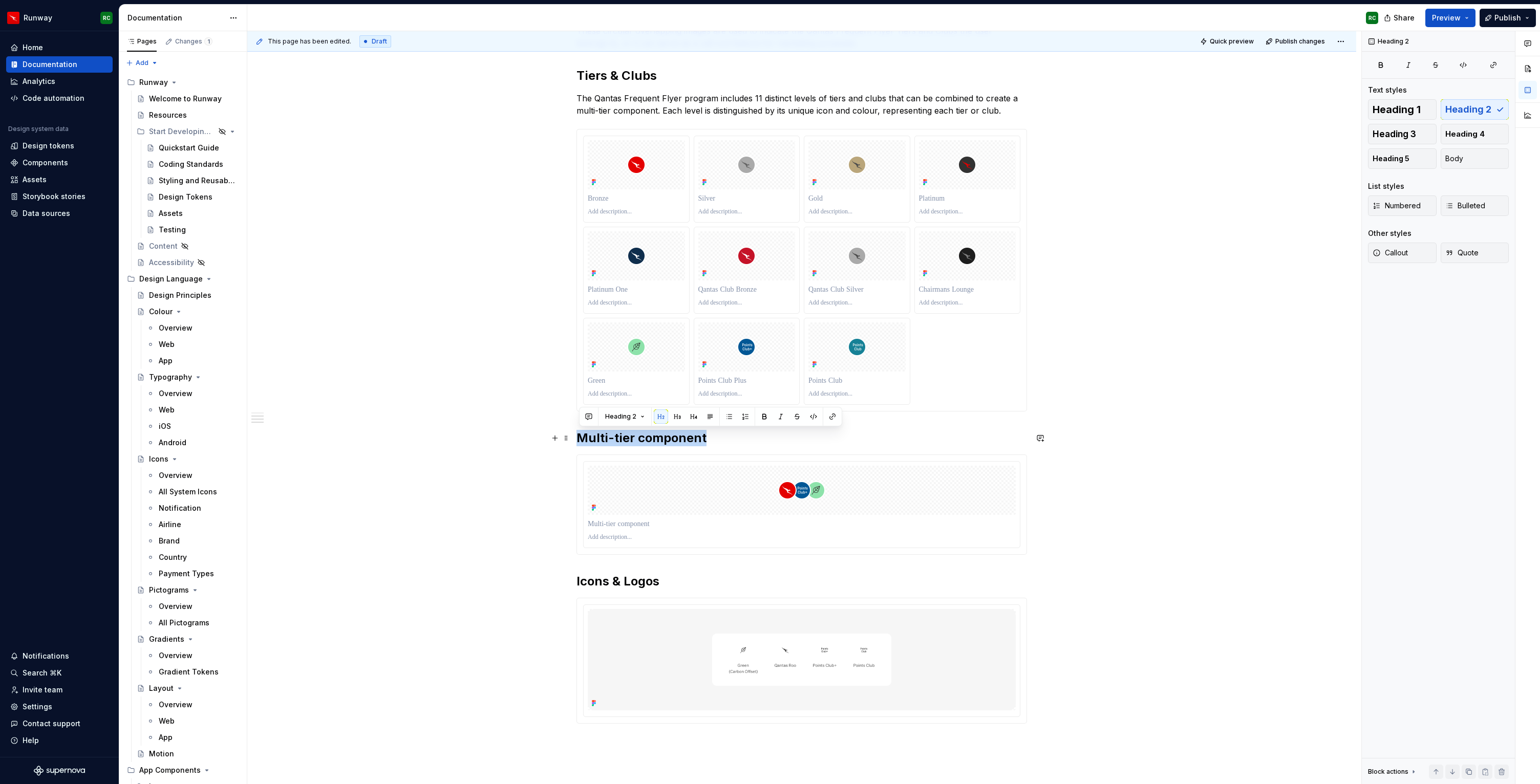
drag, startPoint x: 715, startPoint y: 436, endPoint x: 576, endPoint y: 434, distance: 139.0
click at [576, 434] on div "Overview These circular overlapping images are used to indicate the Qantas Freq…" at bounding box center [802, 486] width 1109 height 1021
click at [677, 415] on button "button" at bounding box center [677, 416] width 14 height 14
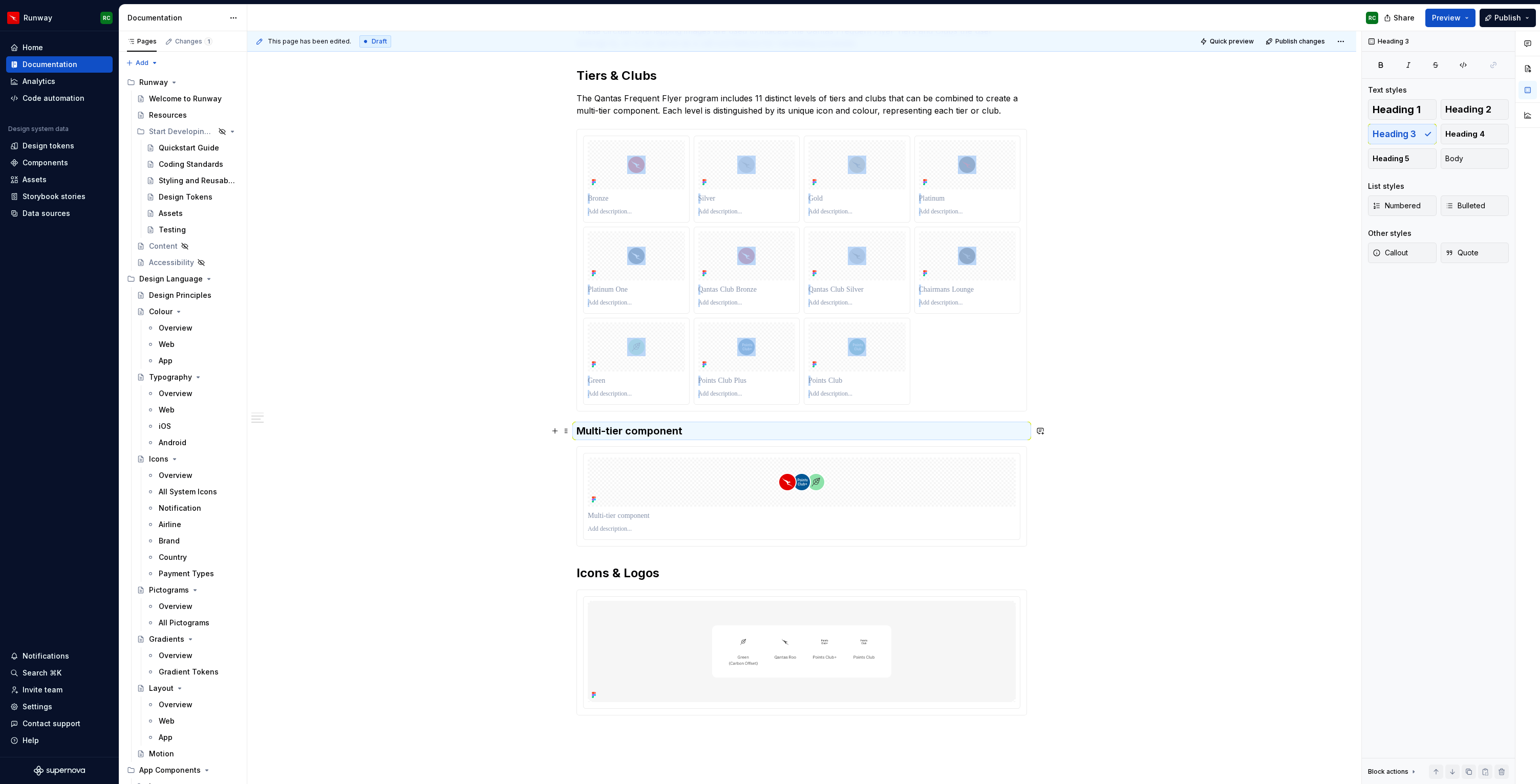
click at [736, 428] on h3 "Multi-tier component" at bounding box center [802, 431] width 451 height 14
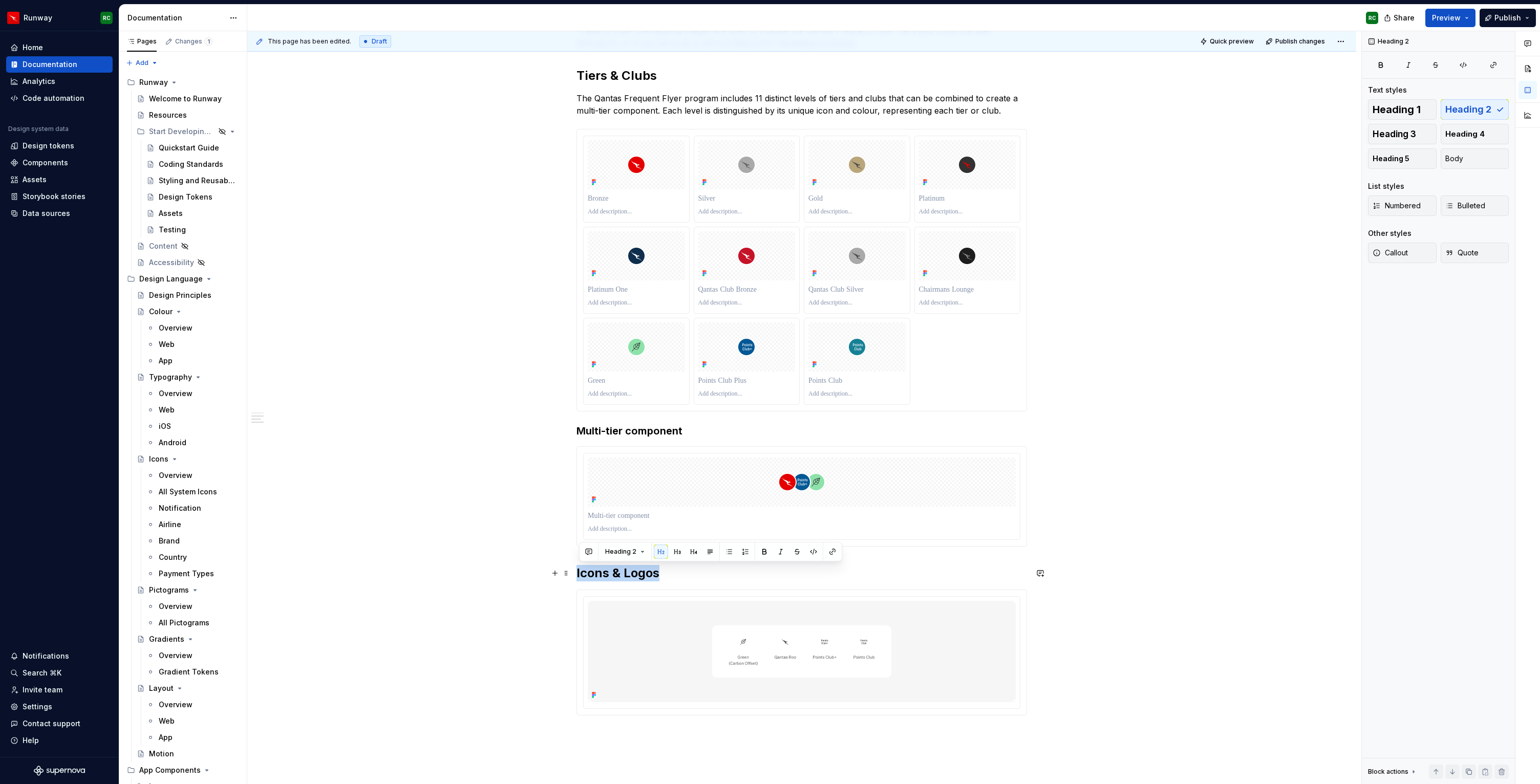
drag, startPoint x: 676, startPoint y: 577, endPoint x: 573, endPoint y: 569, distance: 103.3
click at [573, 569] on div "Overview These circular overlapping images are used to indicate the Qantas Freq…" at bounding box center [802, 482] width 1109 height 1012
click at [678, 551] on button "button" at bounding box center [677, 552] width 14 height 14
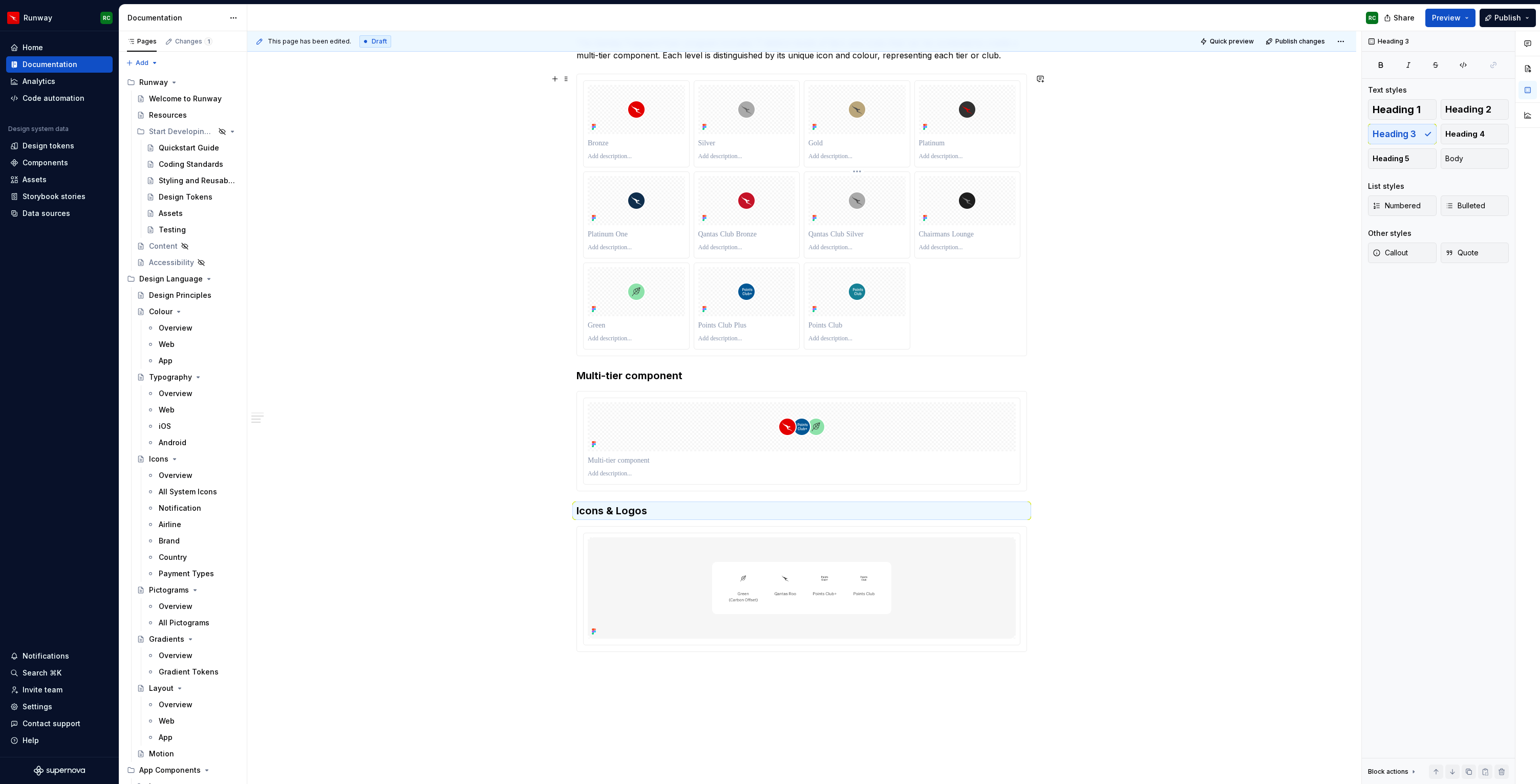
scroll to position [287, 0]
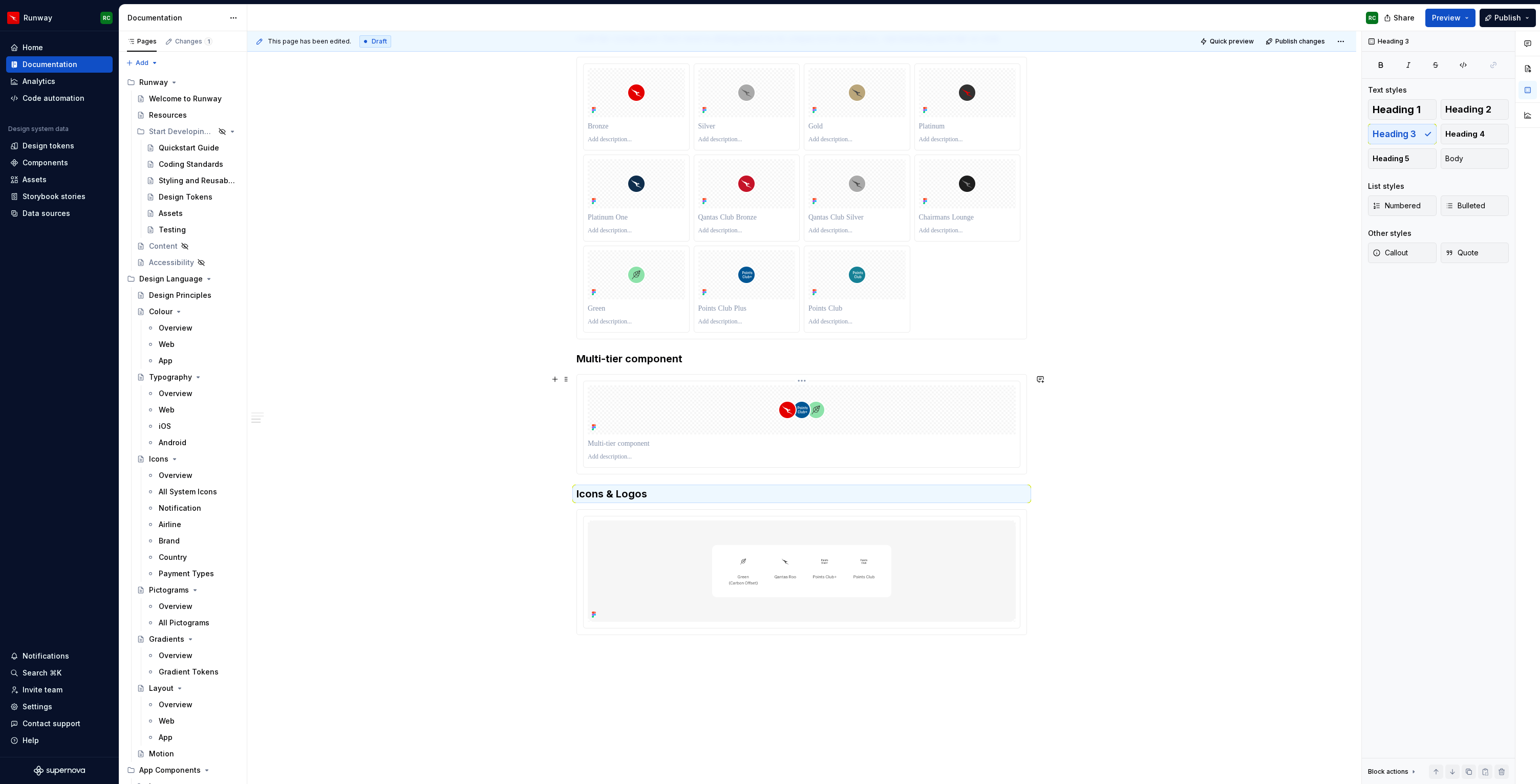
click at [839, 436] on div at bounding box center [802, 424] width 436 height 86
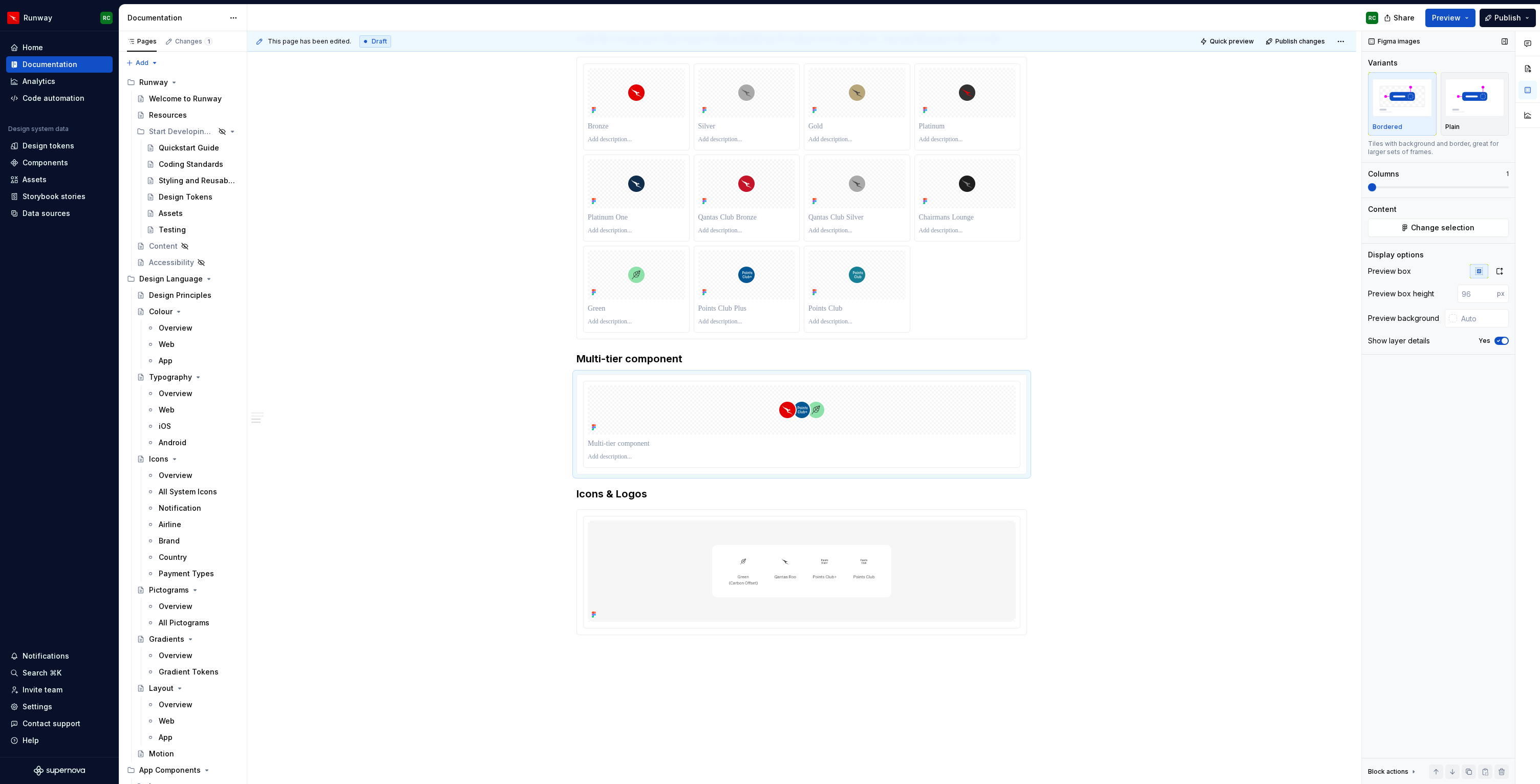
click at [1502, 339] on span "button" at bounding box center [1505, 341] width 6 height 6
click at [1481, 99] on img "button" at bounding box center [1475, 97] width 59 height 38
click at [827, 269] on div at bounding box center [857, 275] width 97 height 49
click at [850, 392] on div at bounding box center [802, 410] width 428 height 49
click at [832, 532] on img at bounding box center [802, 544] width 428 height 102
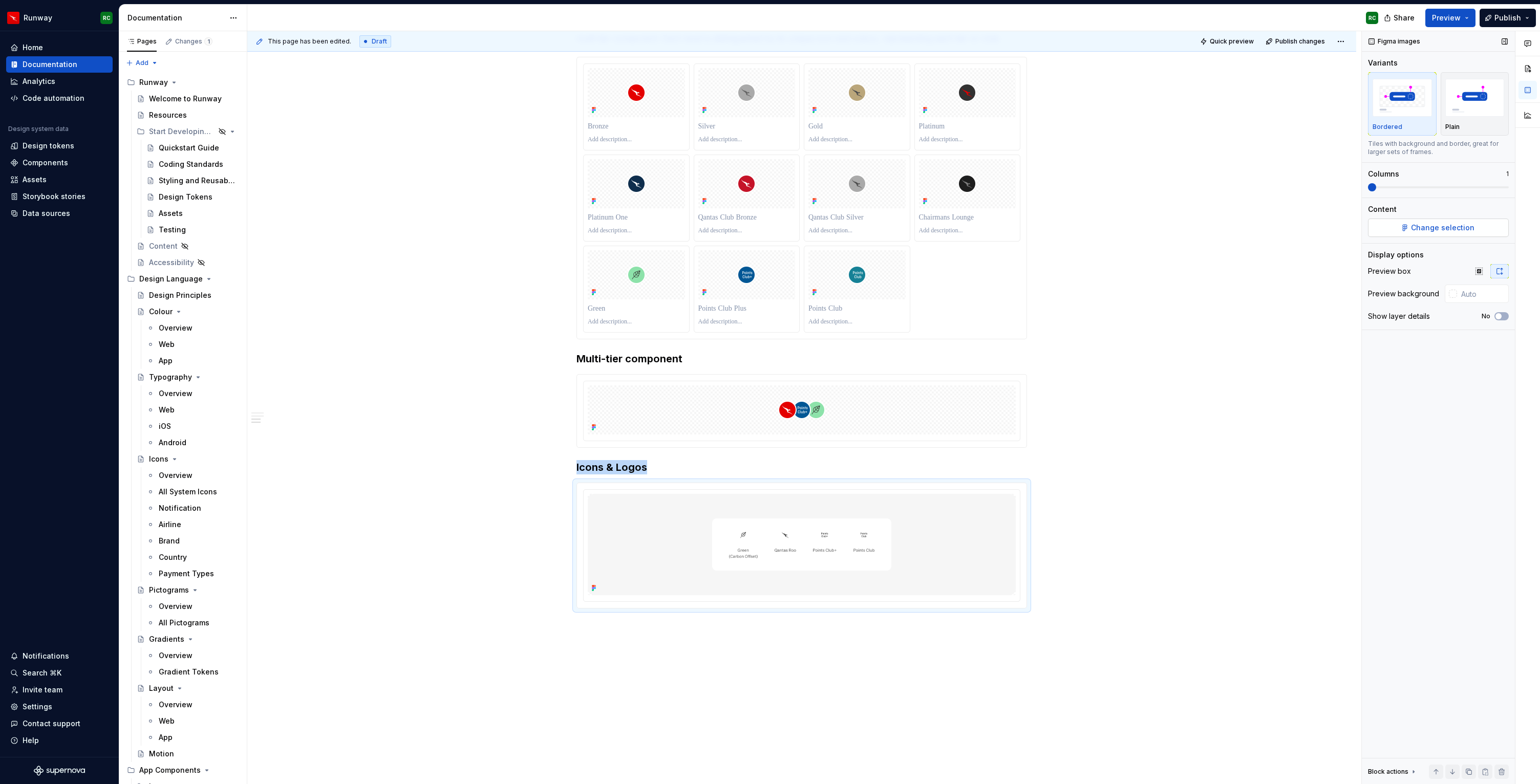
click at [1420, 237] on button "Change selection" at bounding box center [1438, 228] width 141 height 19
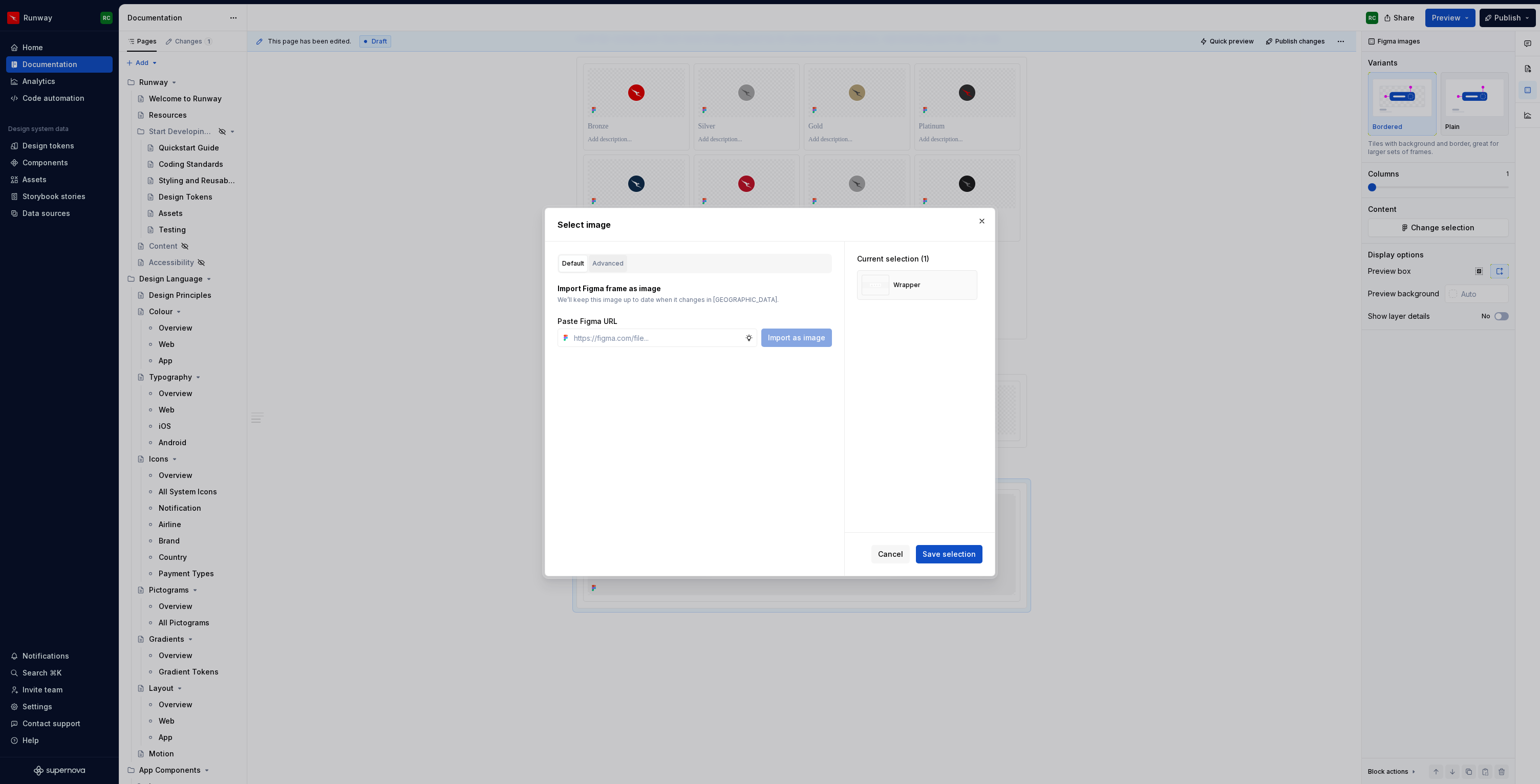
click at [604, 265] on div "Advanced" at bounding box center [608, 263] width 31 height 10
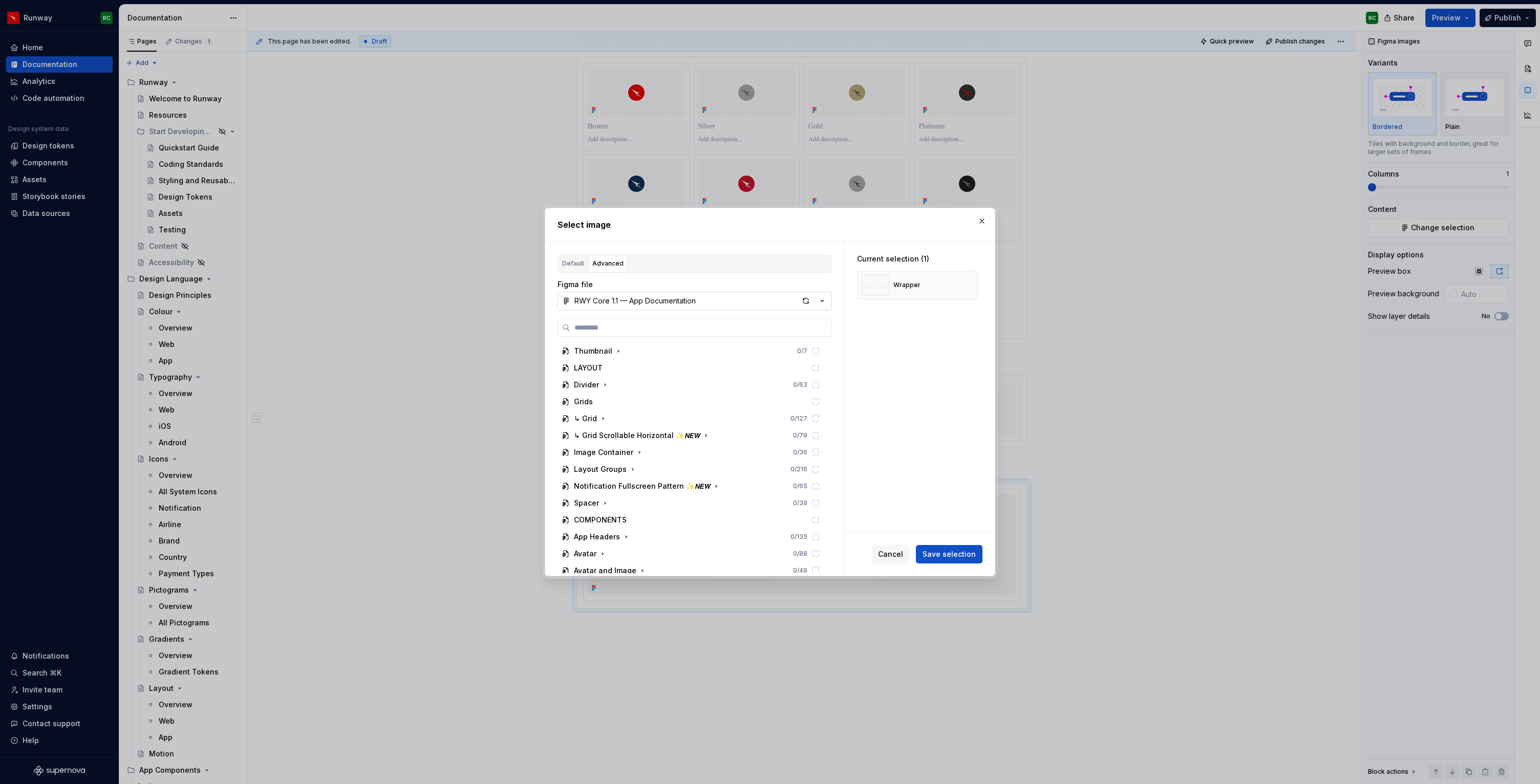
click at [670, 302] on div "RWY Core 1.1 — App Documentation" at bounding box center [635, 301] width 121 height 10
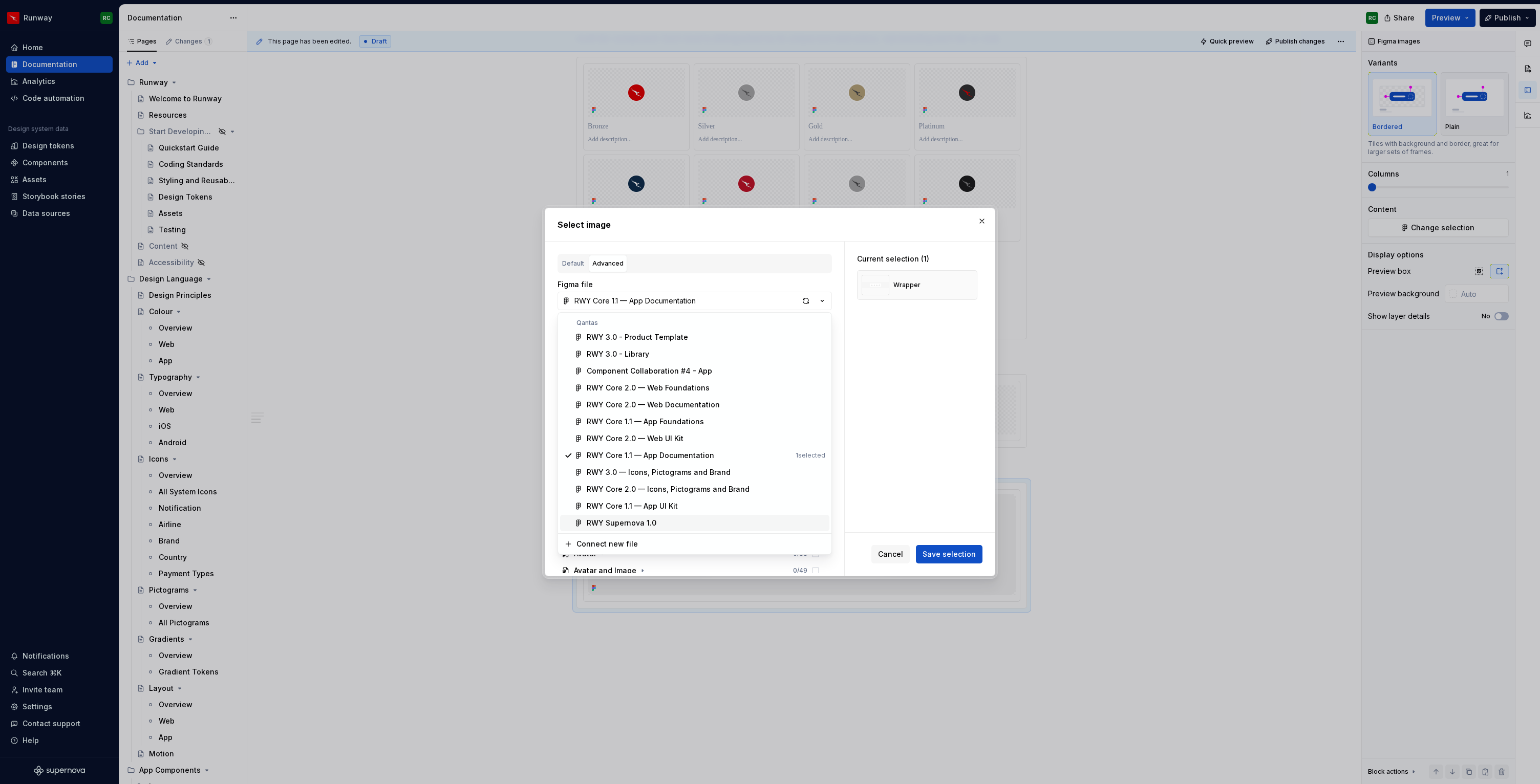
click at [681, 520] on div "RWY Supernova 1.0" at bounding box center [705, 523] width 239 height 10
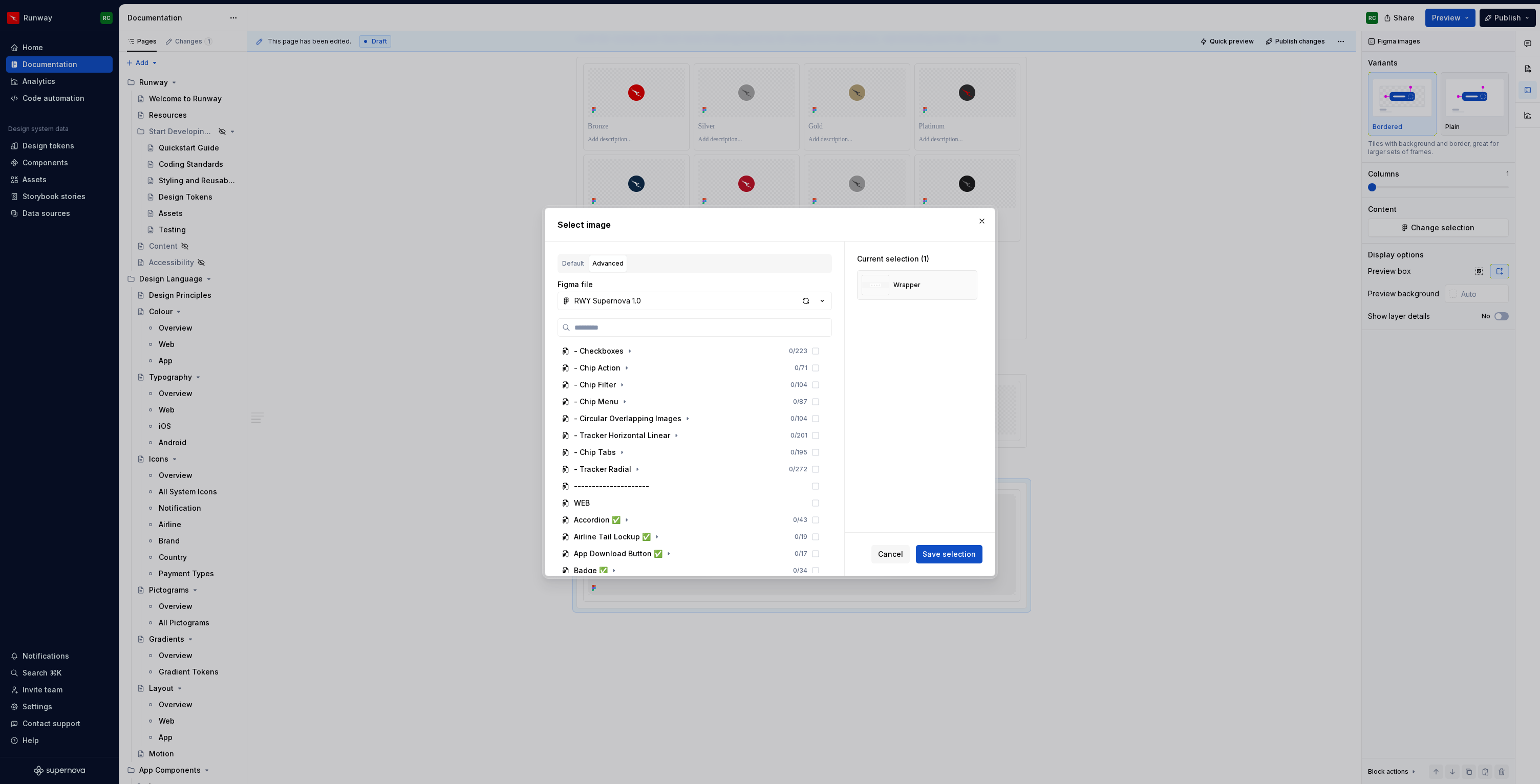
scroll to position [645, 0]
click at [685, 466] on icon "button" at bounding box center [688, 466] width 8 height 8
click at [611, 472] on icon "button" at bounding box center [609, 474] width 8 height 8
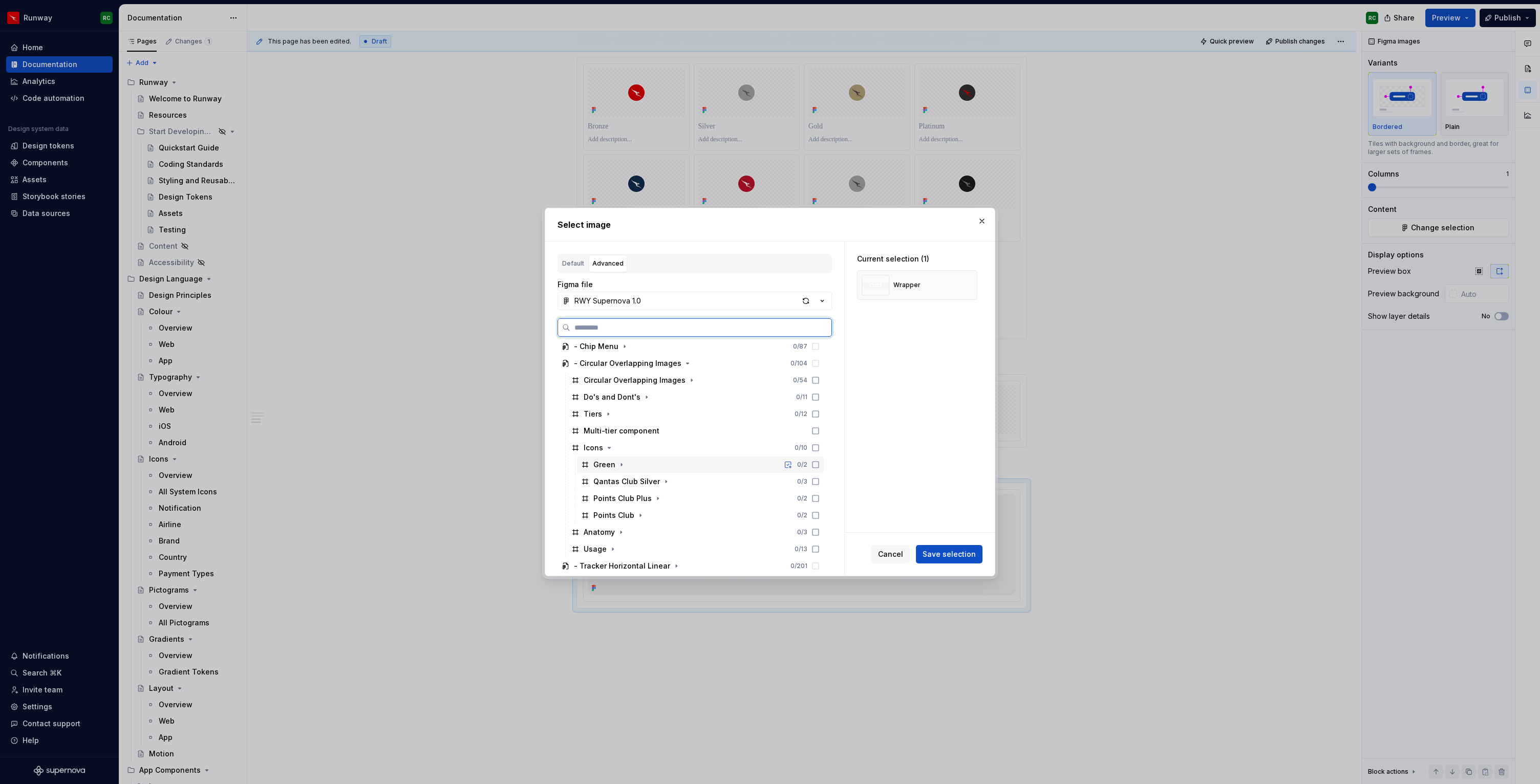
scroll to position [755, 0]
click at [674, 460] on div "Green 0 / 2" at bounding box center [700, 457] width 247 height 16
click at [683, 471] on div "Qantas Club Silver 0 / 3" at bounding box center [700, 474] width 247 height 16
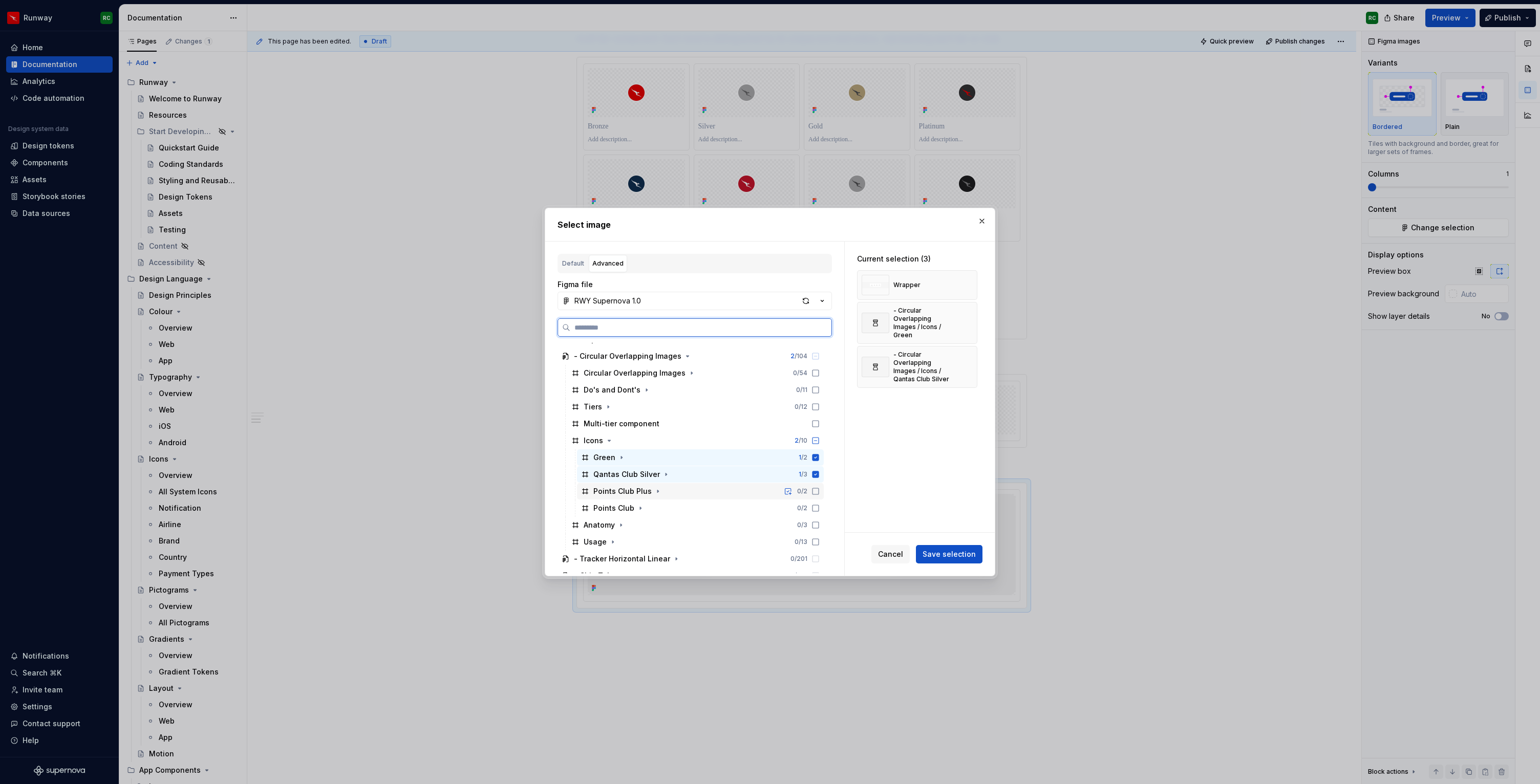
click at [676, 492] on div "Points Club Plus 0 / 2" at bounding box center [700, 491] width 247 height 16
click at [673, 506] on div "Points Club 0 / 2" at bounding box center [700, 508] width 247 height 16
click at [970, 281] on button "button" at bounding box center [965, 285] width 14 height 14
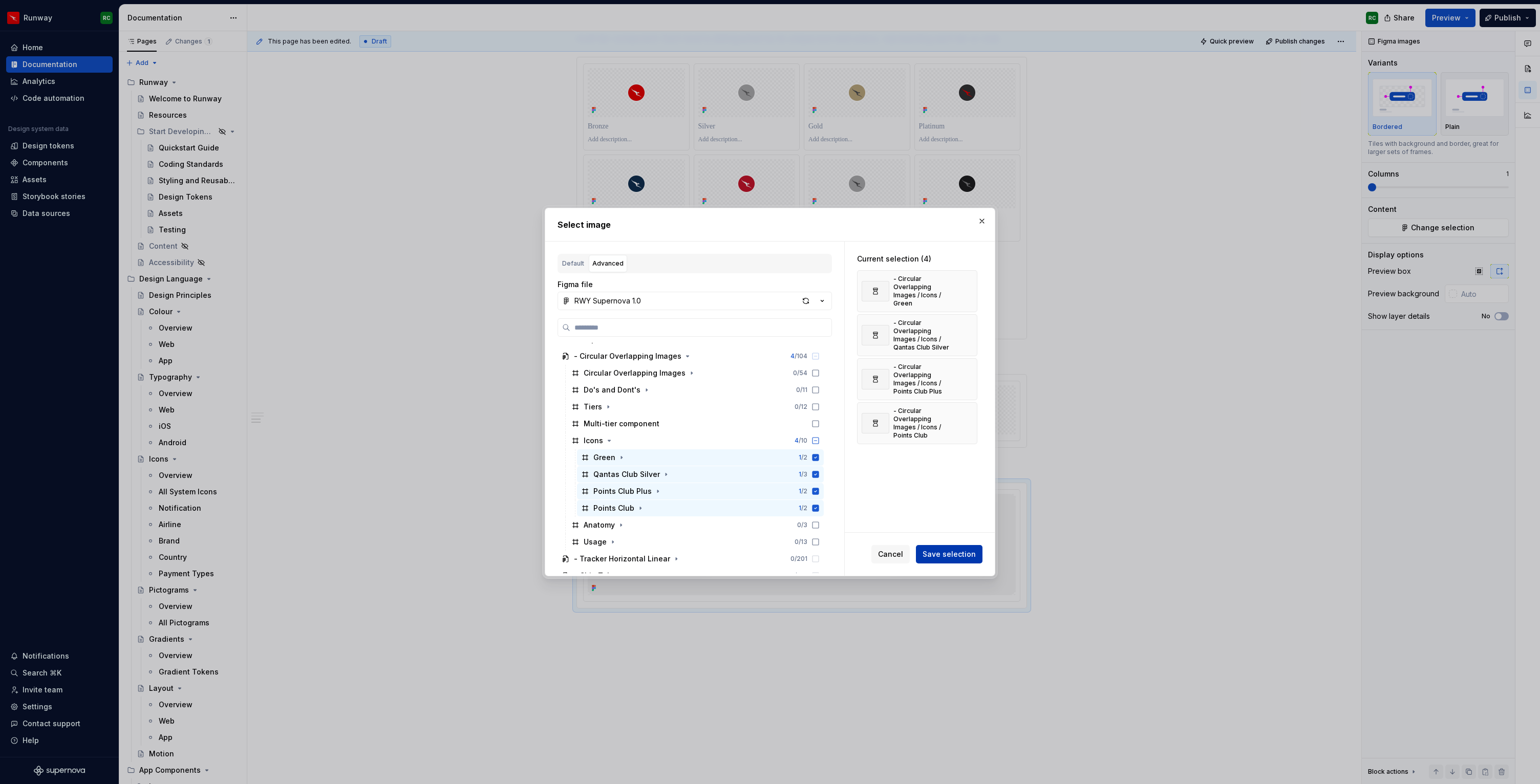
click at [950, 558] on span "Save selection" at bounding box center [949, 554] width 53 height 10
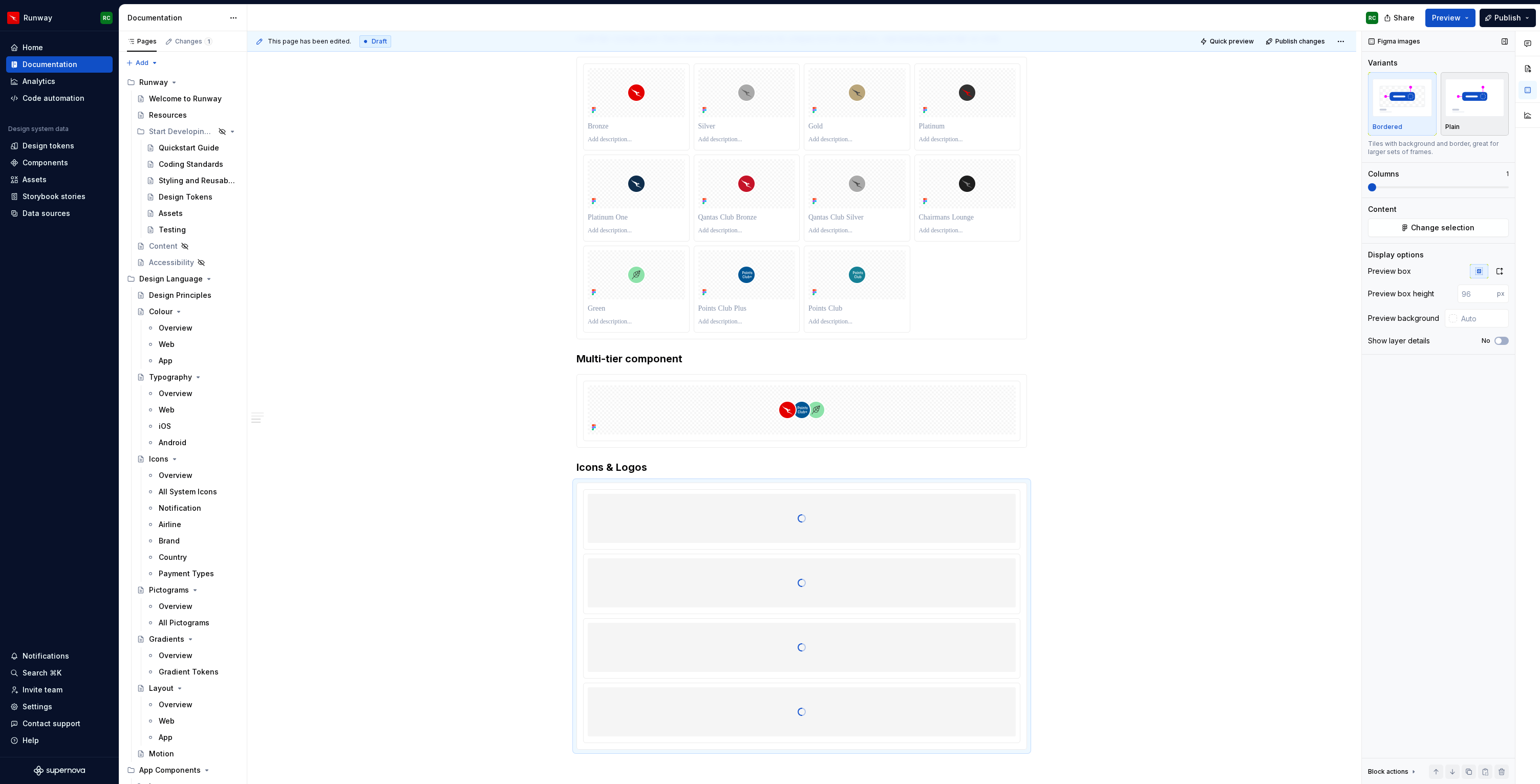
click at [1453, 105] on img "button" at bounding box center [1475, 97] width 59 height 38
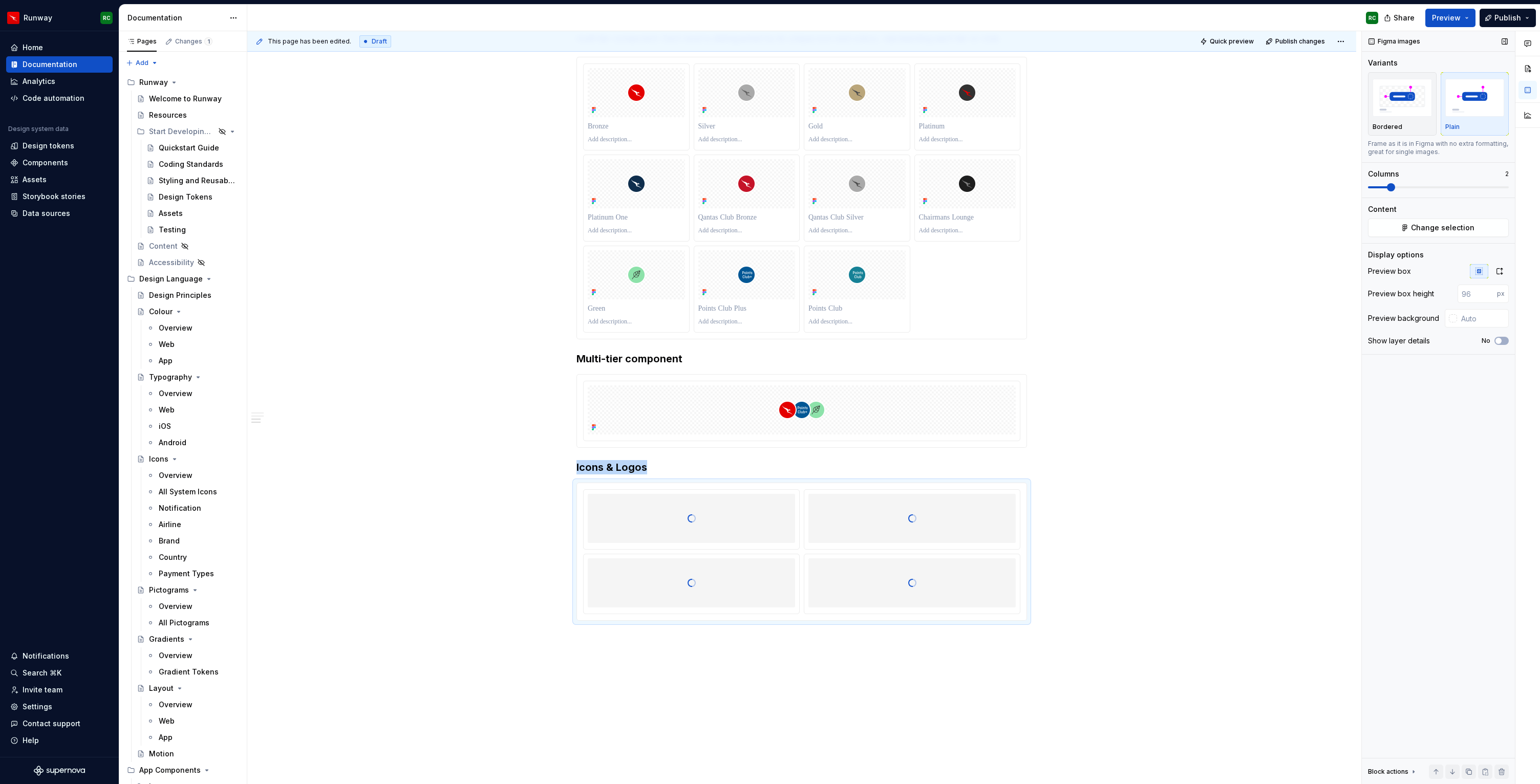
click at [1394, 187] on span at bounding box center [1438, 187] width 141 height 2
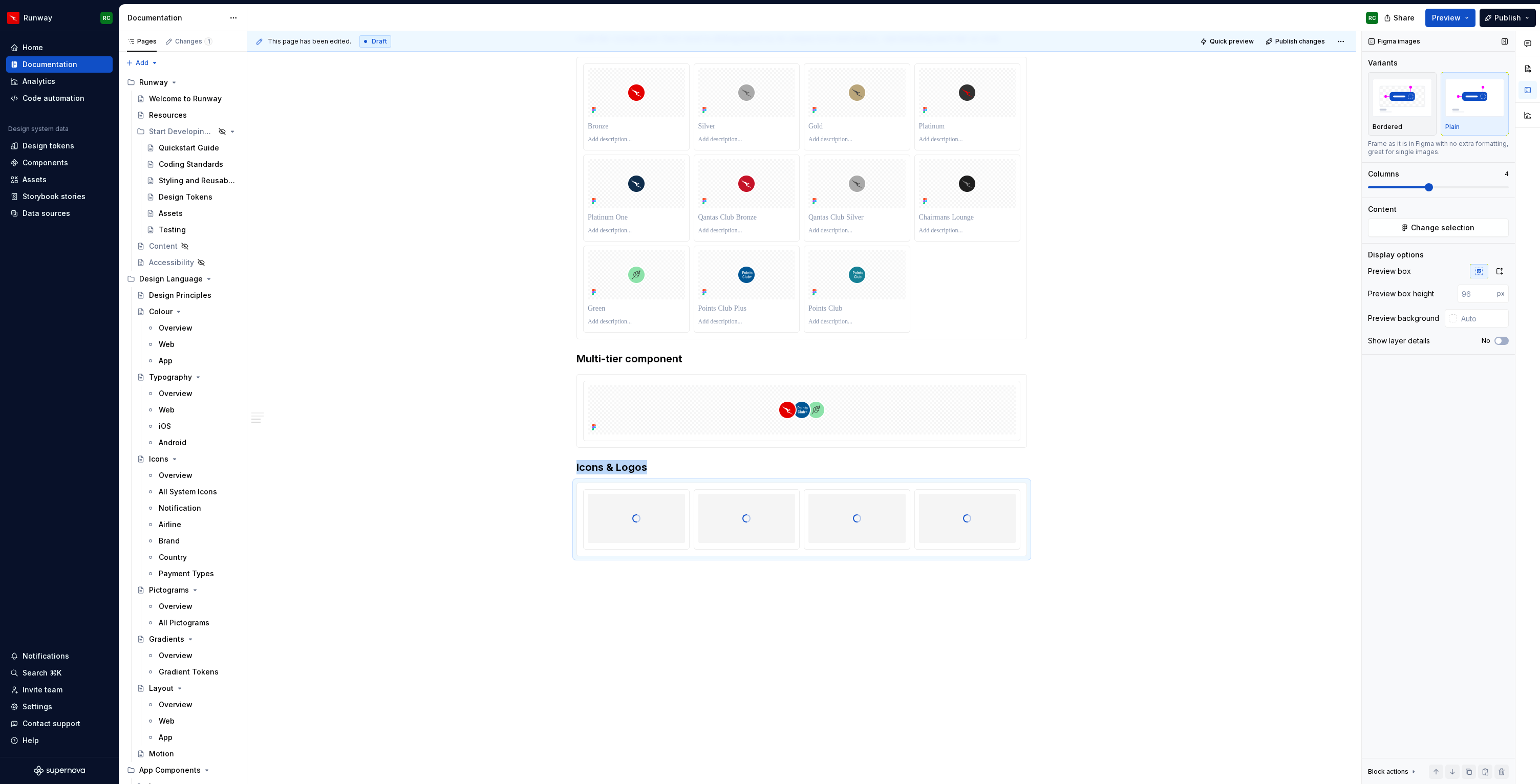
click at [1432, 186] on span at bounding box center [1429, 188] width 8 height 8
click at [1503, 344] on button "No" at bounding box center [1502, 341] width 14 height 8
drag, startPoint x: 775, startPoint y: 534, endPoint x: 682, endPoint y: 535, distance: 93.0
click at [682, 535] on body "Runway RC Home Documentation Analytics Code automation Design system data Desig…" at bounding box center [770, 392] width 1540 height 784
drag, startPoint x: 840, startPoint y: 539, endPoint x: 774, endPoint y: 539, distance: 66.0
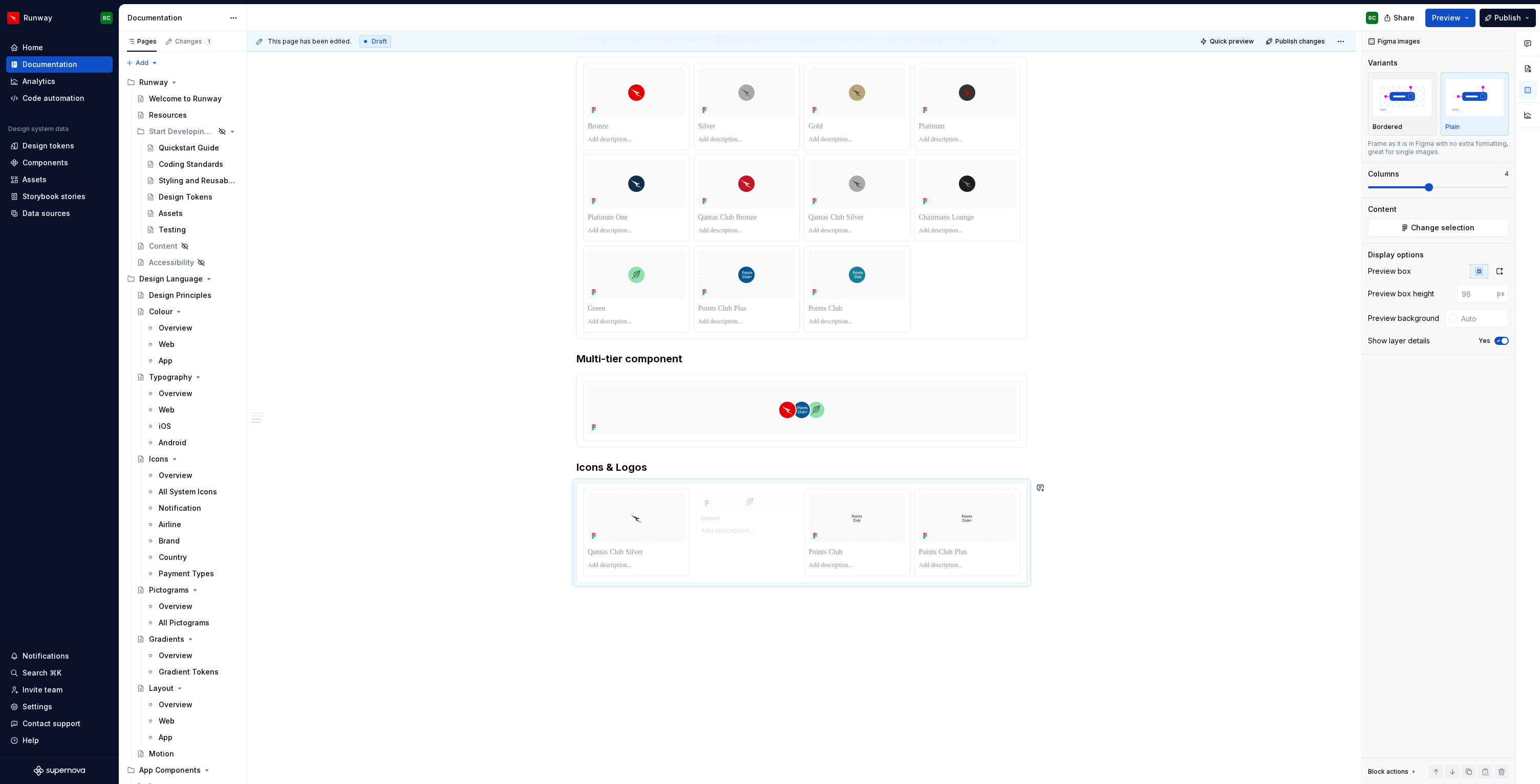
click at [774, 539] on body "Runway RC Home Documentation Analytics Code automation Design system data Desig…" at bounding box center [770, 392] width 1540 height 784
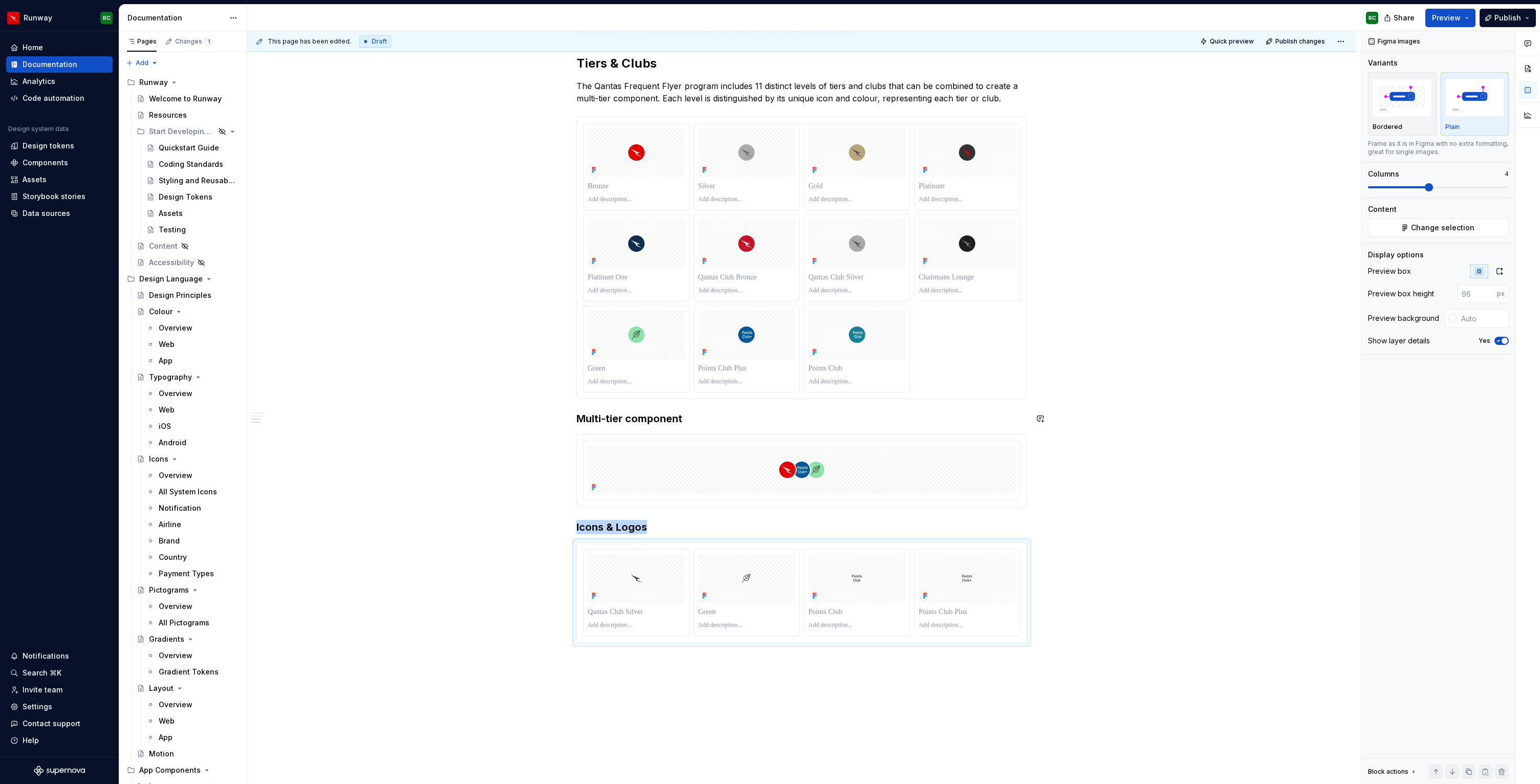
scroll to position [0, 0]
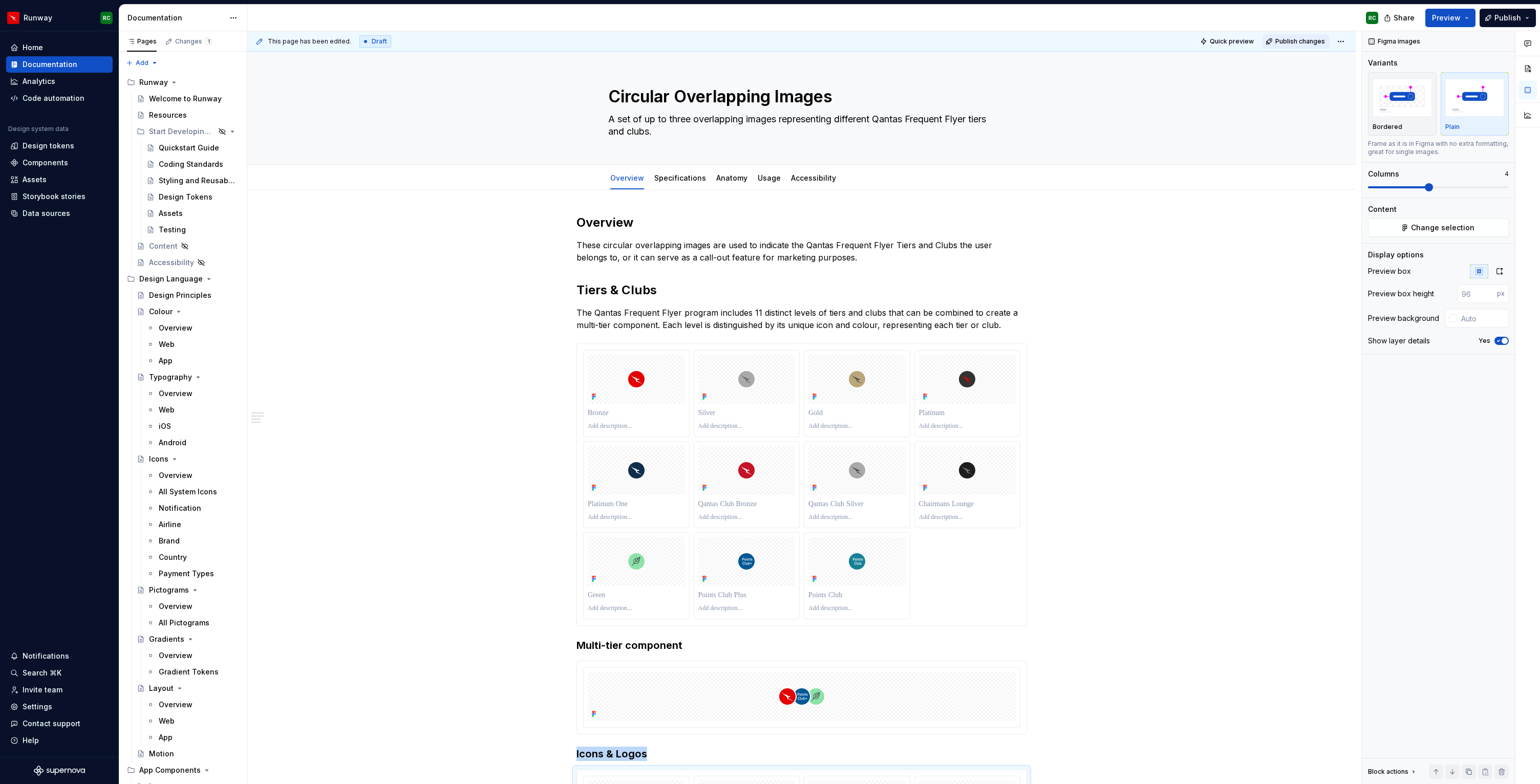
click at [1301, 44] on span "Publish changes" at bounding box center [1300, 42] width 50 height 8
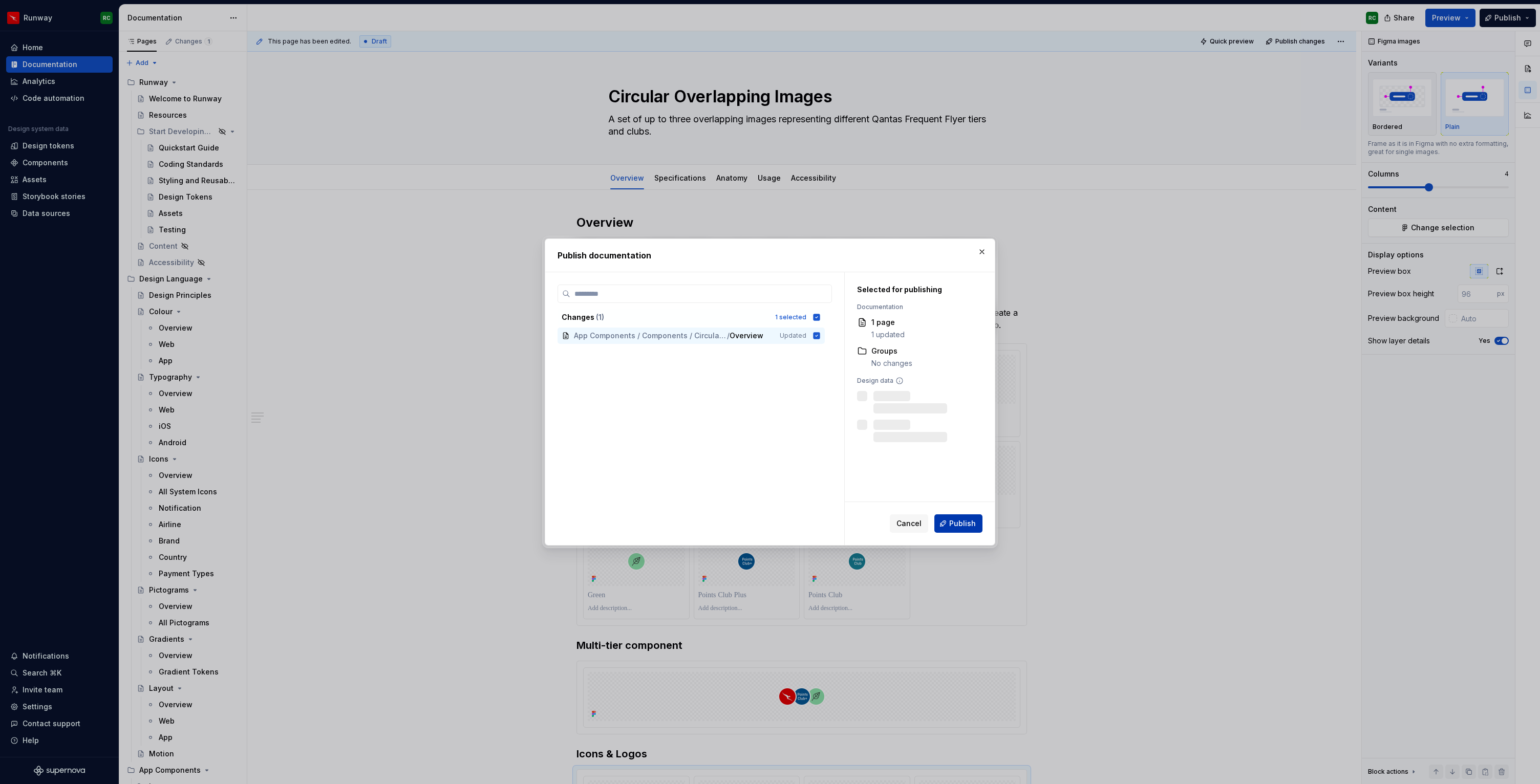
click at [957, 520] on span "Publish" at bounding box center [962, 523] width 27 height 10
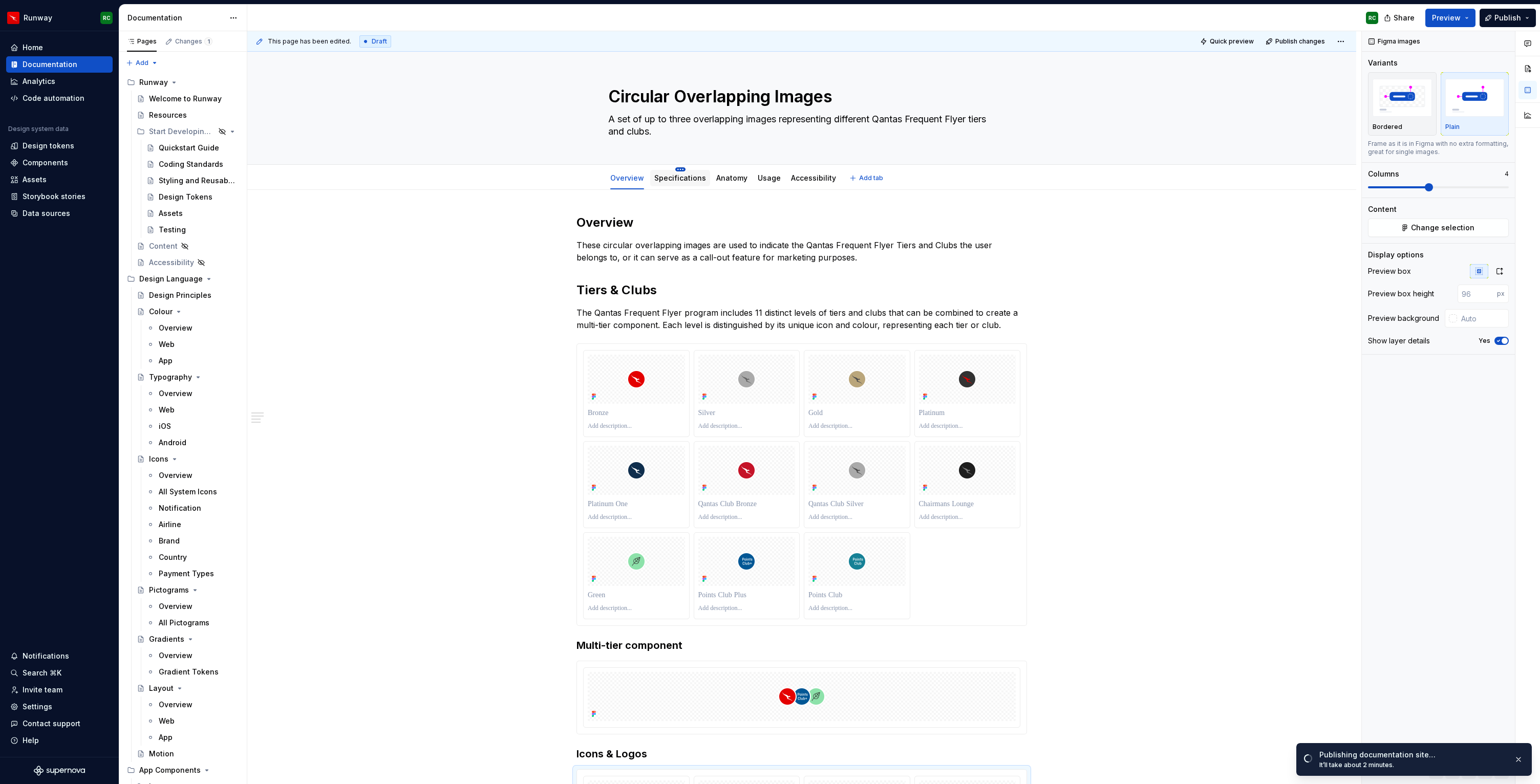
click at [683, 170] on html "Runway RC Home Documentation Analytics Code automation Design system data Desig…" at bounding box center [770, 392] width 1540 height 784
click at [718, 224] on div "Hide tab" at bounding box center [726, 221] width 66 height 10
click at [682, 169] on html "Runway RC Home Documentation Analytics Code automation Design system data Desig…" at bounding box center [770, 392] width 1540 height 784
click at [707, 226] on div "Show tab" at bounding box center [726, 221] width 66 height 10
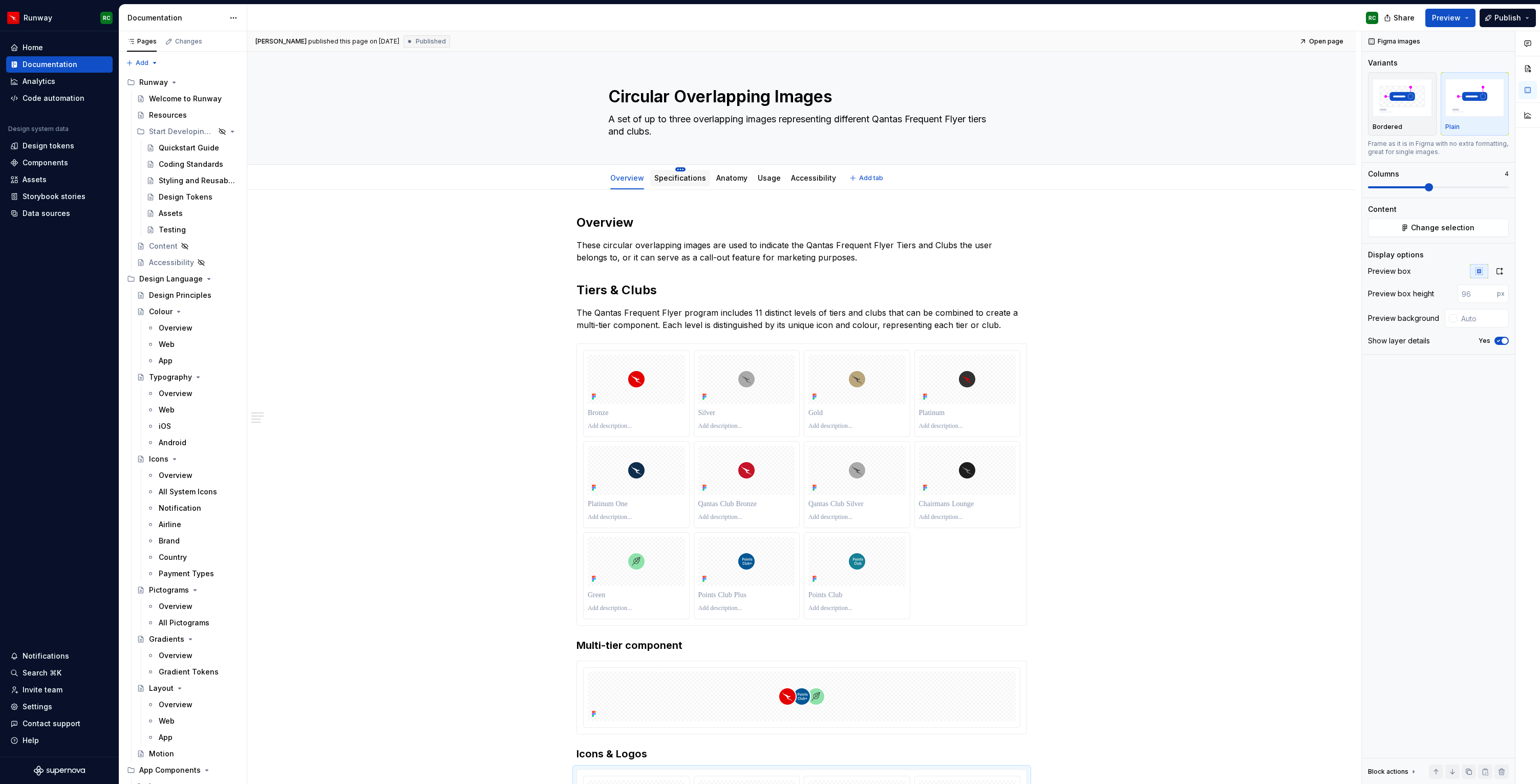
click at [676, 170] on html "Runway RC Home Documentation Analytics Code automation Design system data Desig…" at bounding box center [770, 392] width 1540 height 784
click at [728, 225] on div "Hide tab" at bounding box center [726, 221] width 66 height 10
click at [1487, 23] on button "Publish" at bounding box center [1508, 18] width 56 height 19
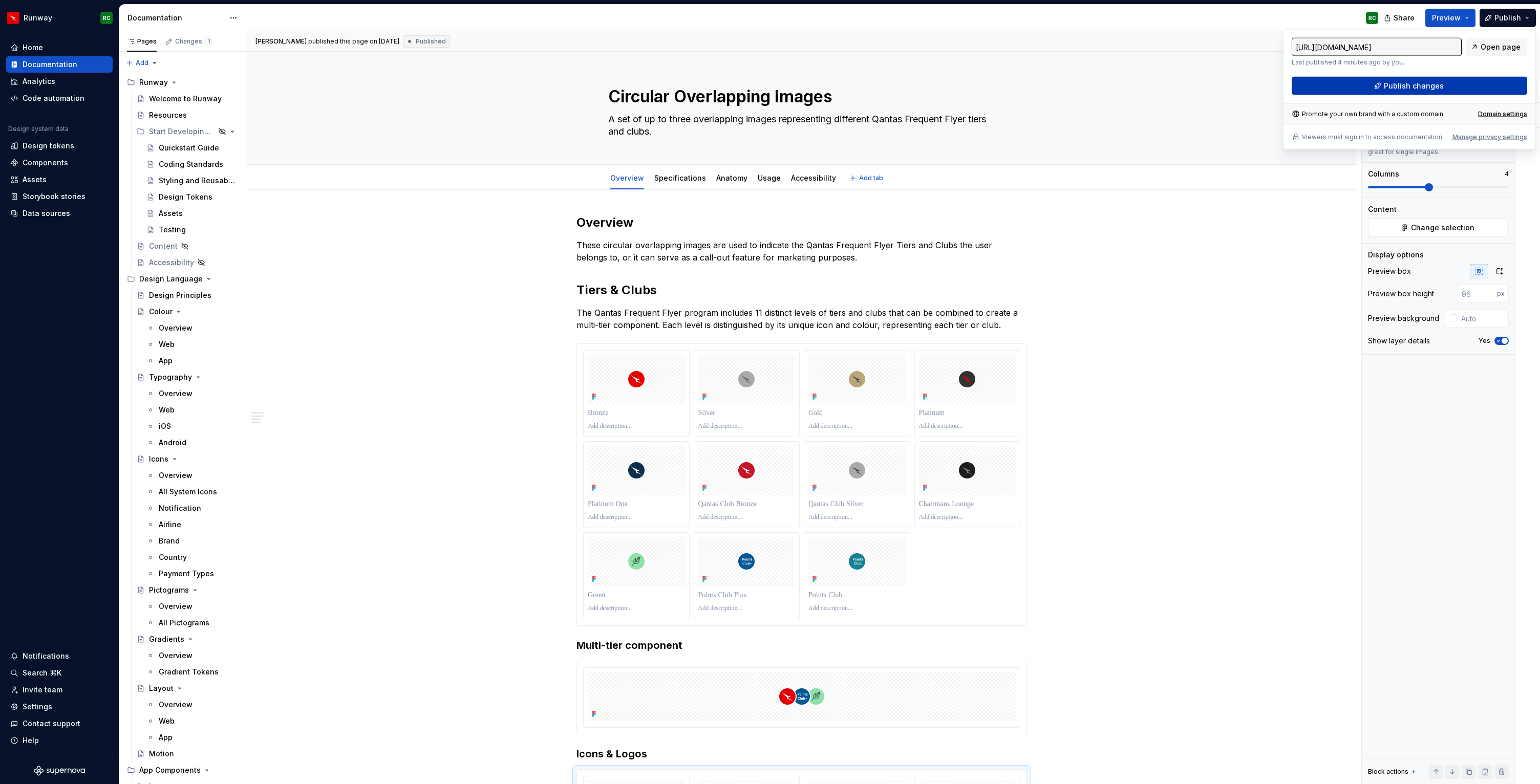
click at [1373, 82] on button "Publish changes" at bounding box center [1410, 85] width 236 height 19
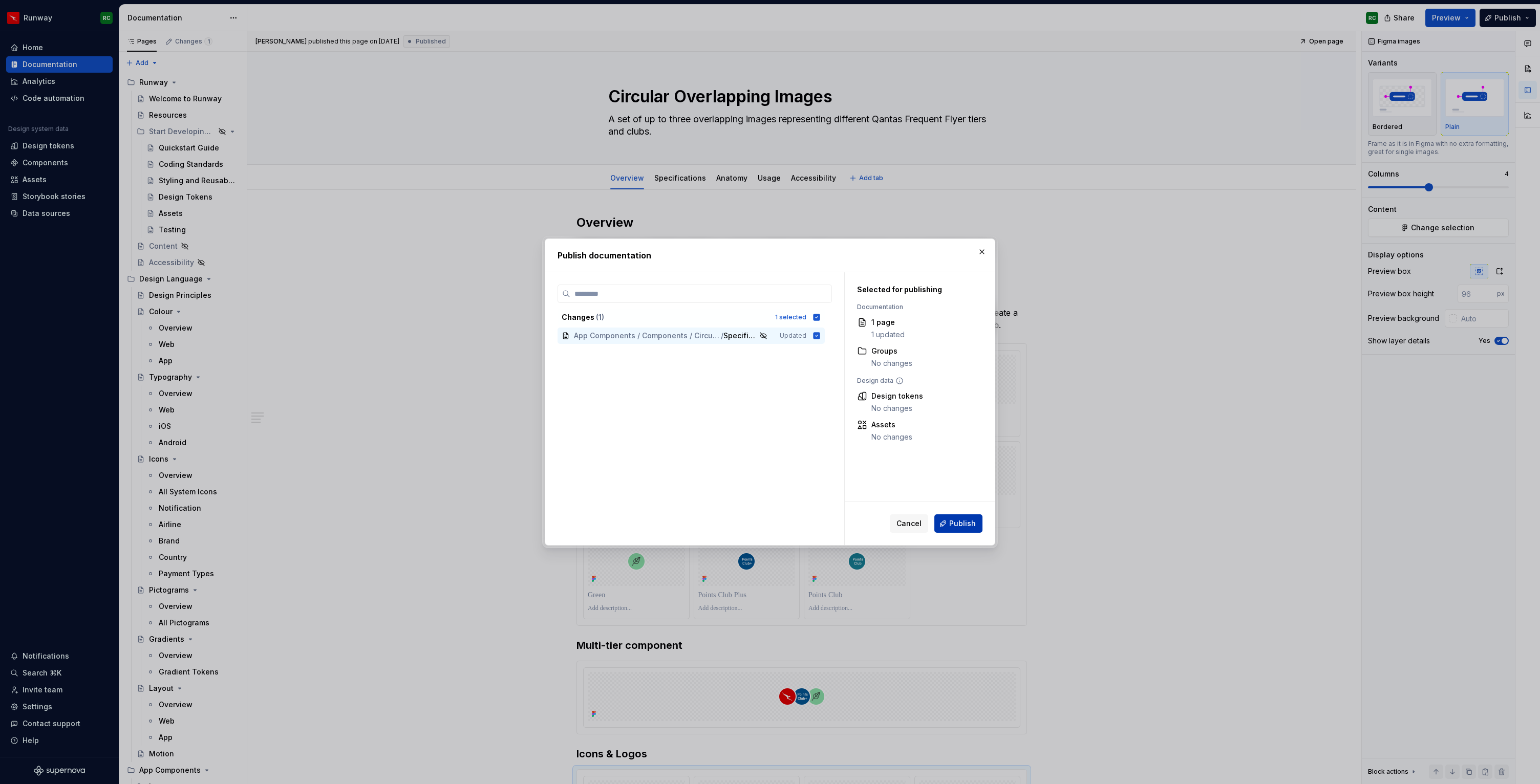
click at [973, 525] on span "Publish" at bounding box center [962, 523] width 27 height 10
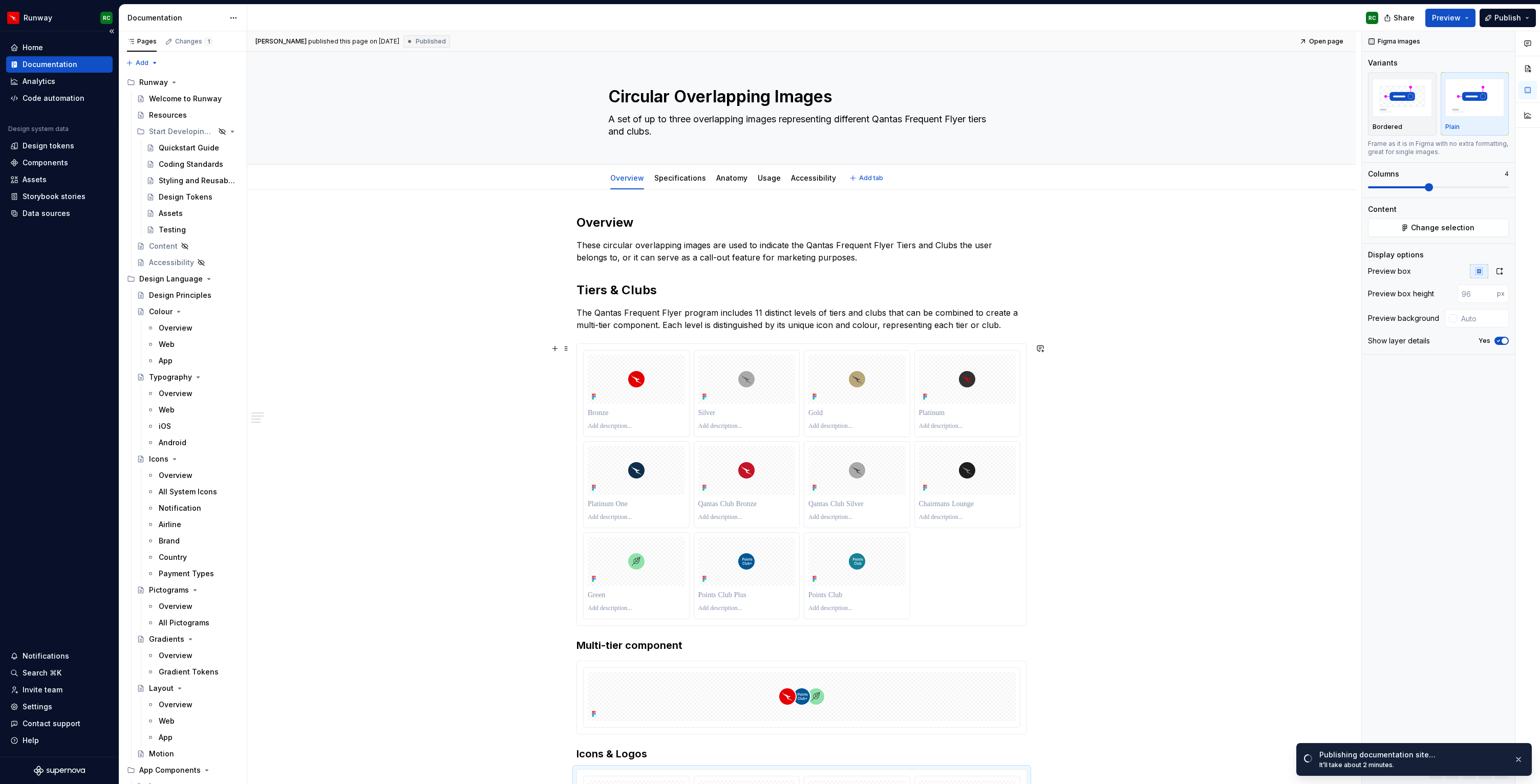
scroll to position [2, 0]
click at [1315, 41] on link "Open page" at bounding box center [1322, 41] width 51 height 14
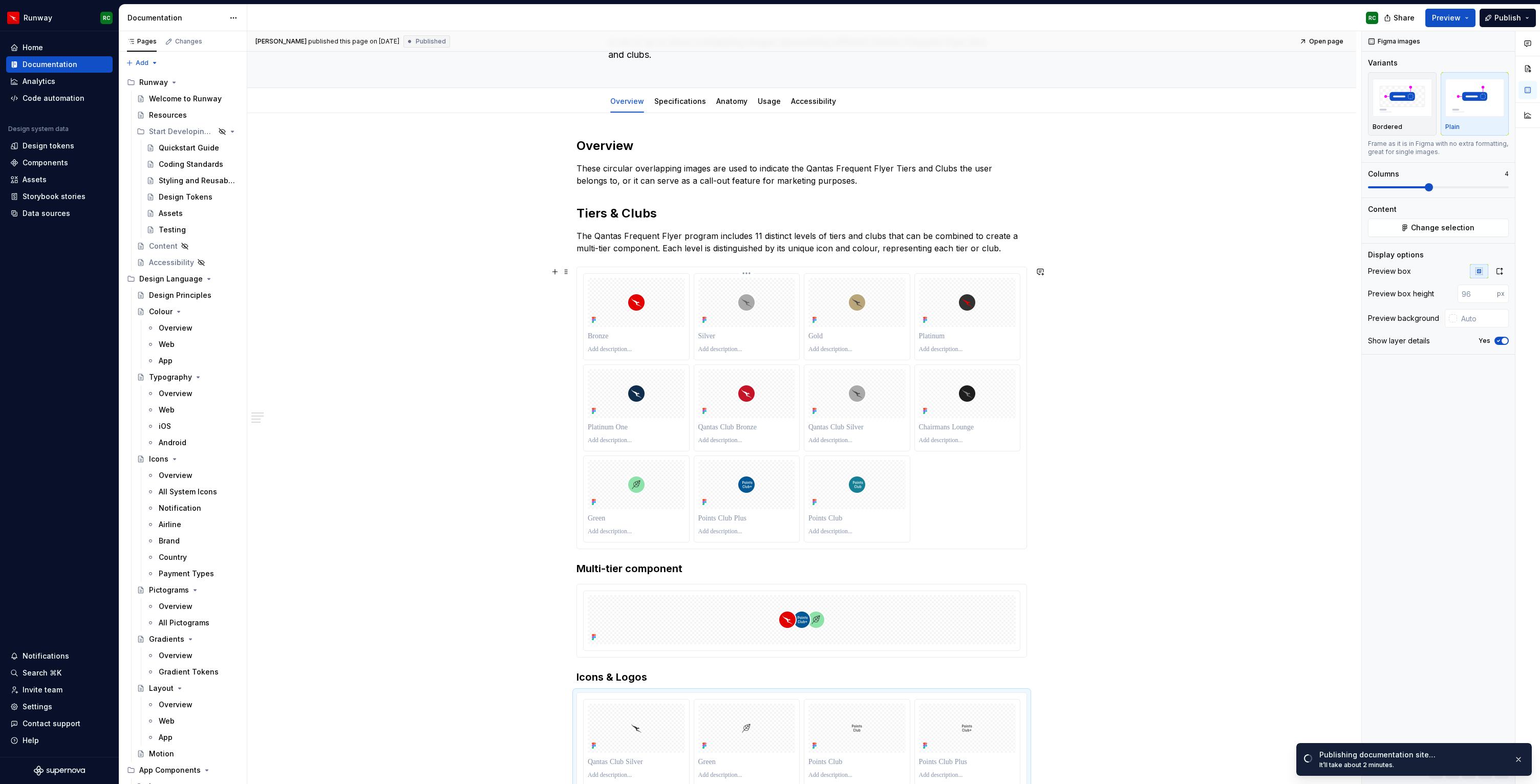
scroll to position [96, 0]
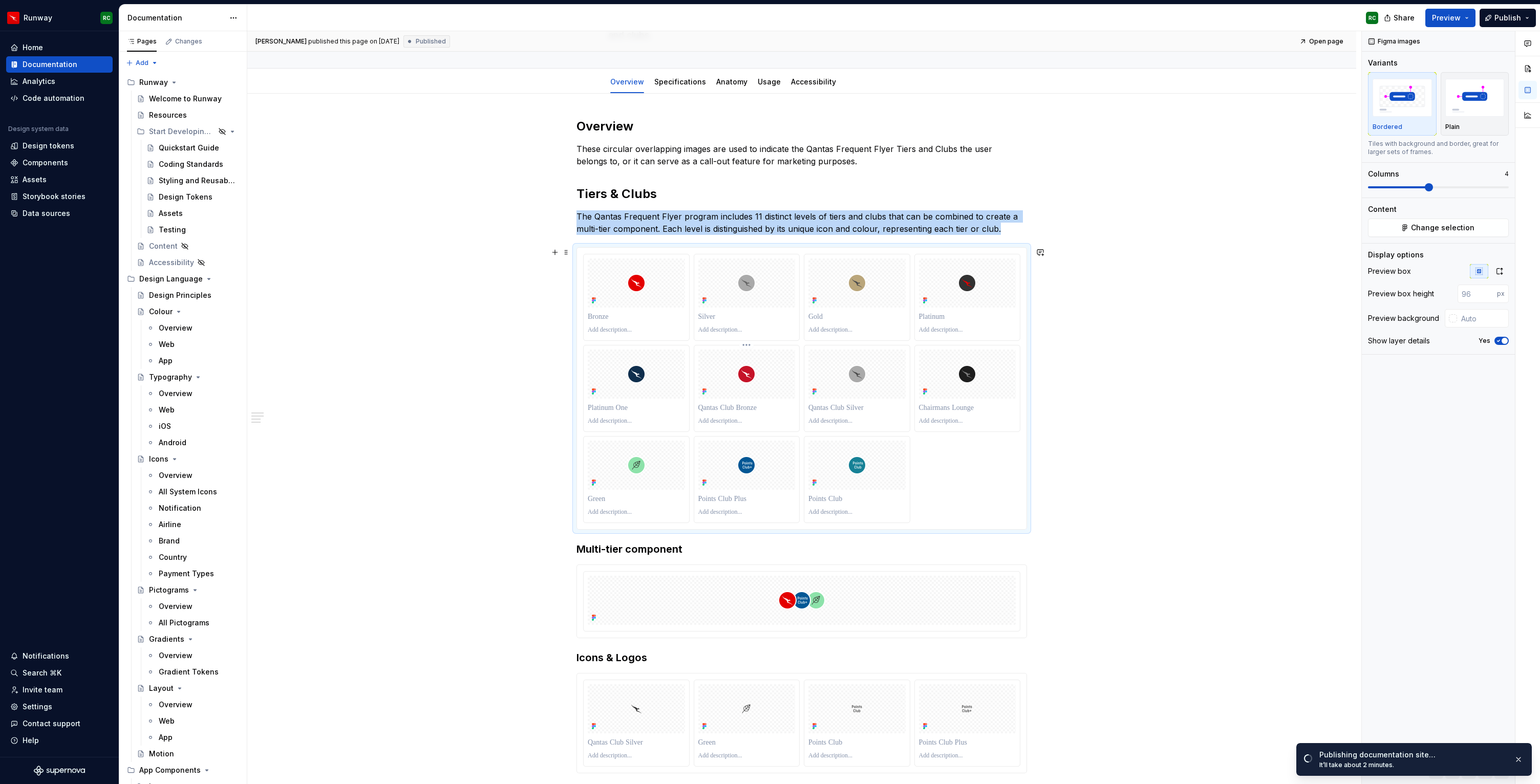
click at [793, 381] on div at bounding box center [747, 374] width 97 height 49
click at [1460, 185] on span at bounding box center [1438, 188] width 141 height 8
click at [1426, 187] on span at bounding box center [1398, 187] width 60 height 2
type textarea "*"
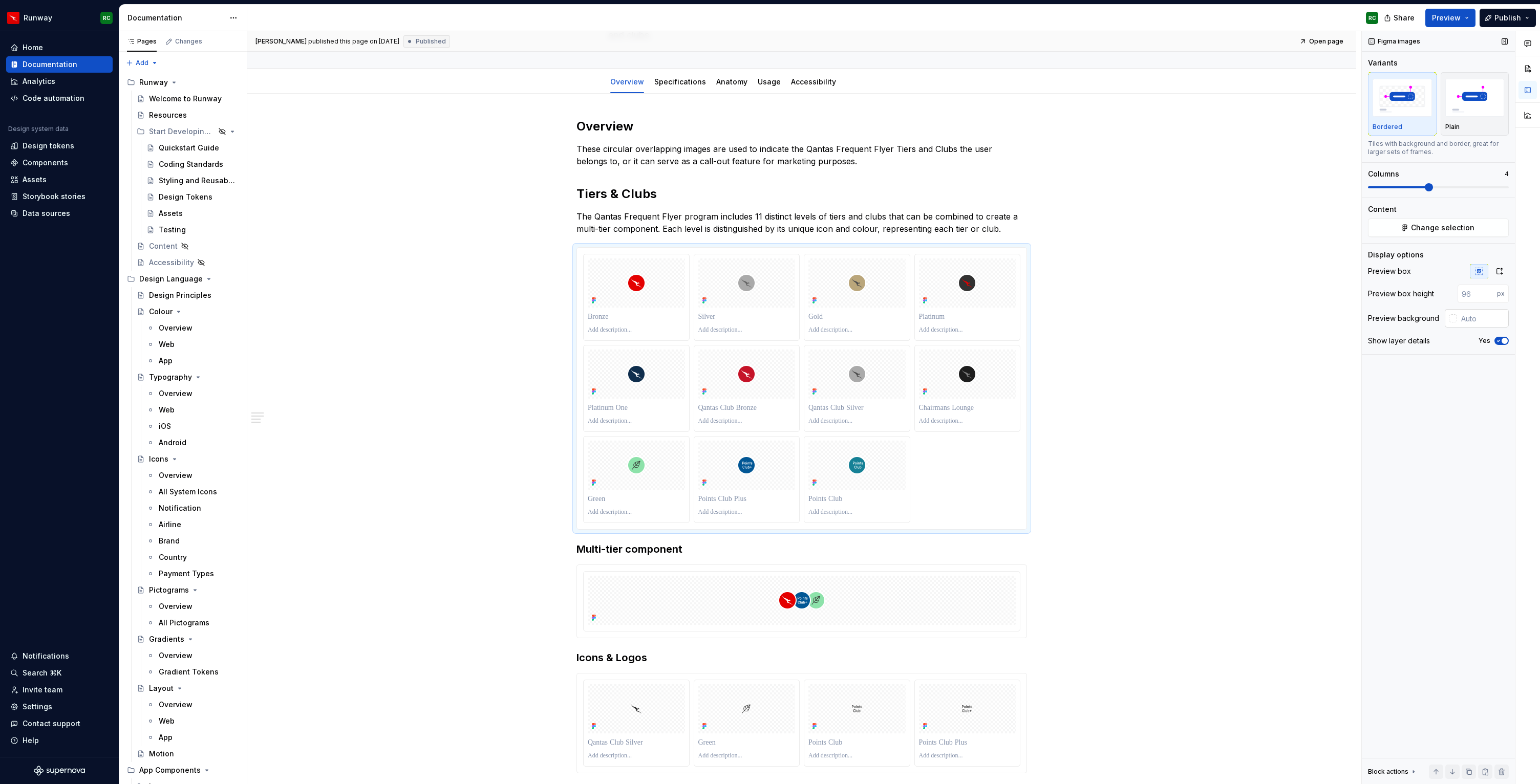
click at [1469, 322] on input "text" at bounding box center [1483, 318] width 51 height 19
paste input "E5E3E1"
click at [1212, 384] on div "Overview These circular overlapping images are used to indicate the Qantas Freq…" at bounding box center [802, 569] width 1109 height 952
type input "#E5E3E1"
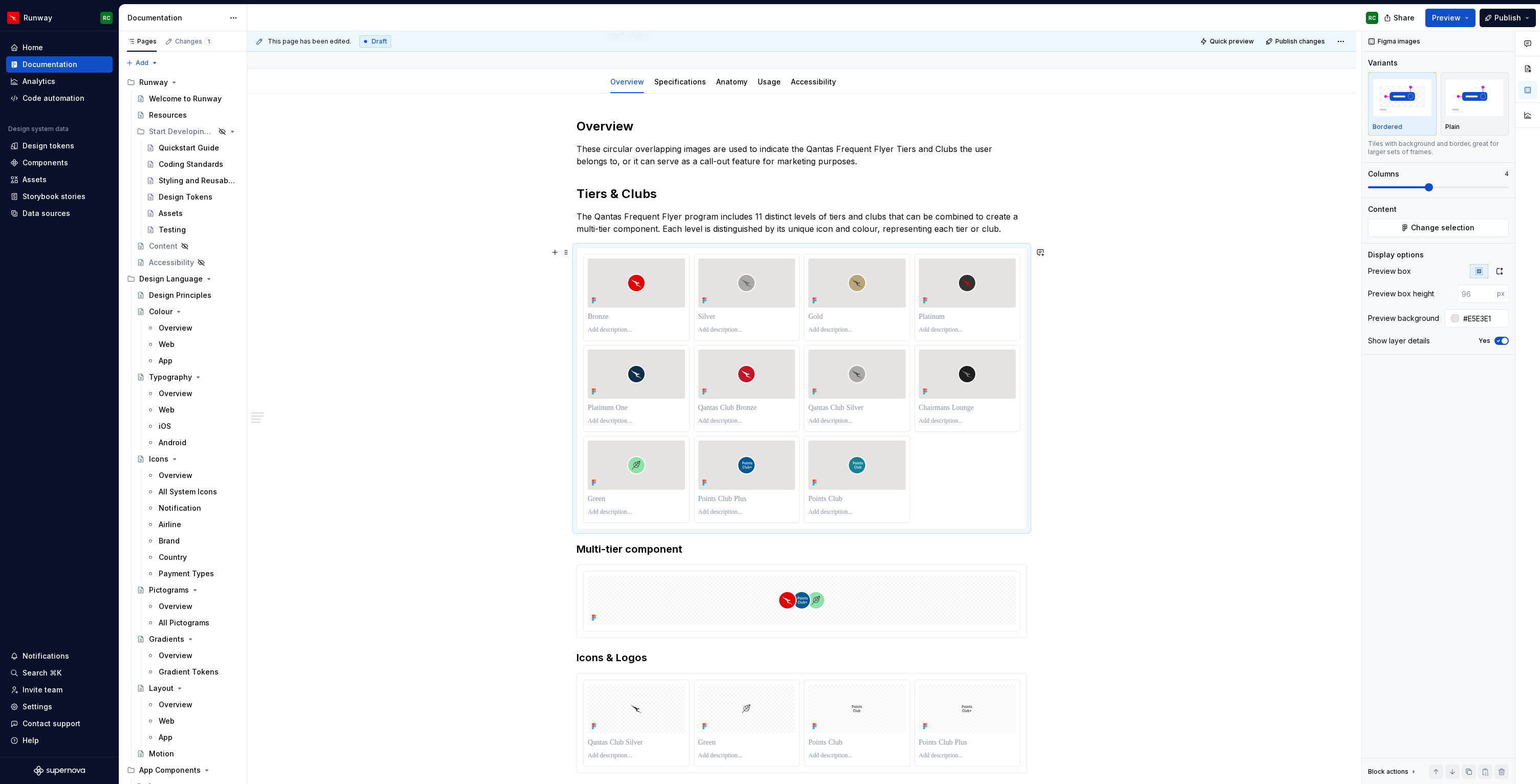
scroll to position [187, 0]
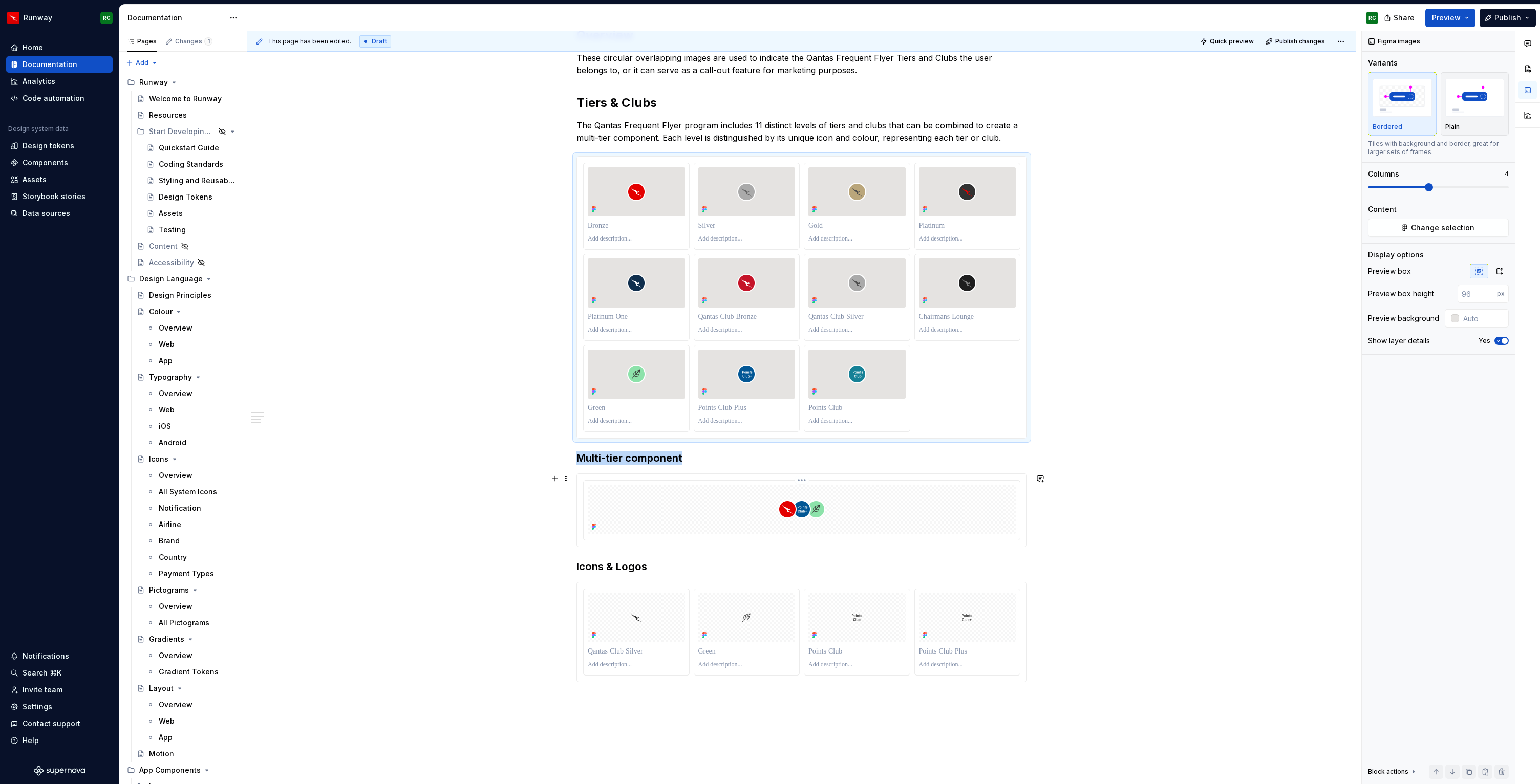
click at [833, 519] on div at bounding box center [802, 509] width 428 height 49
click at [1463, 316] on input "text" at bounding box center [1483, 318] width 51 height 19
paste input "E5E3E1"
click at [1203, 432] on div "Overview These circular overlapping images are used to indicate the Qantas Freq…" at bounding box center [802, 478] width 1109 height 952
type input "#E5E3E1"
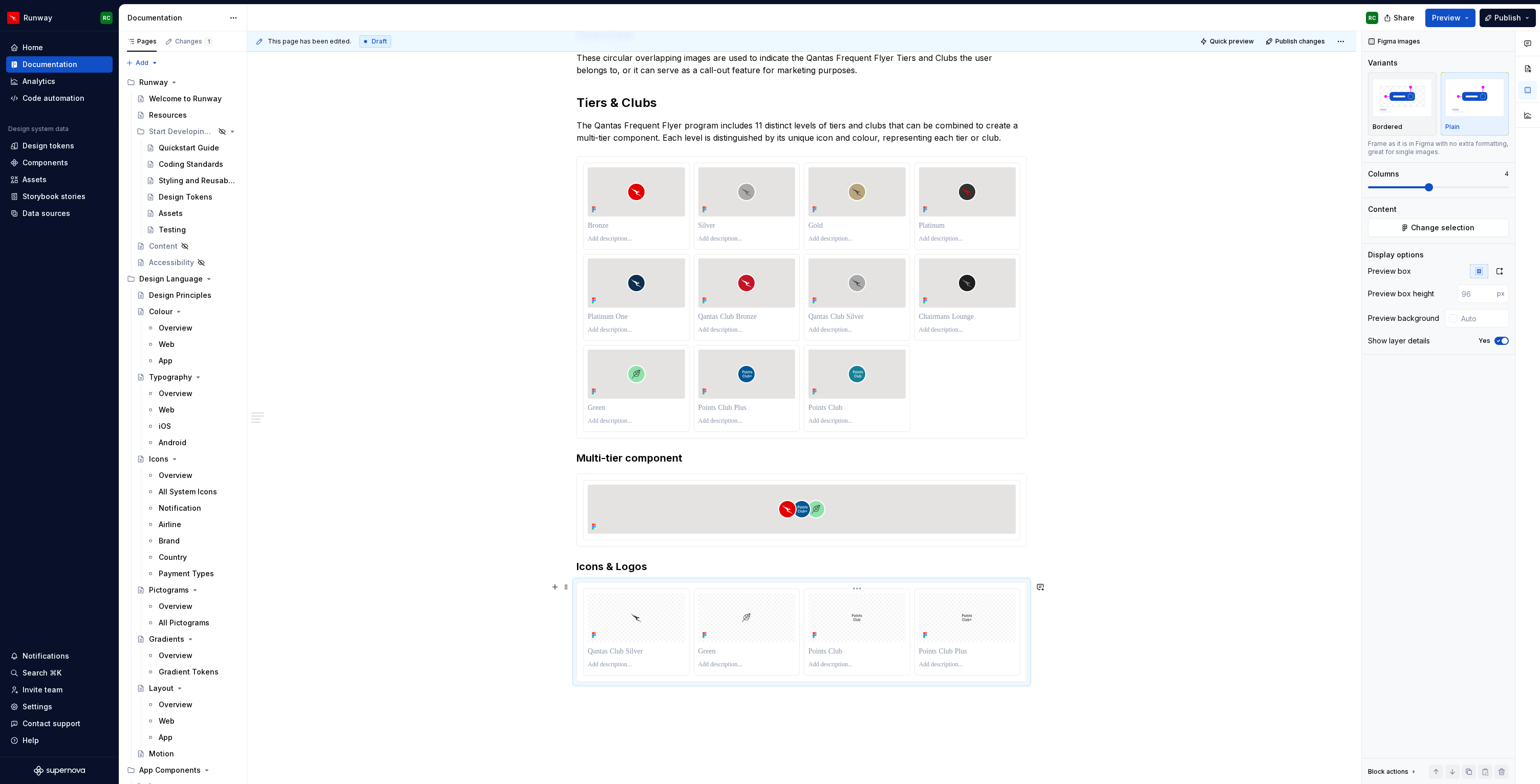
click at [887, 614] on div at bounding box center [857, 618] width 97 height 49
click at [1466, 318] on input "text" at bounding box center [1483, 318] width 51 height 19
paste input "E5E3E1"
click at [1221, 430] on div "Overview These circular overlapping images are used to indicate the Qantas Freq…" at bounding box center [802, 478] width 1109 height 952
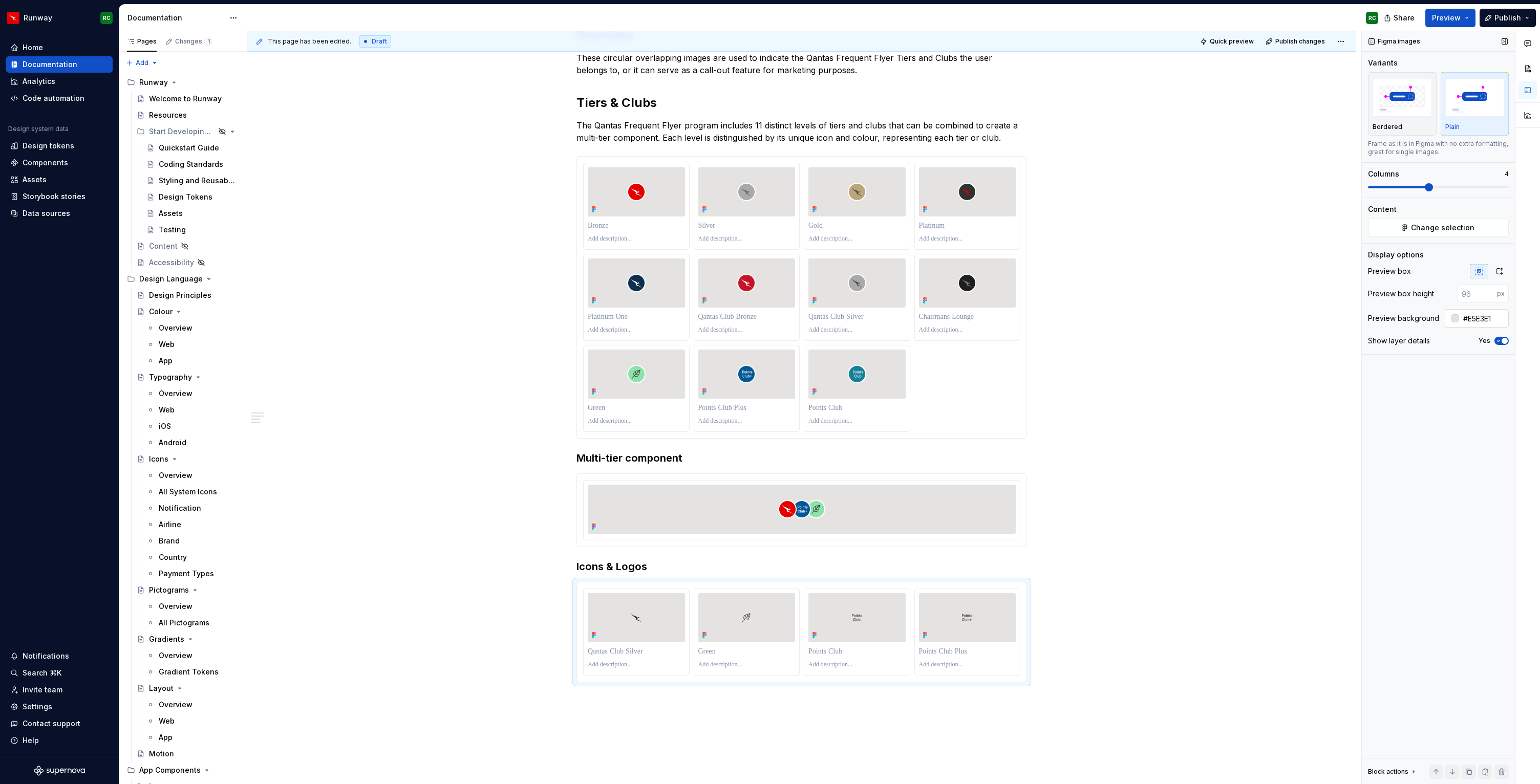
click at [1470, 321] on input "#E5E3E1" at bounding box center [1484, 318] width 50 height 19
type input "#FFFFFF"
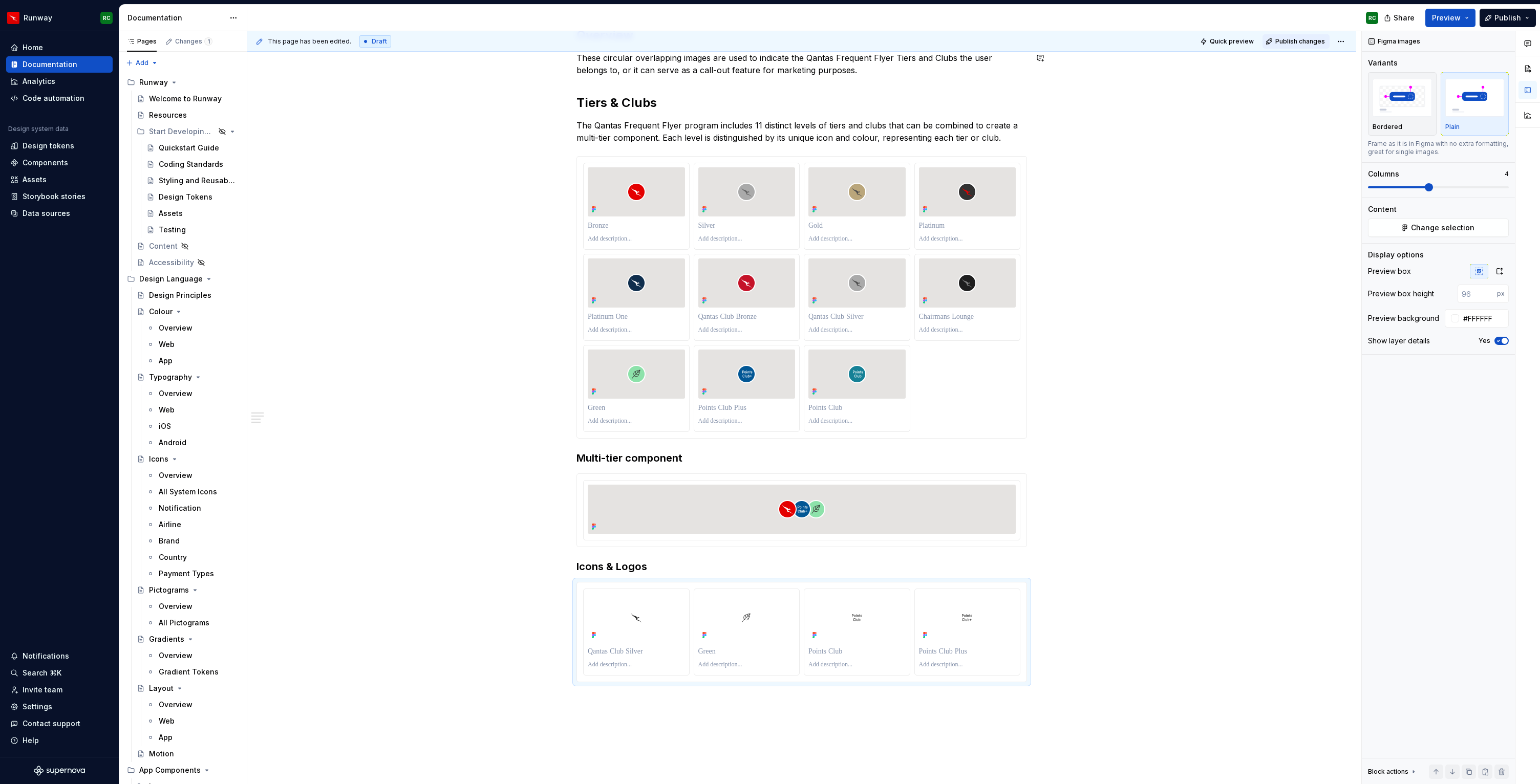
click at [1301, 39] on span "Publish changes" at bounding box center [1300, 42] width 50 height 8
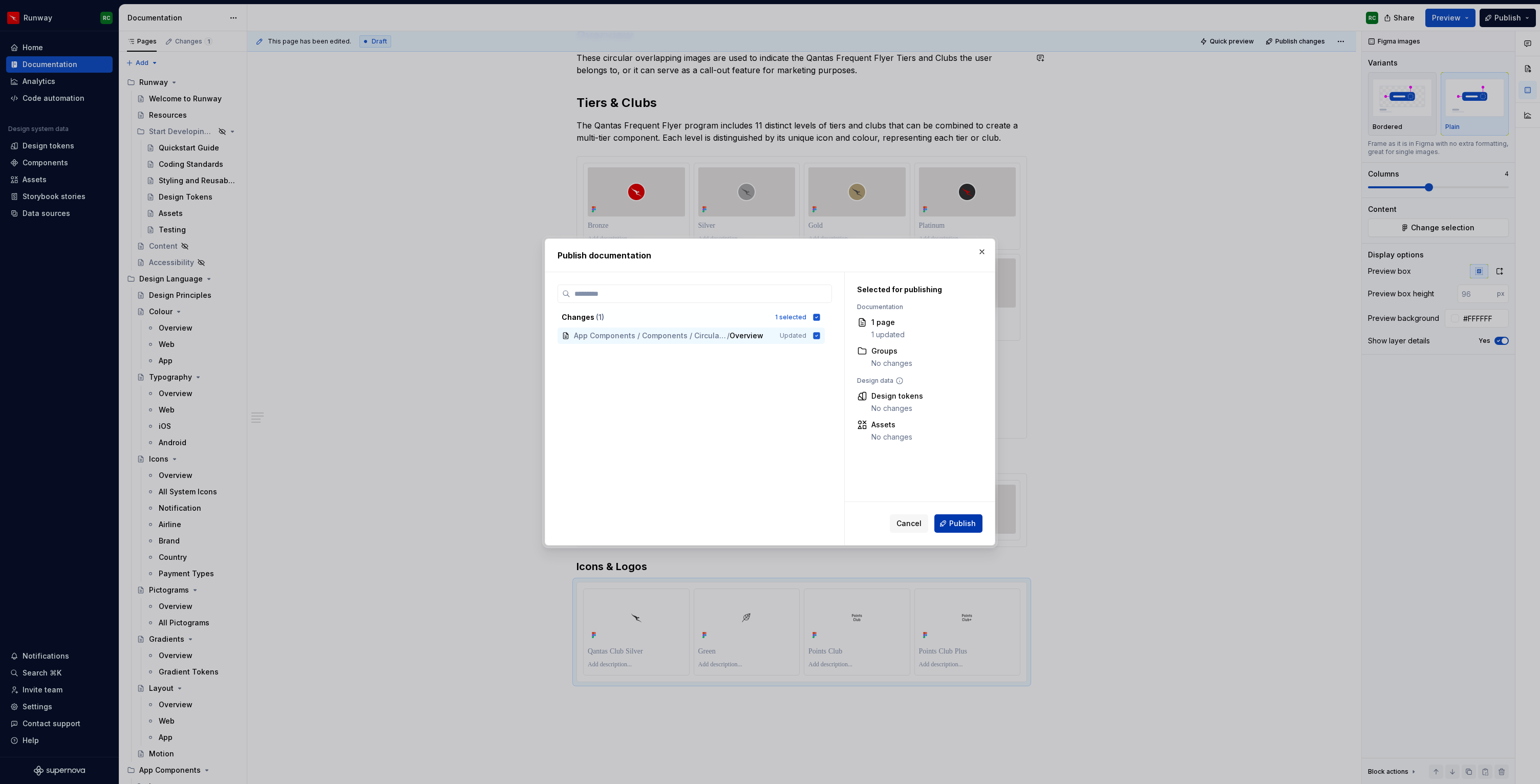
click at [961, 529] on button "Publish" at bounding box center [958, 523] width 48 height 19
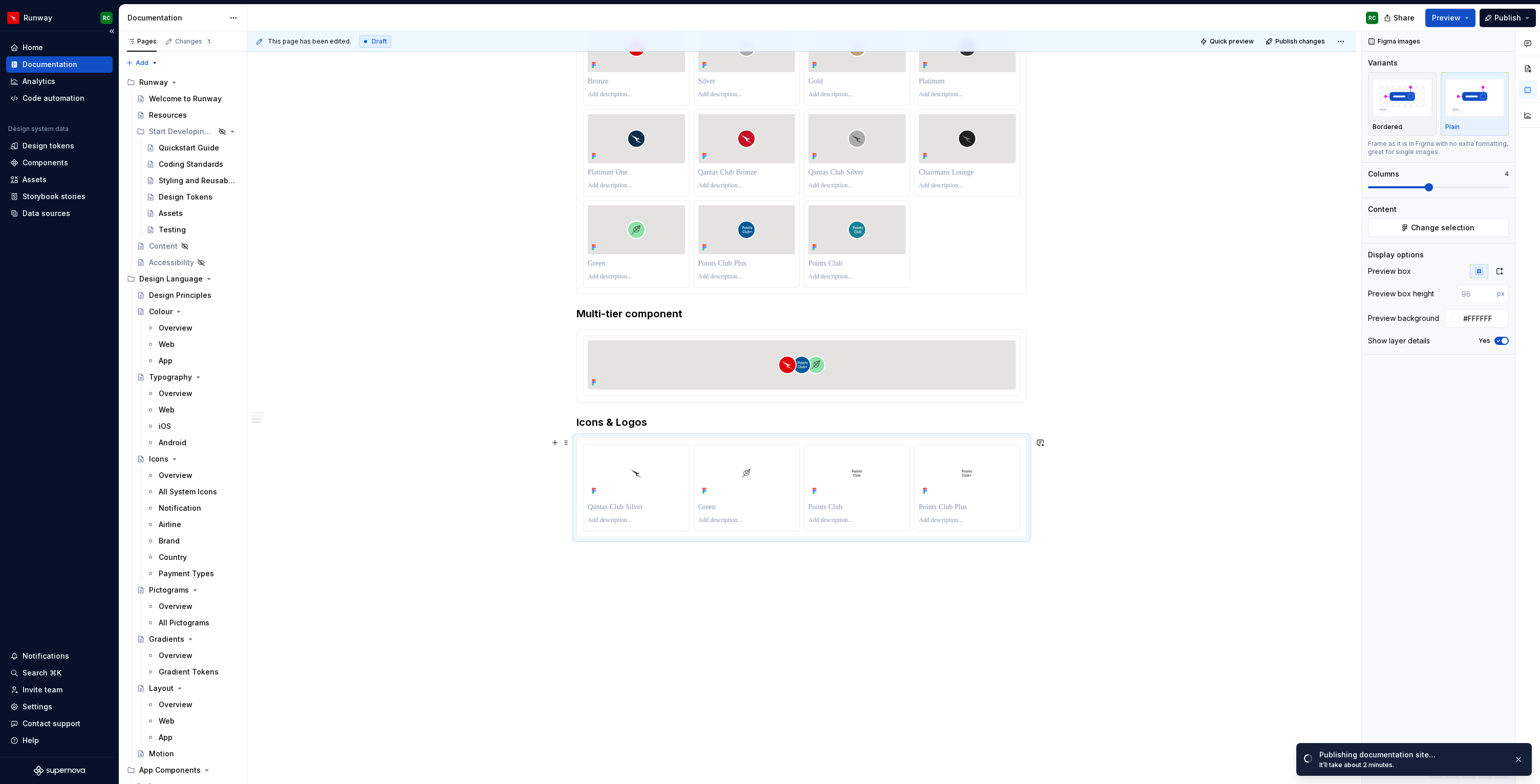
scroll to position [339, 0]
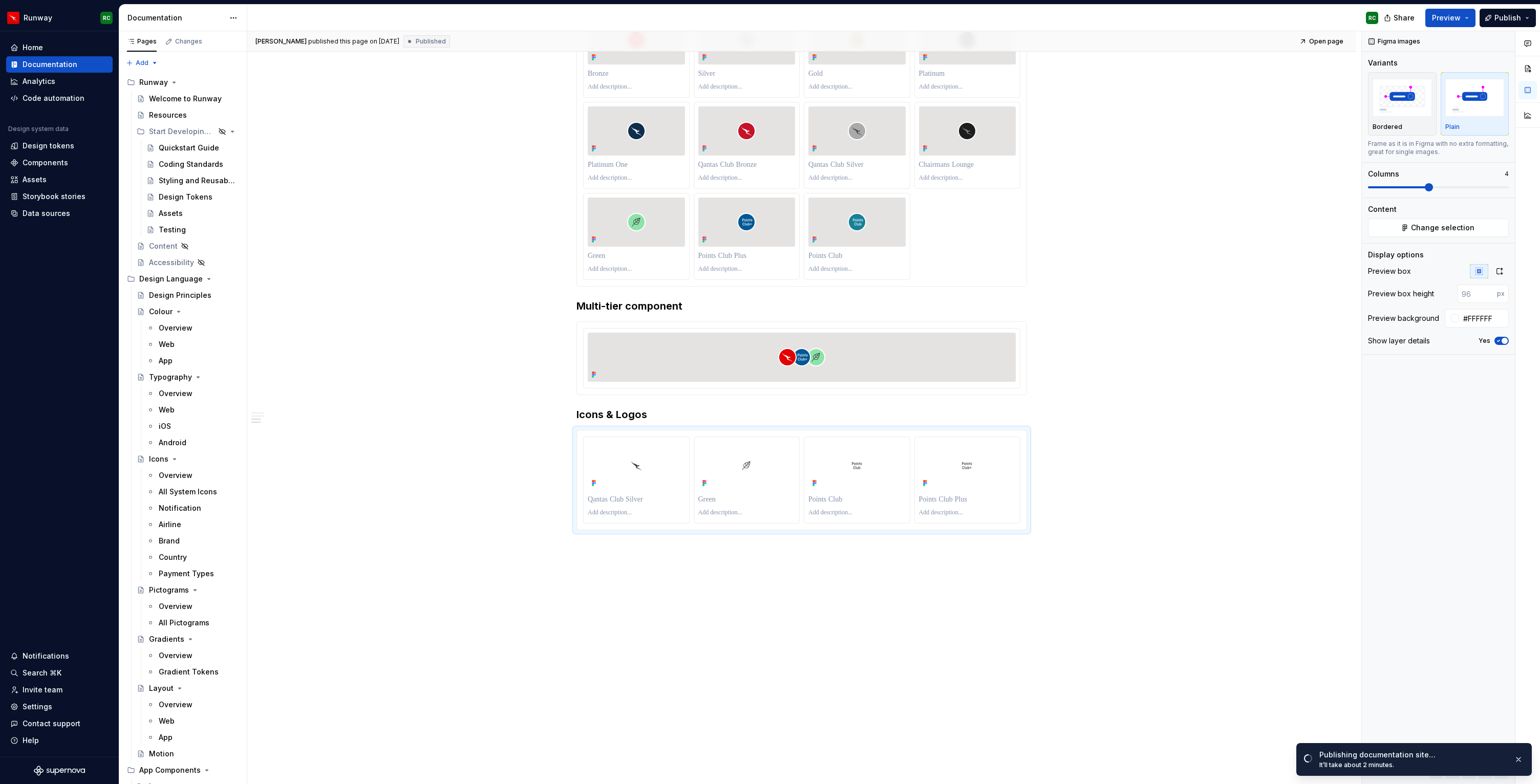
type textarea "*"
type input "#E5E3E1"
click at [955, 335] on div at bounding box center [802, 357] width 428 height 49
click at [1428, 120] on div "Bordered" at bounding box center [1402, 103] width 59 height 54
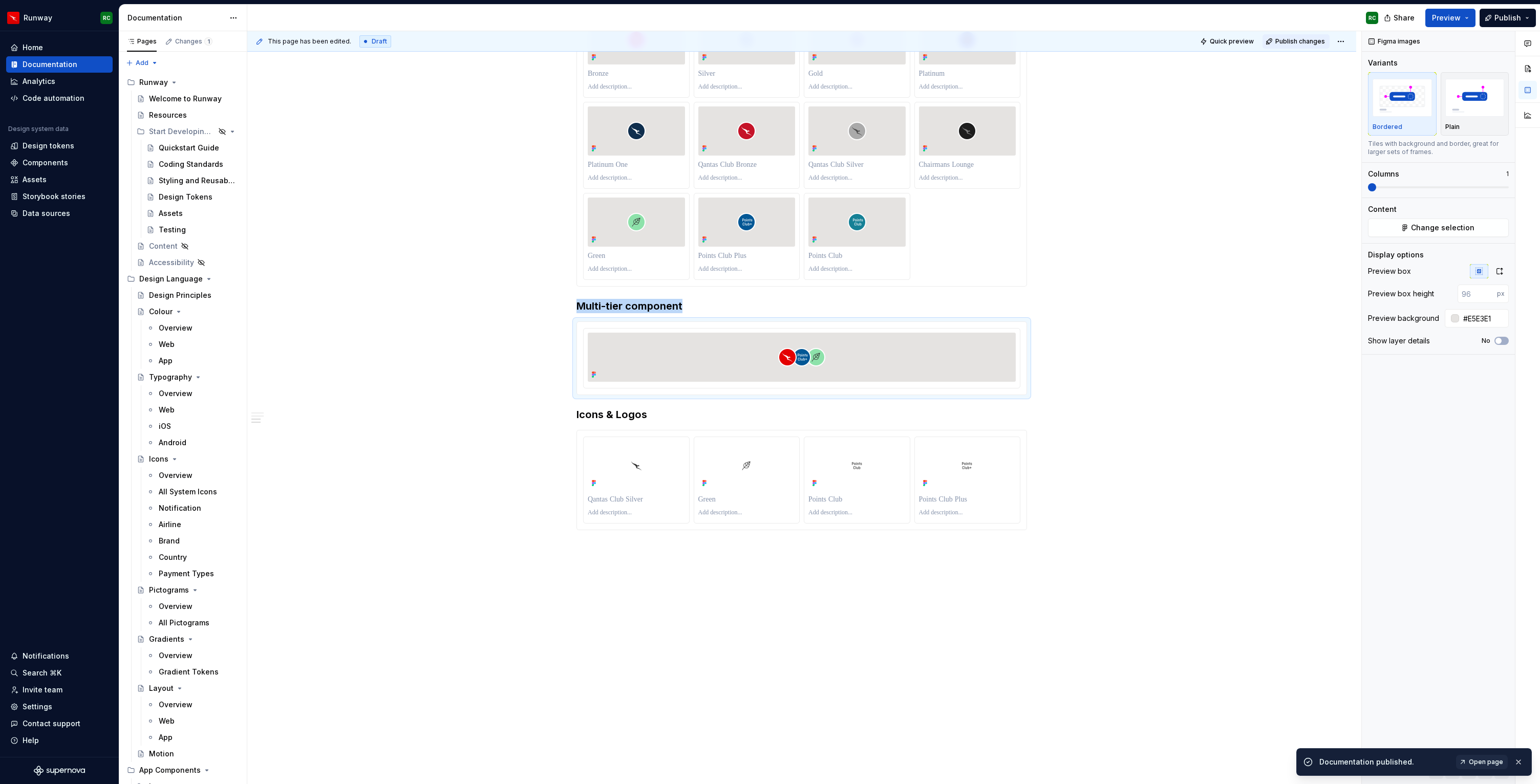
click at [1296, 44] on span "Publish changes" at bounding box center [1300, 42] width 50 height 8
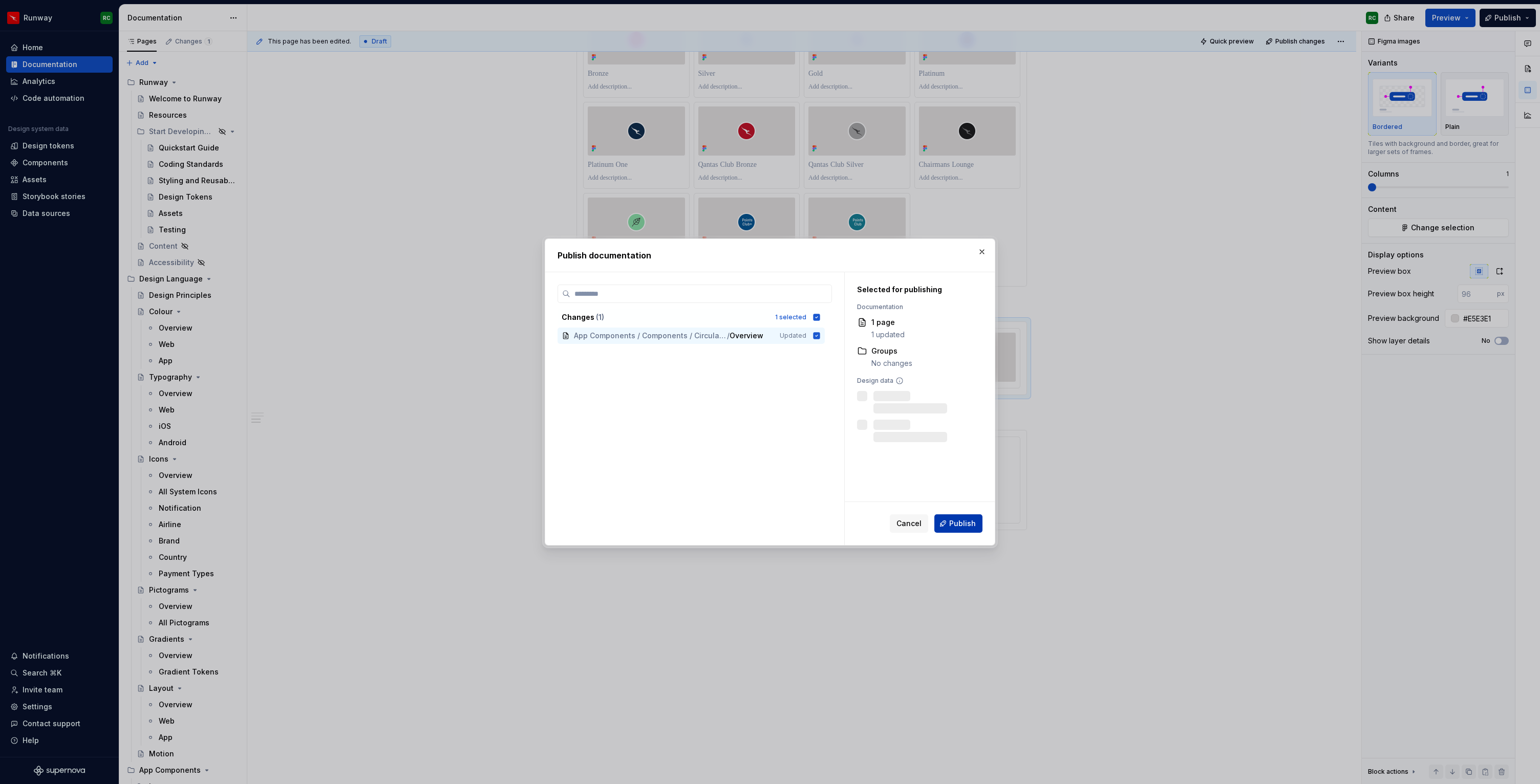
click at [980, 529] on button "Publish" at bounding box center [958, 523] width 48 height 19
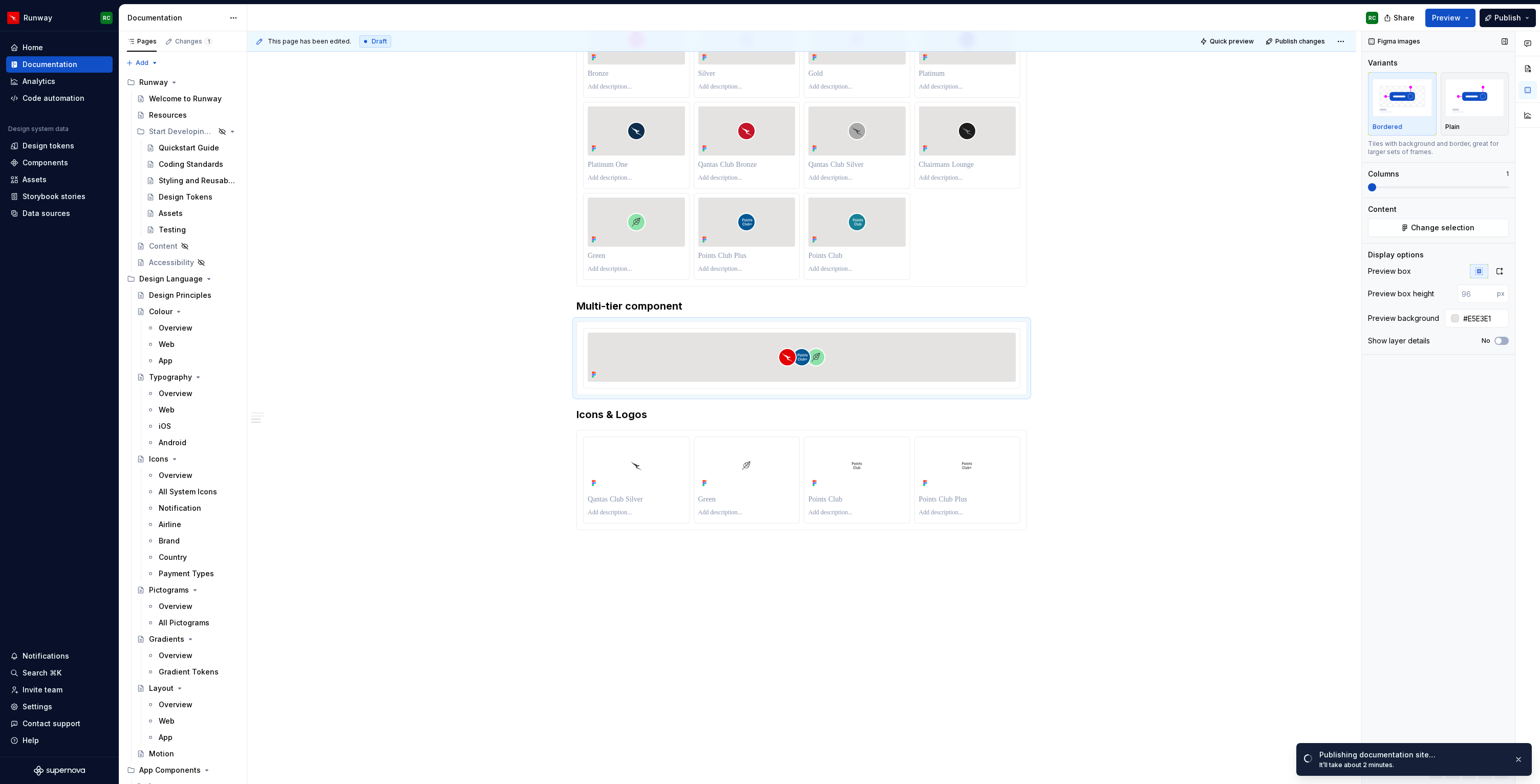
click at [1402, 187] on span at bounding box center [1438, 187] width 141 height 2
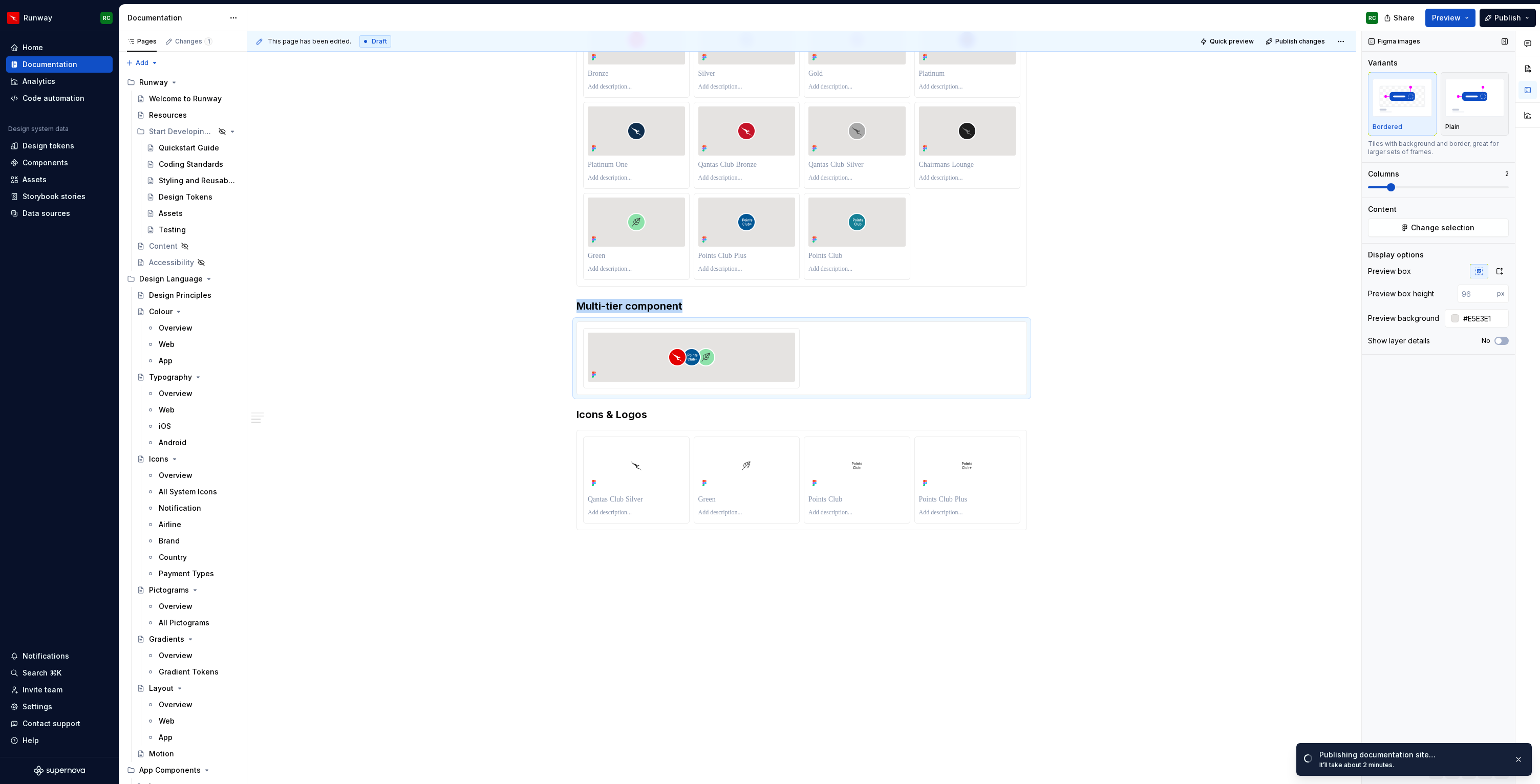
click at [1368, 186] on span at bounding box center [1377, 187] width 20 height 2
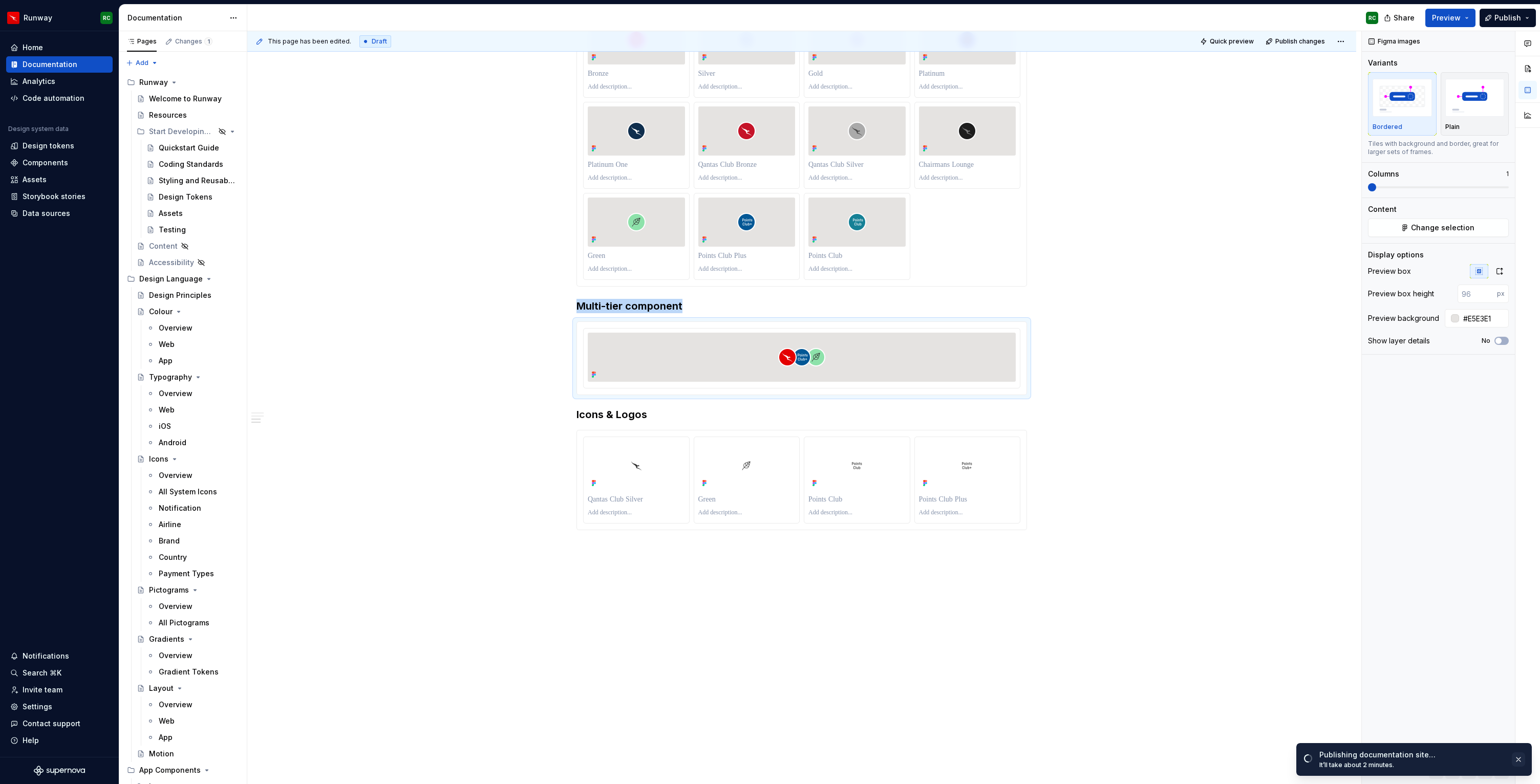
click at [1524, 764] on button "button" at bounding box center [1518, 760] width 13 height 14
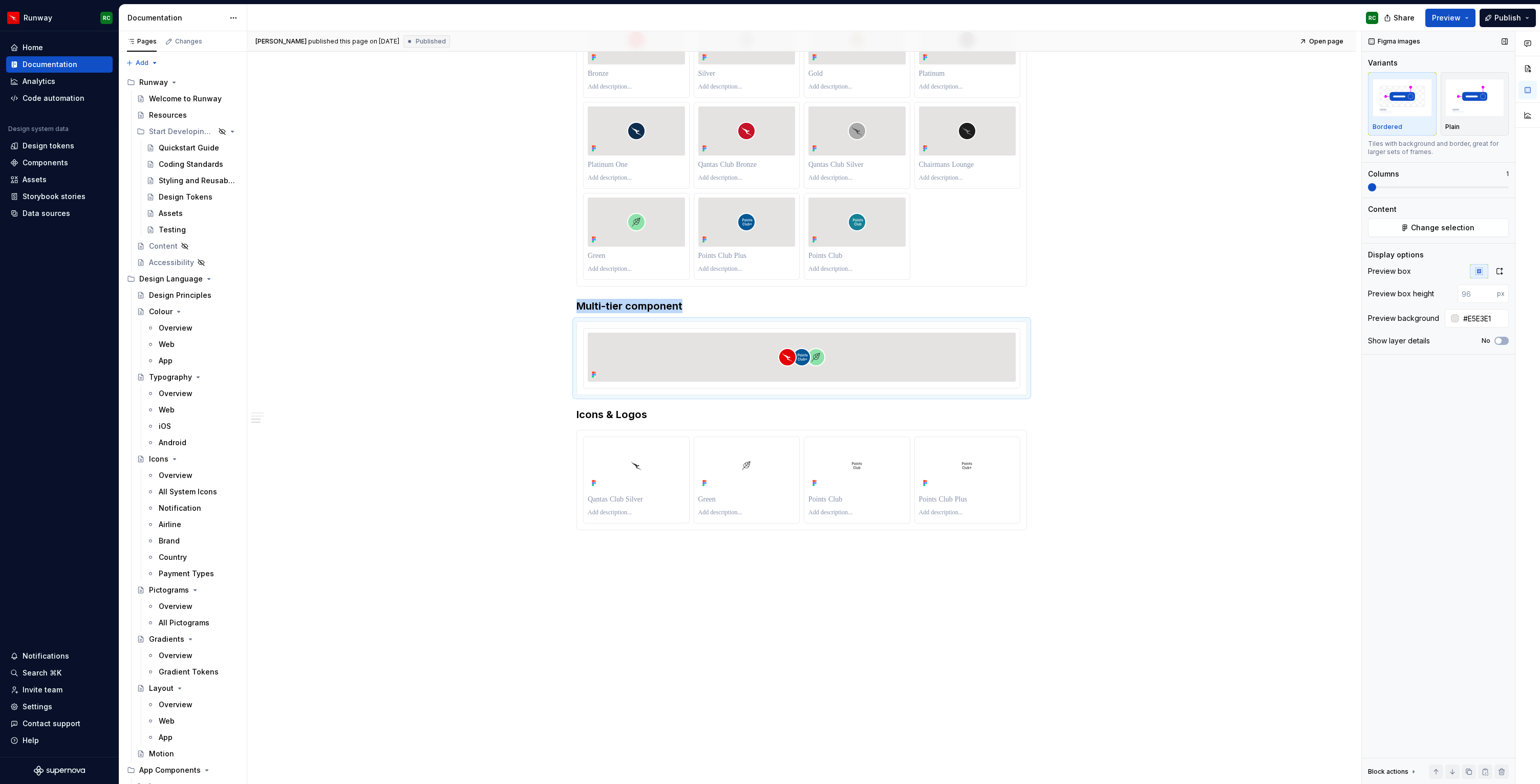
click at [1408, 191] on span at bounding box center [1438, 188] width 141 height 8
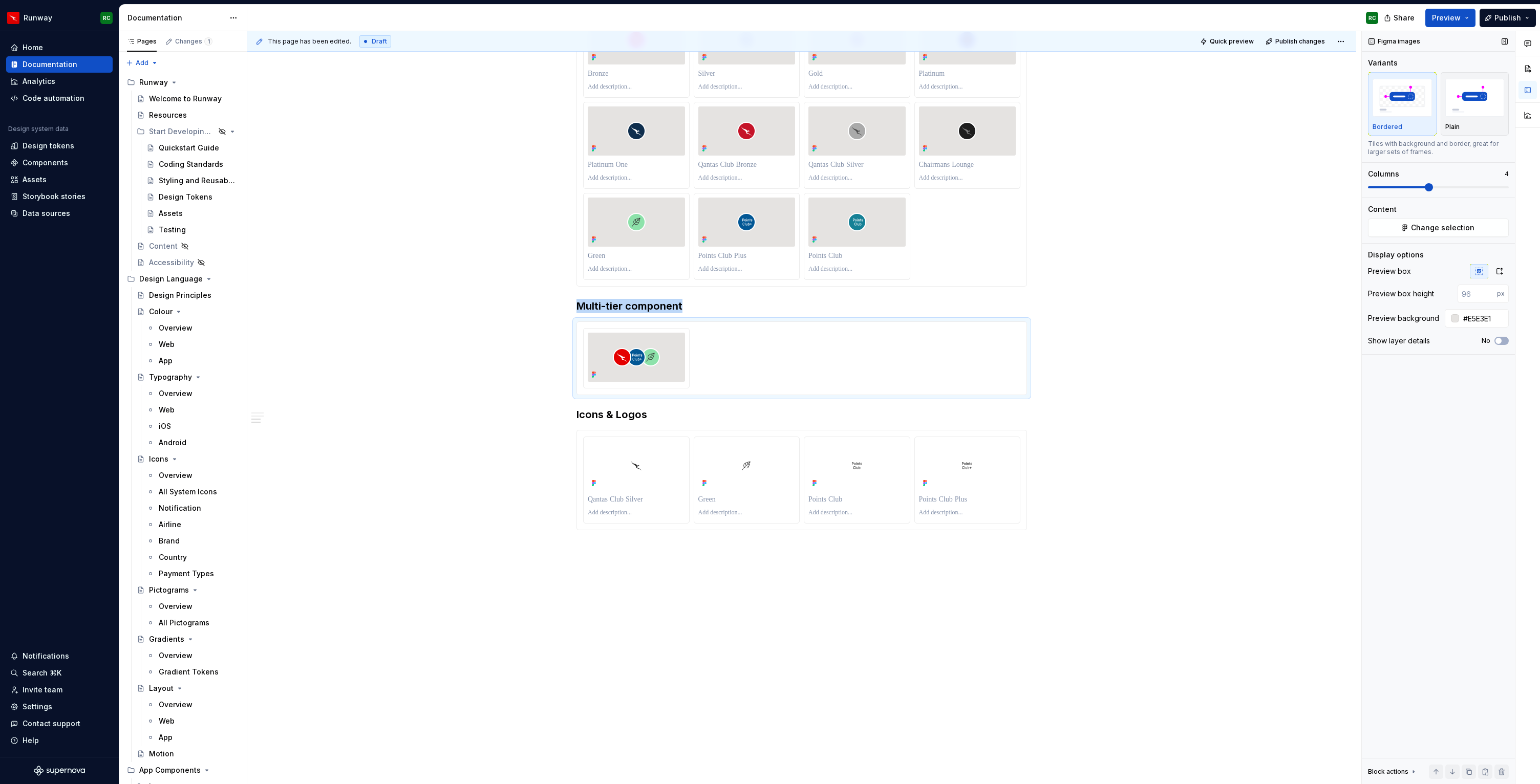
click at [1432, 187] on span at bounding box center [1429, 188] width 8 height 8
click at [1294, 41] on span "Publish changes" at bounding box center [1300, 42] width 50 height 8
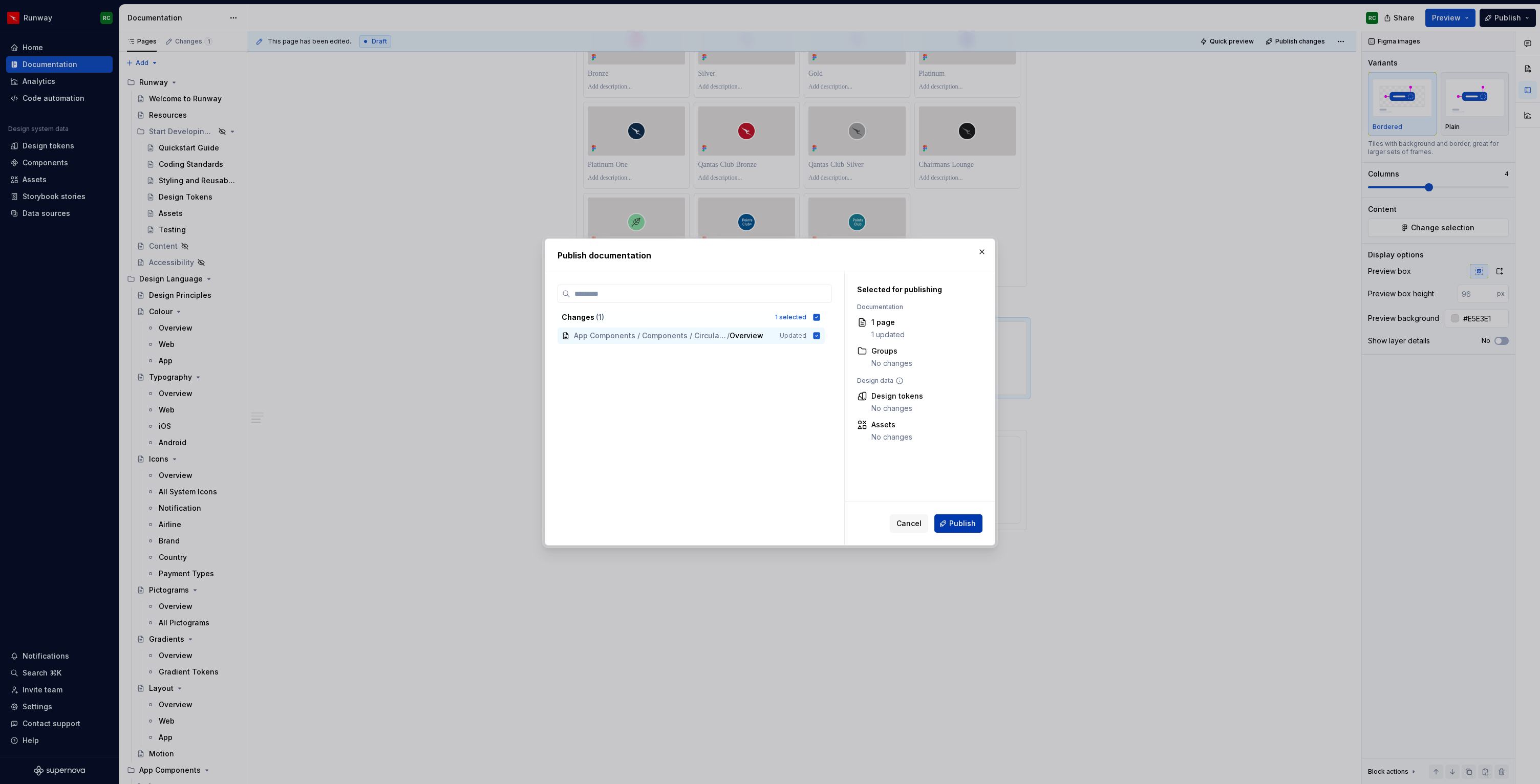
click at [962, 520] on span "Publish" at bounding box center [962, 523] width 27 height 10
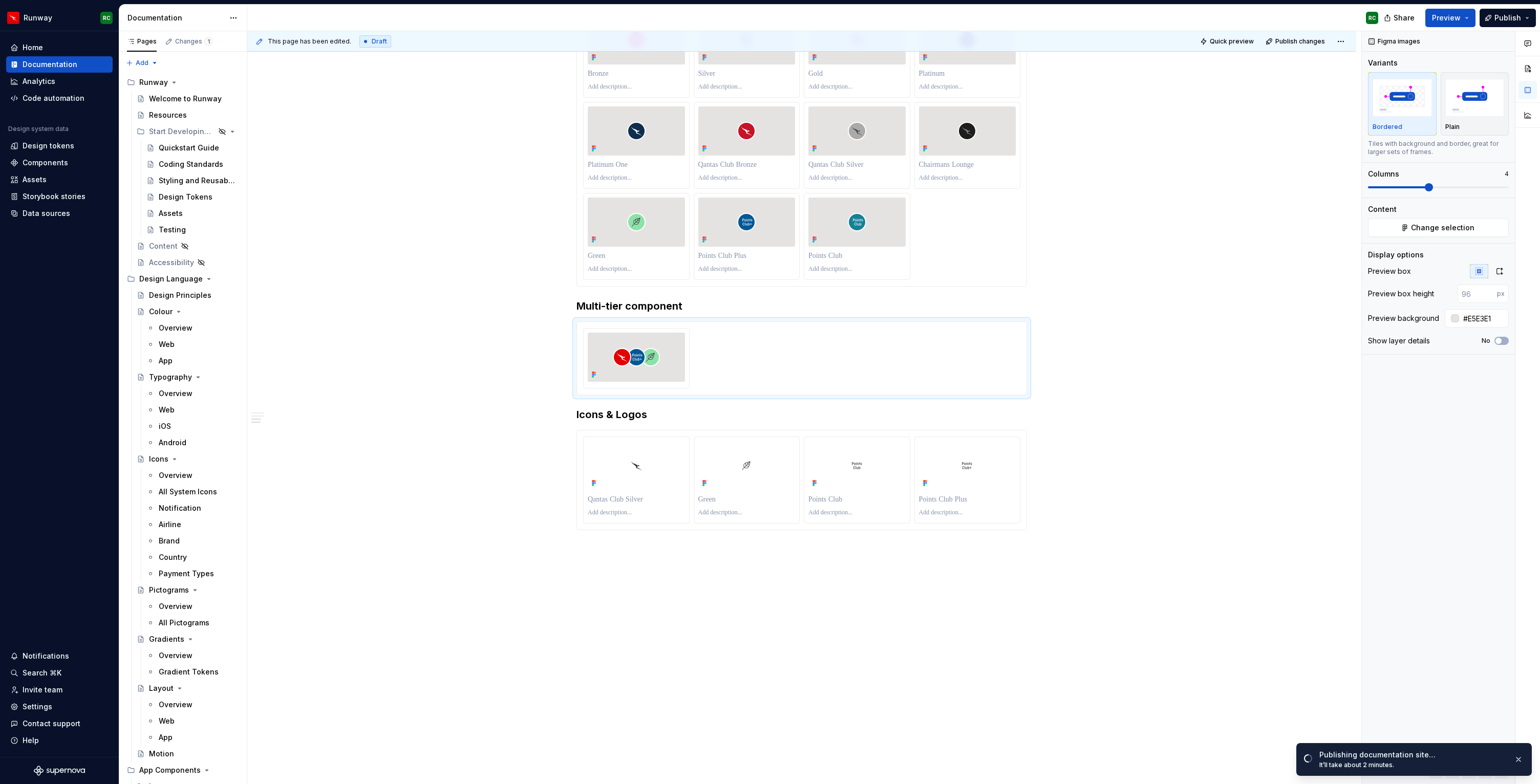
type textarea "*"
type input "#FFFFFF"
click at [758, 478] on div at bounding box center [747, 466] width 97 height 49
click at [1425, 118] on div "button" at bounding box center [1402, 97] width 59 height 42
click at [1469, 99] on img "button" at bounding box center [1475, 97] width 59 height 38
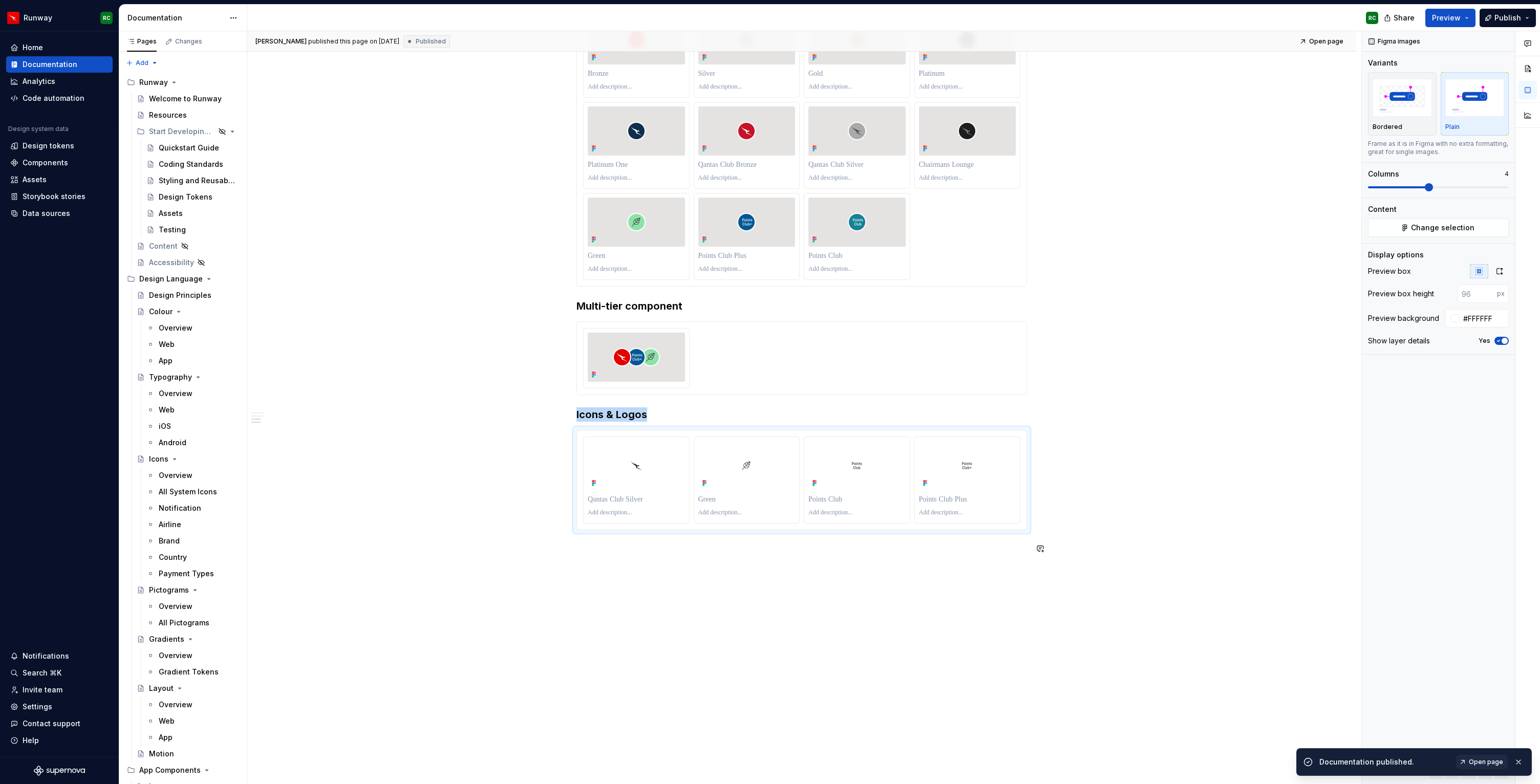
click at [1081, 633] on div "Overview These circular overlapping images are used to indicate the Qantas Freq…" at bounding box center [802, 326] width 1109 height 952
type textarea "*"
